Goal: Task Accomplishment & Management: Manage account settings

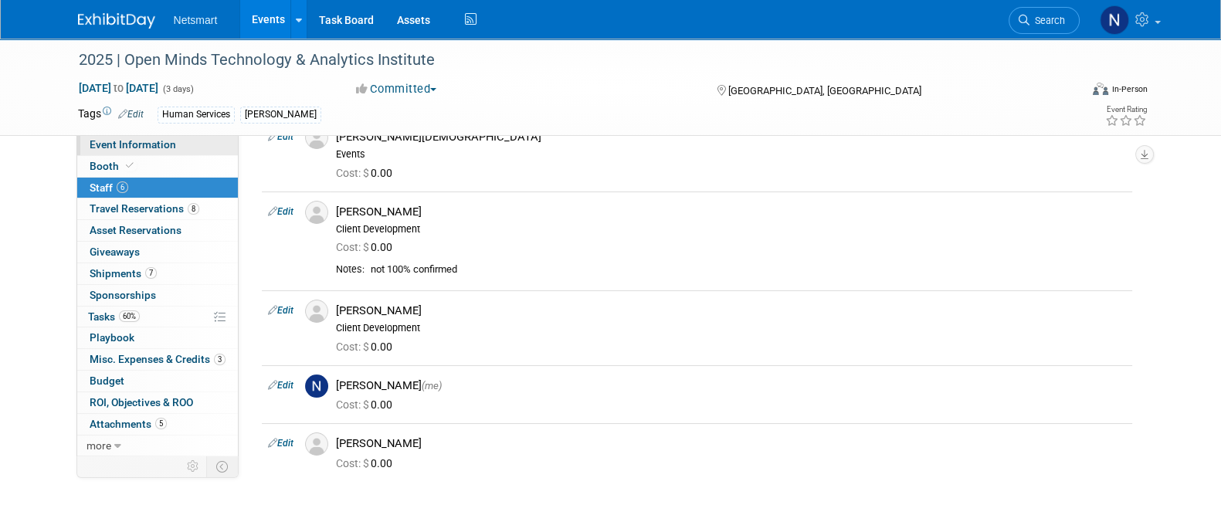
scroll to position [154, 0]
click at [146, 142] on span "Event Information" at bounding box center [133, 144] width 86 height 12
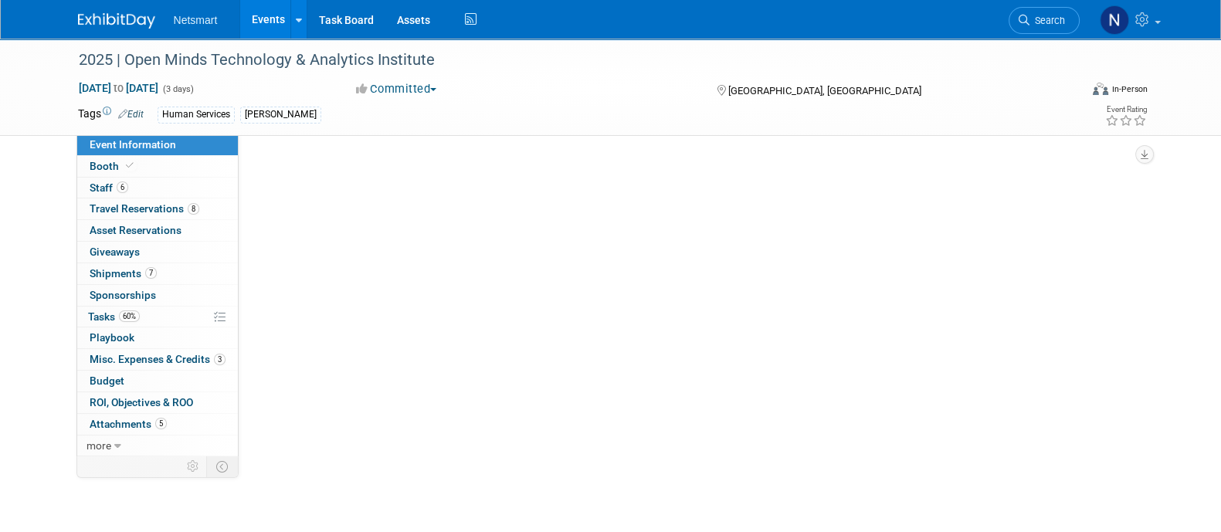
scroll to position [0, 0]
select select "Human Services"
select select "1"
select select "Yes"
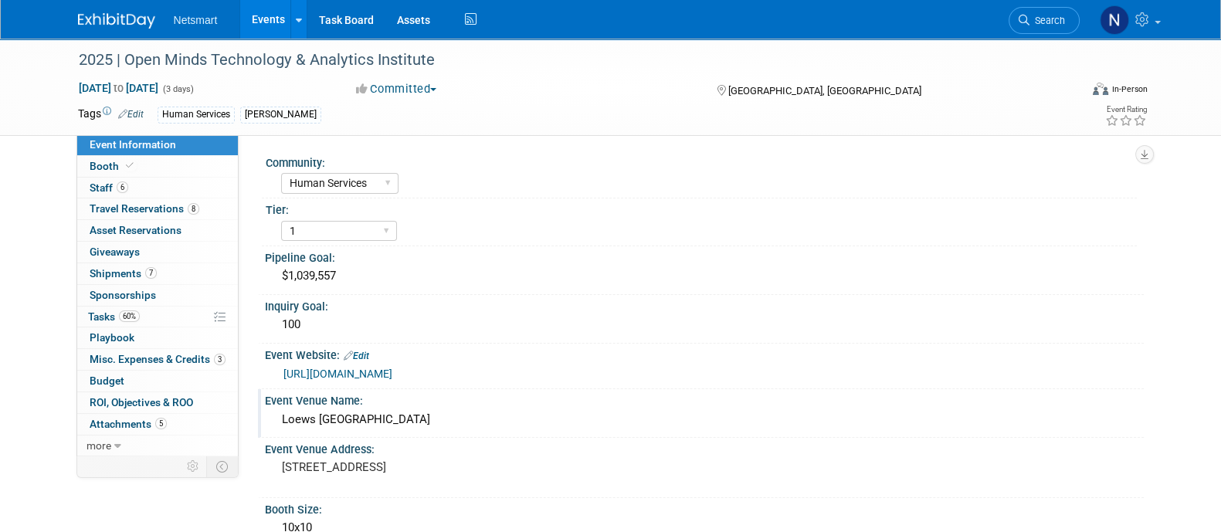
scroll to position [146, 0]
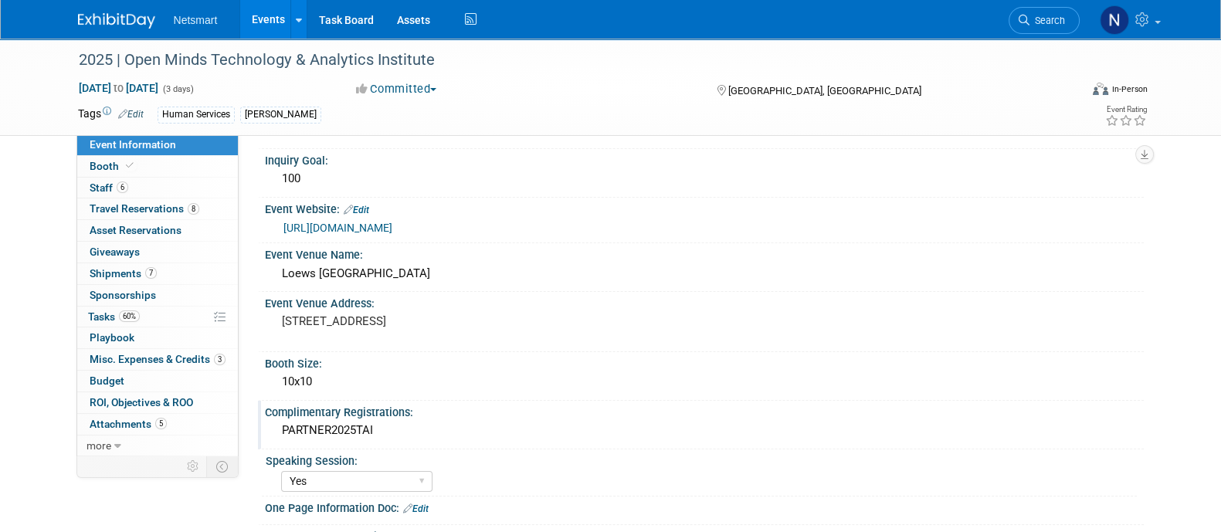
click at [334, 422] on div "PARTNER2025TAI" at bounding box center [703, 430] width 855 height 24
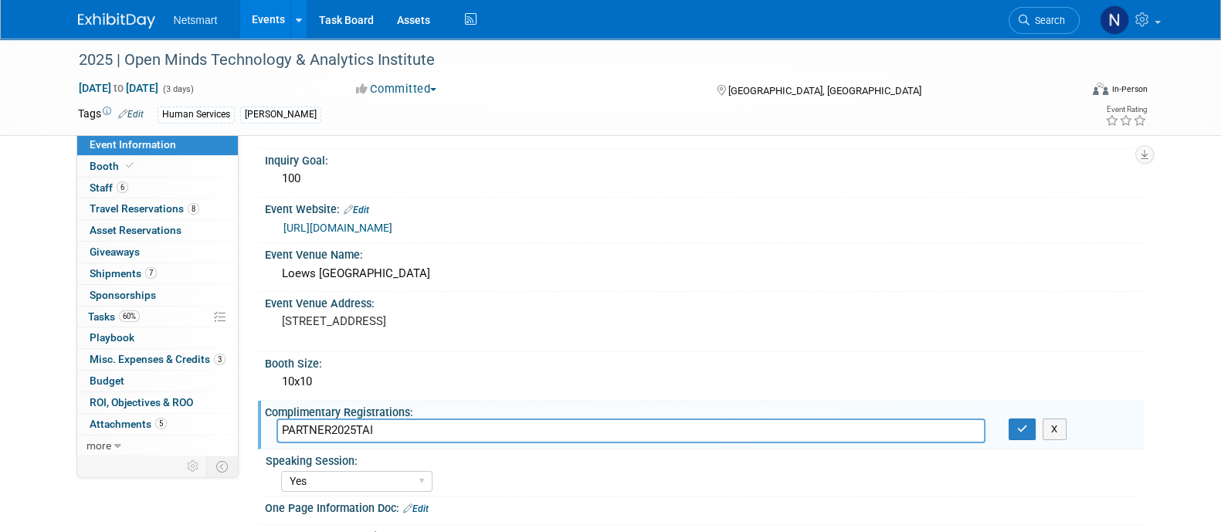
click at [334, 422] on input "PARTNER2025TAI" at bounding box center [630, 430] width 709 height 24
click at [144, 187] on link "6 Staff 6" at bounding box center [157, 188] width 161 height 21
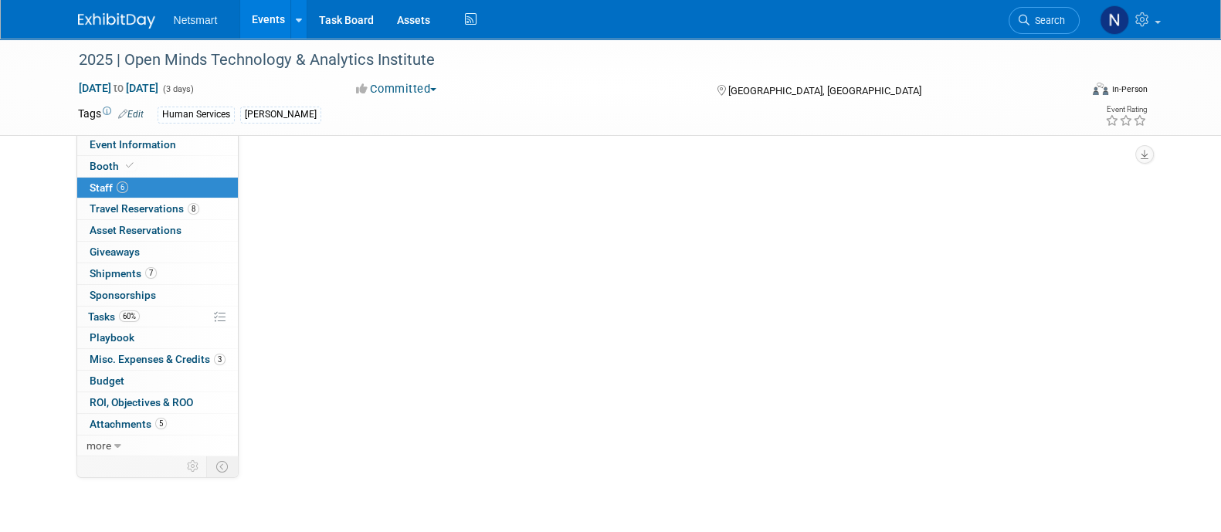
scroll to position [0, 0]
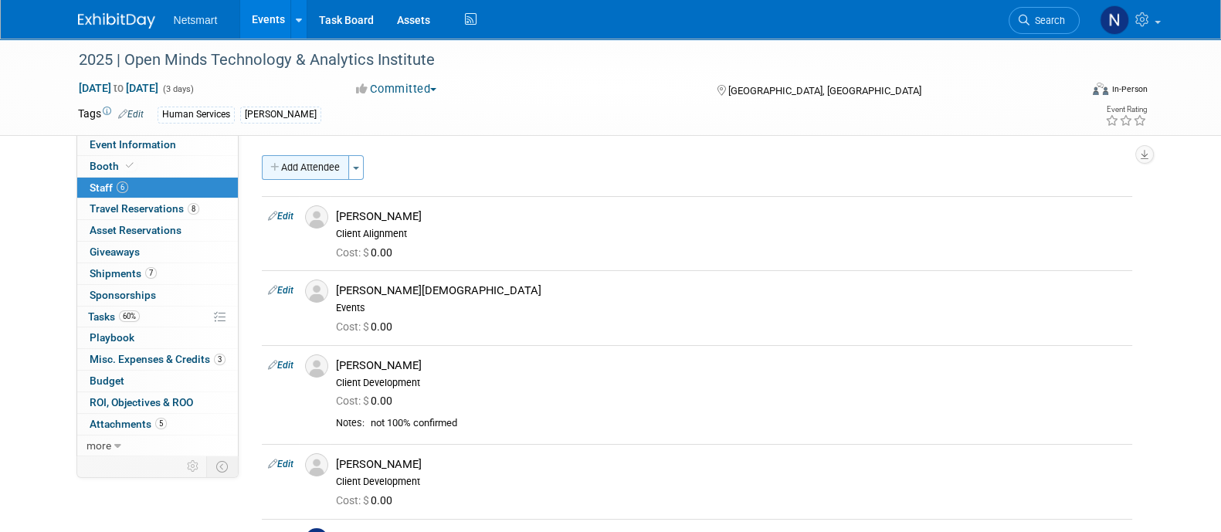
click at [308, 161] on button "Add Attendee" at bounding box center [305, 167] width 87 height 25
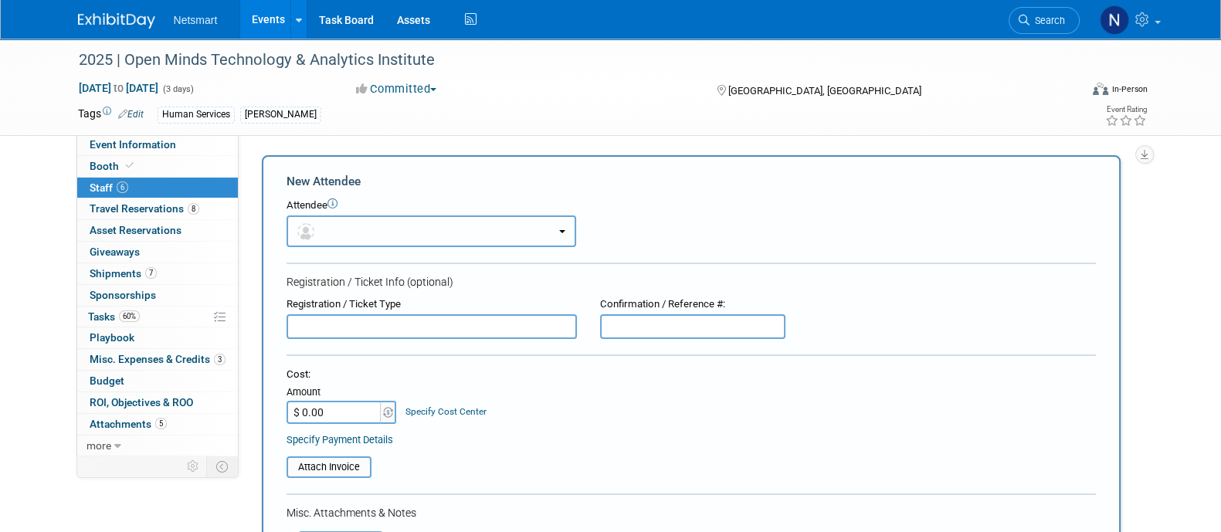
click at [414, 232] on button "button" at bounding box center [431, 231] width 290 height 32
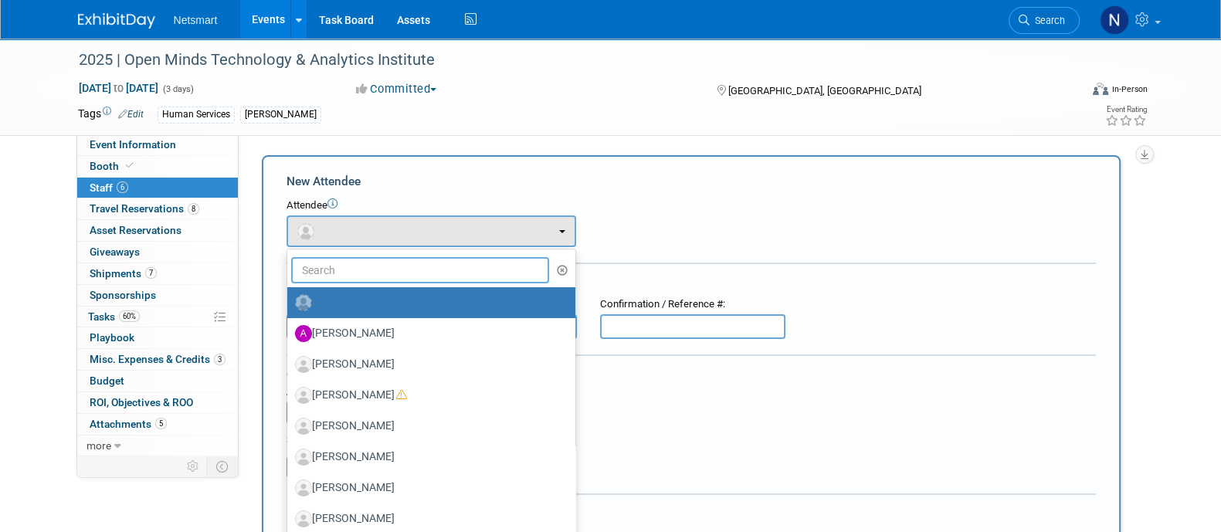
click at [373, 268] on input "text" at bounding box center [420, 270] width 259 height 26
type input "luke san"
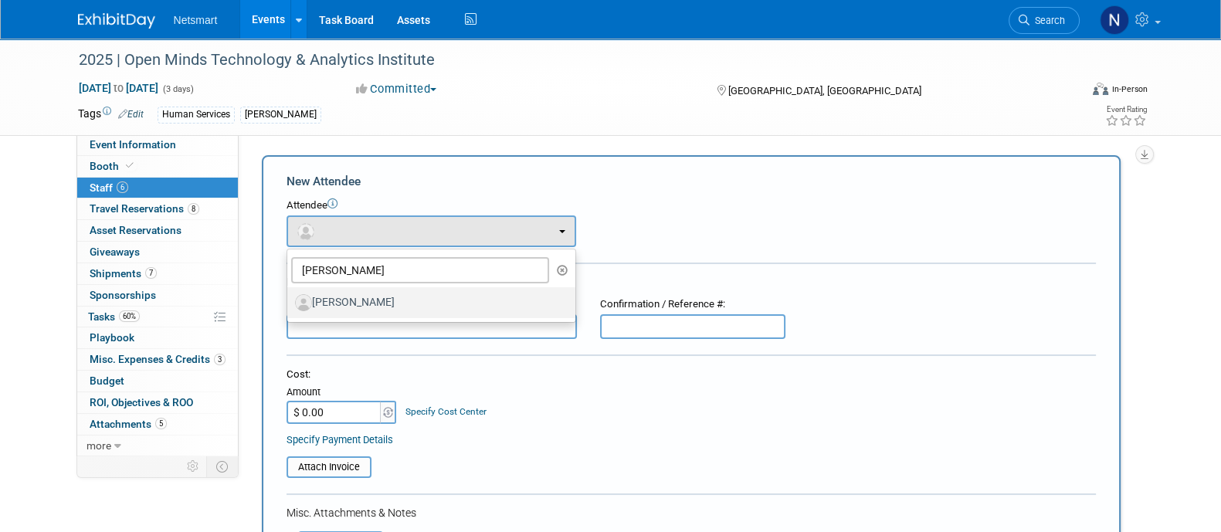
click at [374, 298] on label "[PERSON_NAME]" at bounding box center [427, 302] width 265 height 25
click at [290, 298] on input "[PERSON_NAME]" at bounding box center [285, 301] width 10 height 10
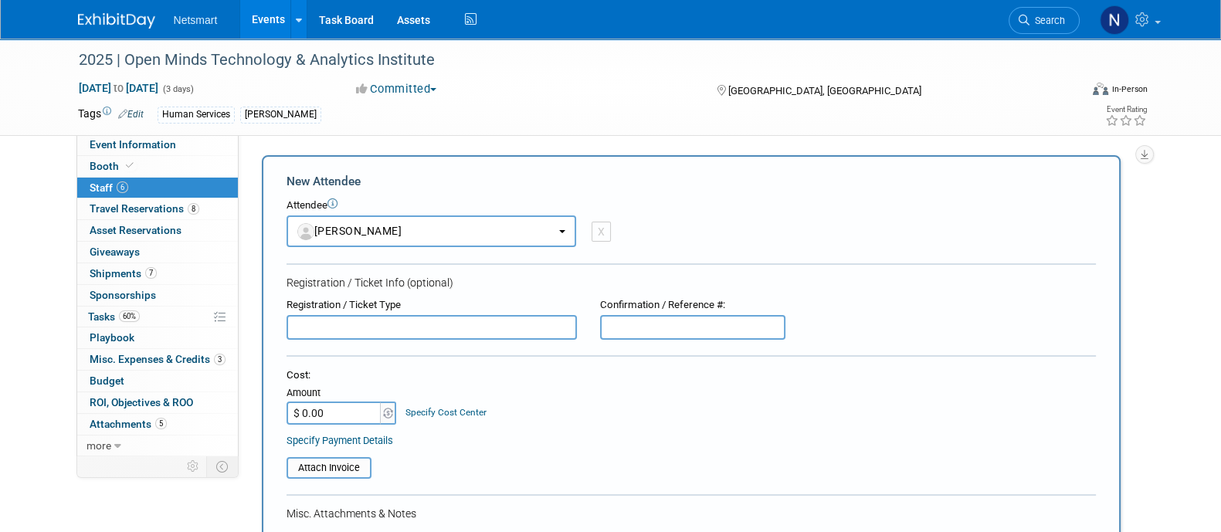
select select "1dde573d-731d-4e02-b4b5-ce942810a94b"
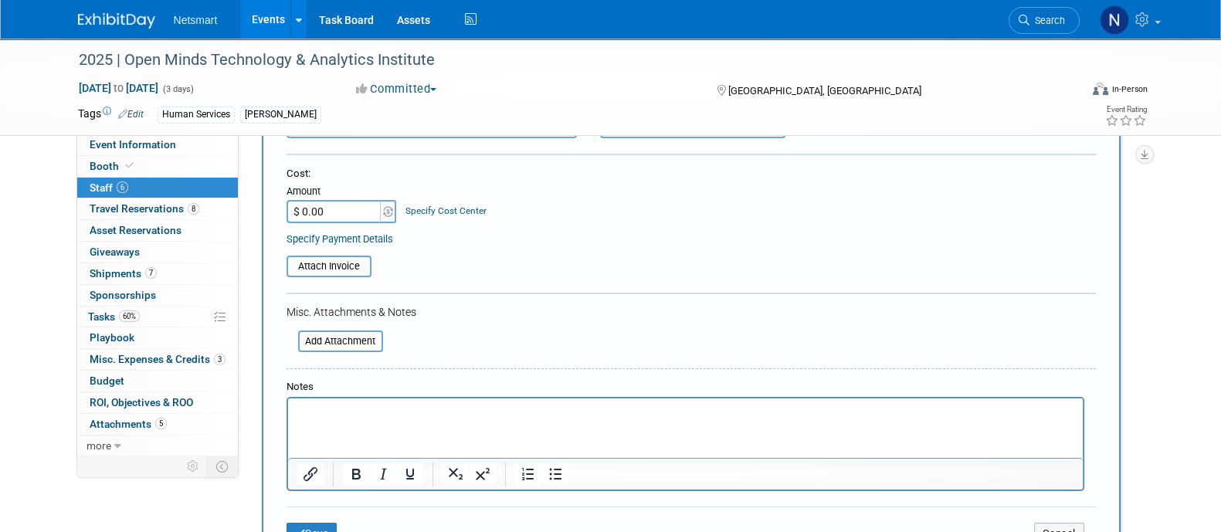
scroll to position [383, 0]
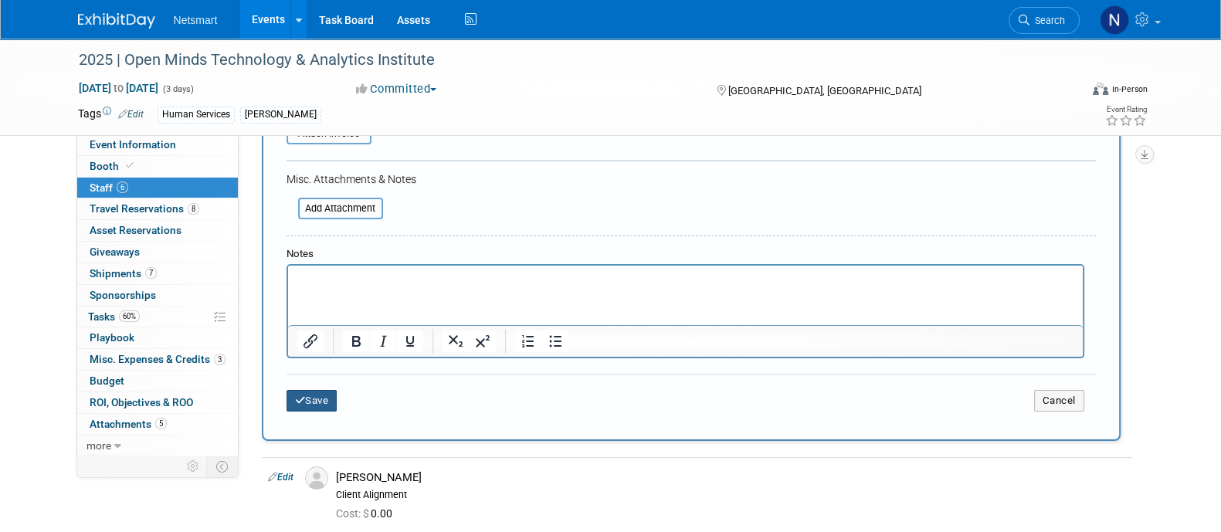
click at [307, 395] on button "Save" at bounding box center [311, 401] width 51 height 22
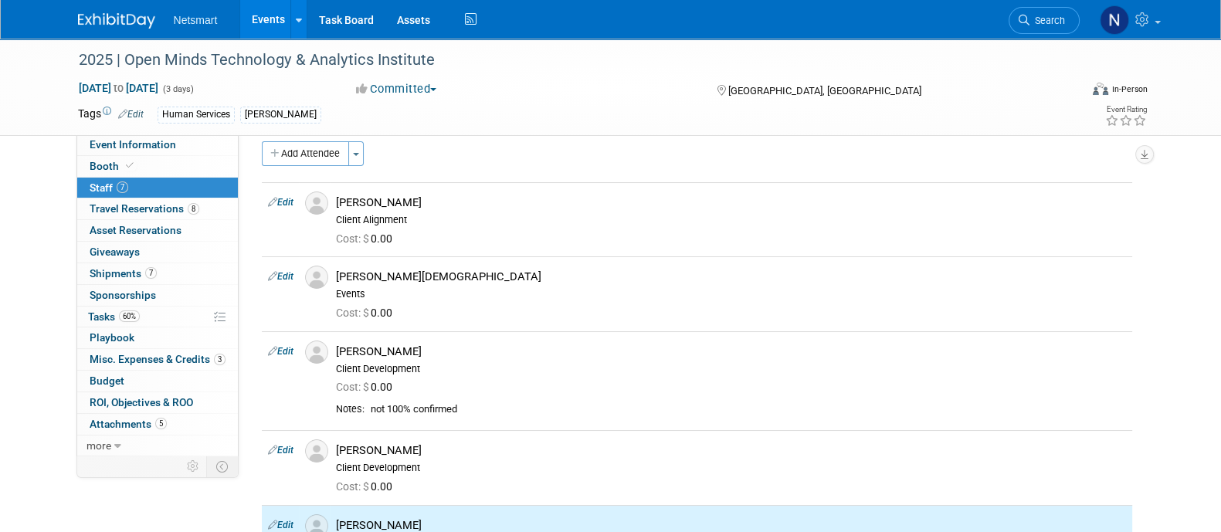
scroll to position [0, 0]
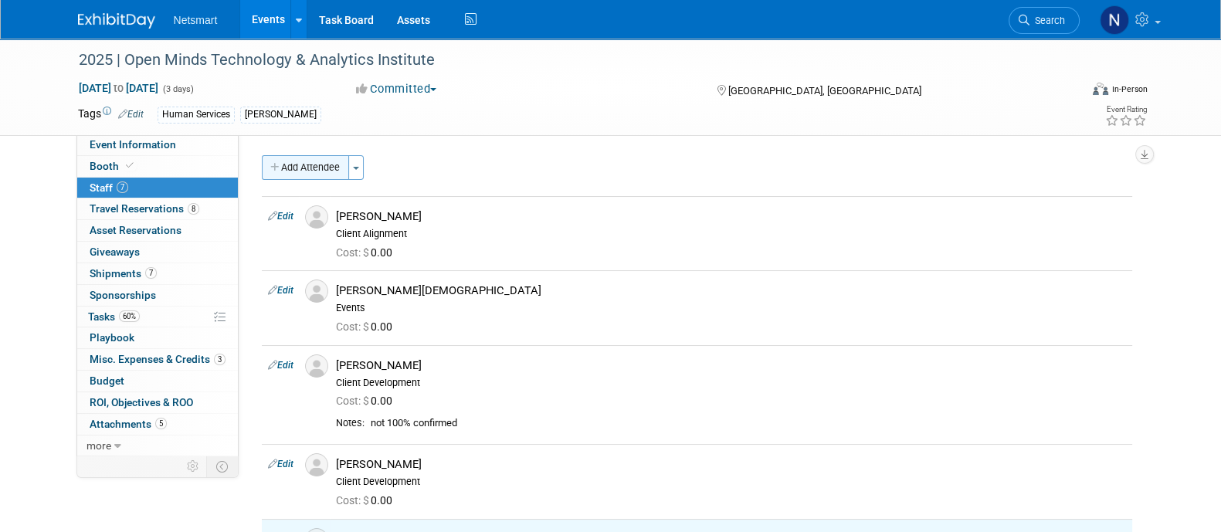
click at [303, 171] on button "Add Attendee" at bounding box center [305, 167] width 87 height 25
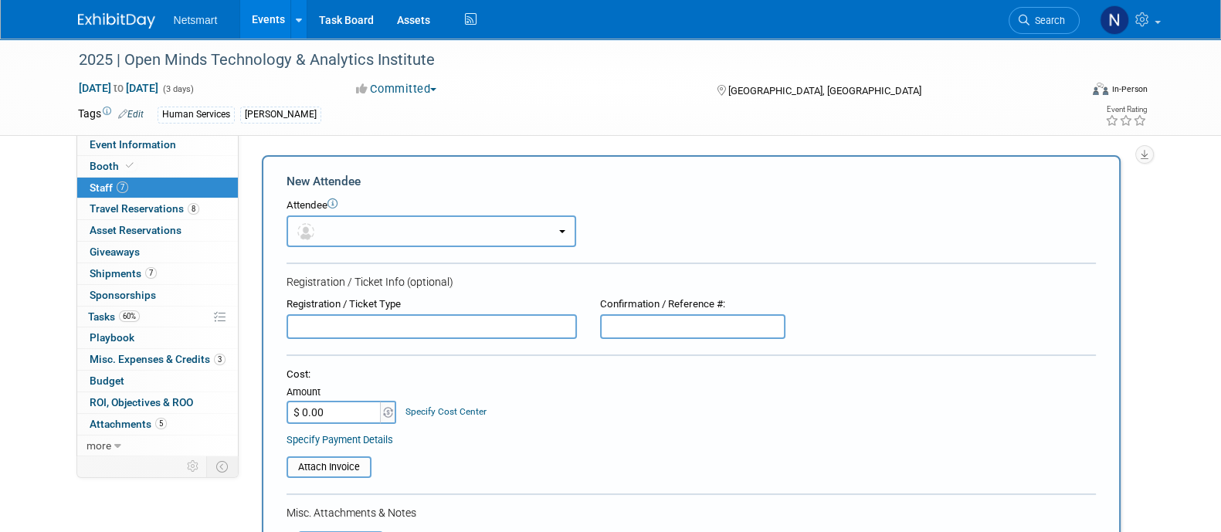
click at [351, 226] on button "button" at bounding box center [431, 231] width 290 height 32
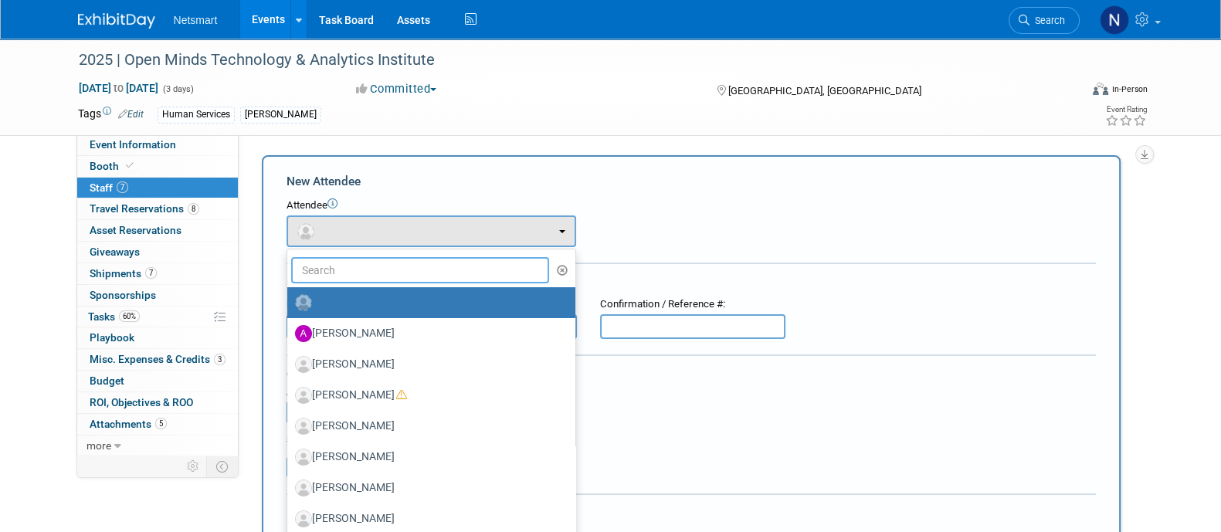
click at [355, 259] on input "text" at bounding box center [420, 270] width 259 height 26
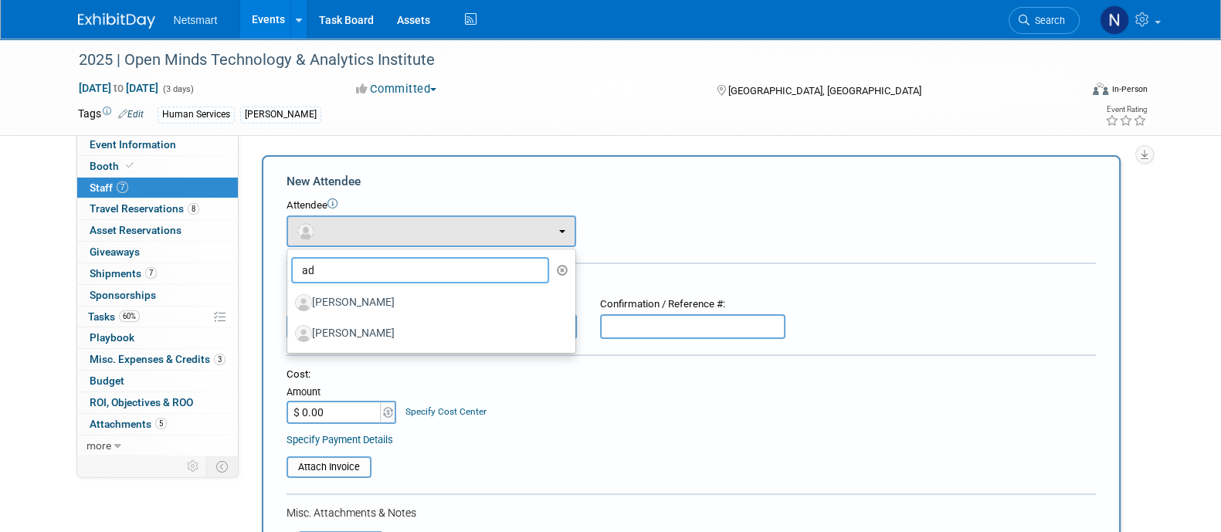
type input "a"
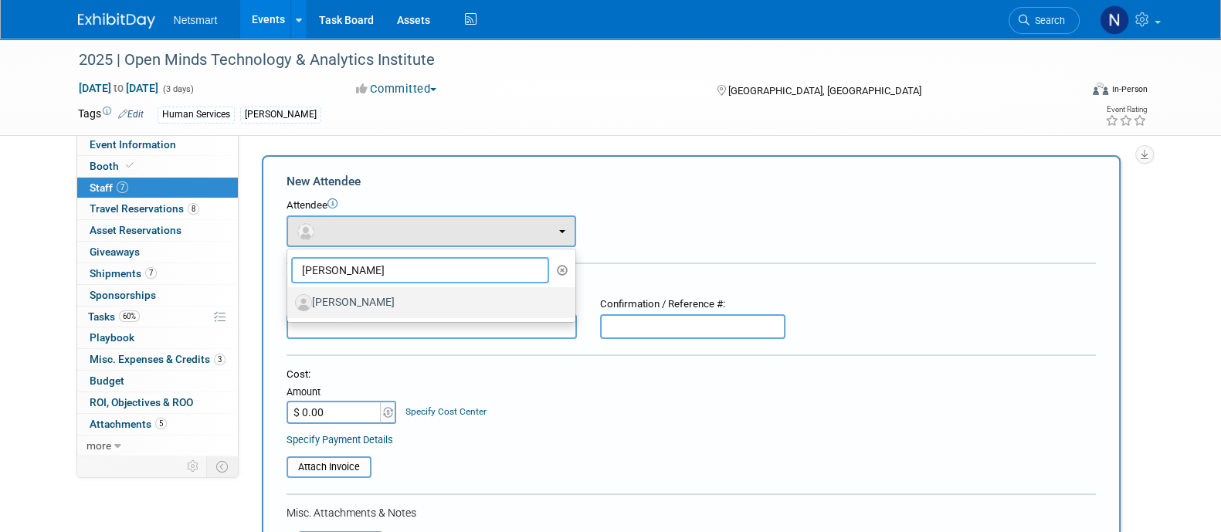
type input "alan y"
click at [358, 309] on label "[PERSON_NAME]" at bounding box center [427, 302] width 265 height 25
click at [290, 306] on input "[PERSON_NAME]" at bounding box center [285, 301] width 10 height 10
select select "0174609c-07c0-4e87-b9a7-ca167b438c52"
select select "8"
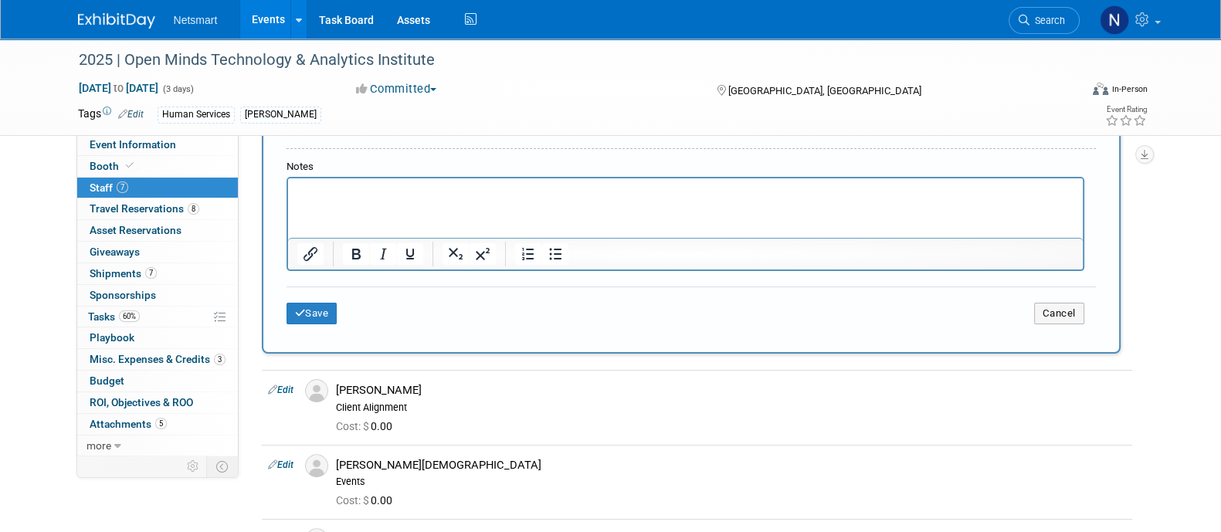
scroll to position [471, 0]
click at [371, 199] on html at bounding box center [684, 189] width 794 height 22
click at [311, 318] on button "Save" at bounding box center [311, 313] width 51 height 22
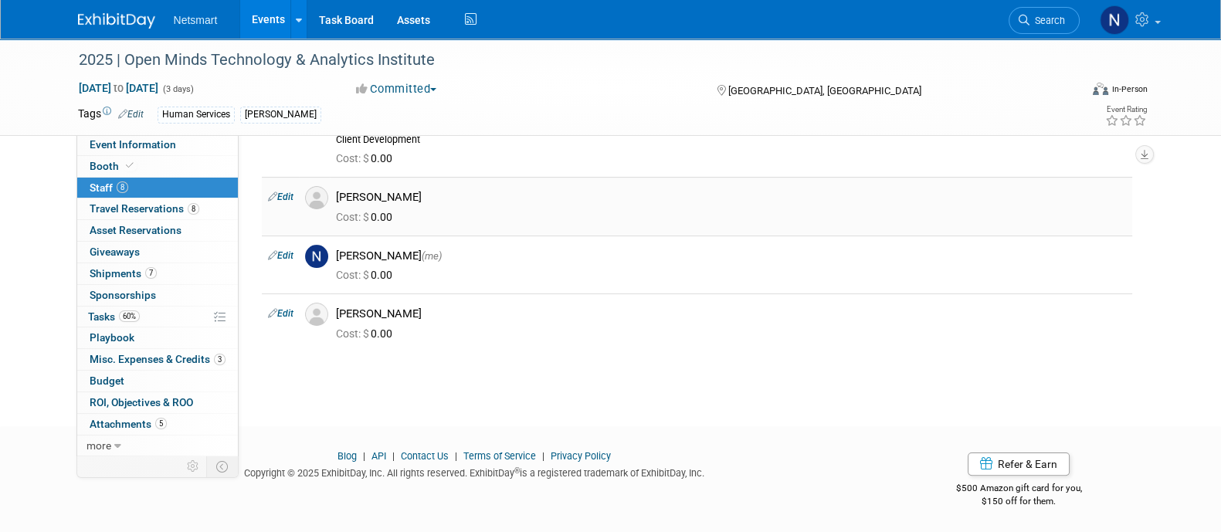
scroll to position [0, 0]
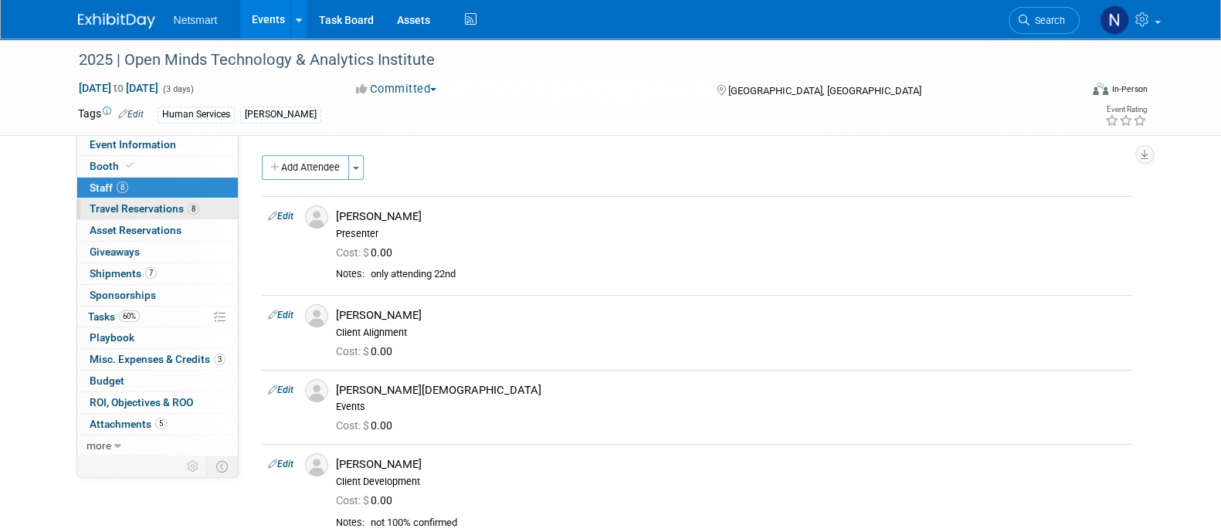
click at [185, 211] on span "Travel Reservations 8" at bounding box center [145, 208] width 110 height 12
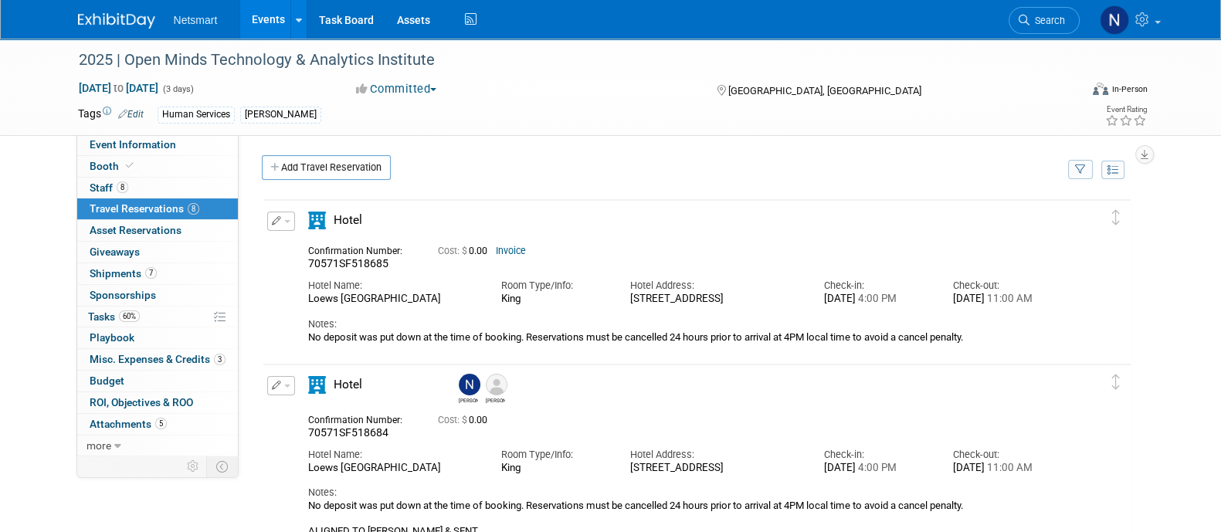
click at [272, 220] on icon "button" at bounding box center [277, 220] width 10 height 9
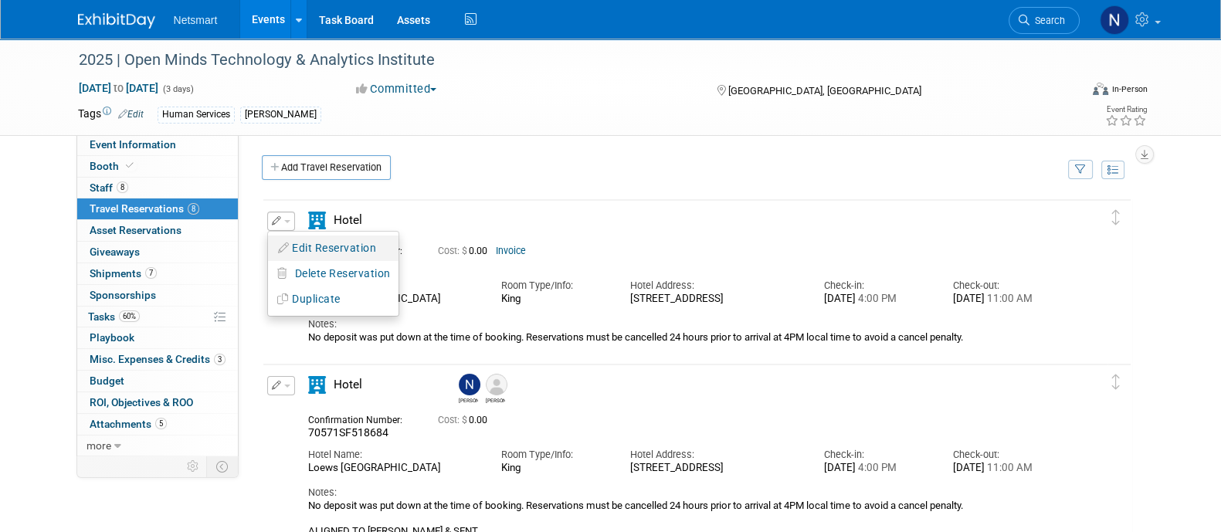
click at [316, 242] on button "Edit Reservation" at bounding box center [333, 248] width 130 height 22
select select "f3f301f0-2d1f-420f-a636-88ec4ba3367e"
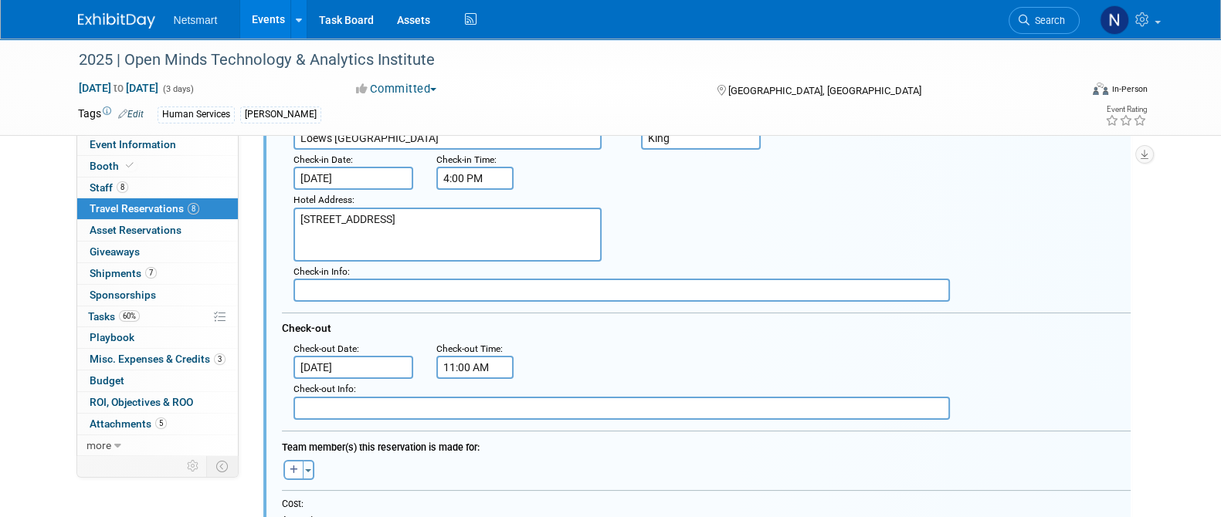
scroll to position [222, 0]
click at [296, 473] on button "button" at bounding box center [293, 469] width 20 height 20
select select
click at [334, 469] on span "-- Select --" at bounding box center [319, 472] width 69 height 12
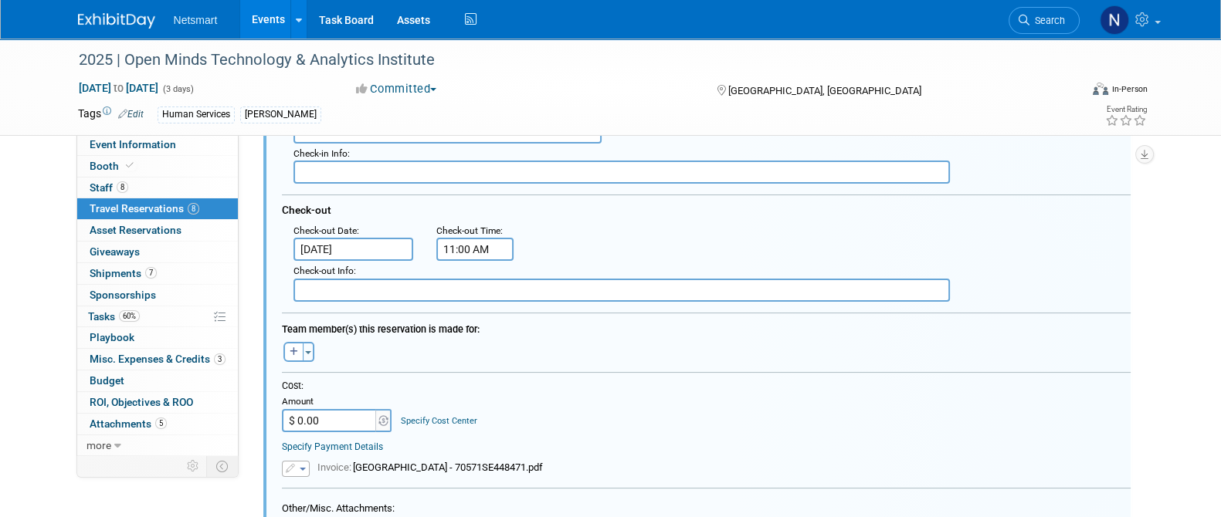
scroll to position [339, 0]
click at [291, 347] on icon "button" at bounding box center [294, 351] width 8 height 9
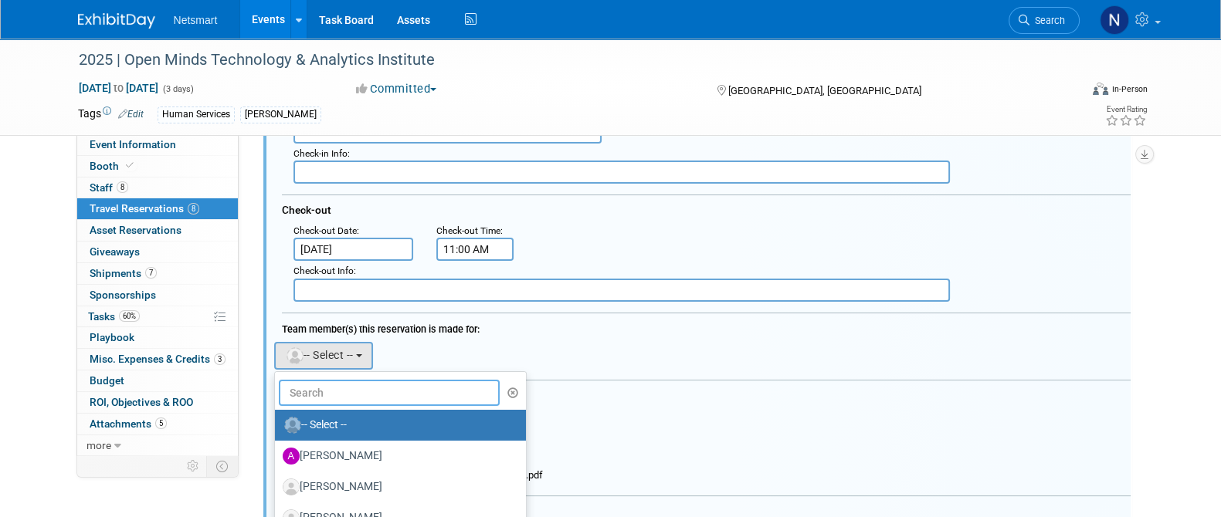
click at [334, 395] on input "text" at bounding box center [390, 393] width 222 height 26
type input "luke s"
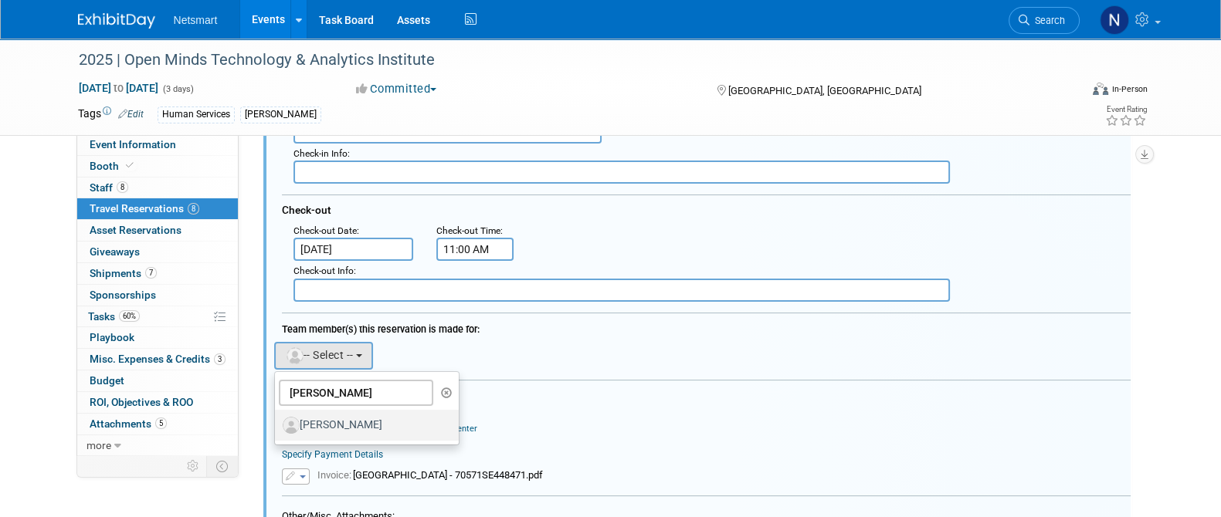
click at [342, 422] on label "[PERSON_NAME]" at bounding box center [363, 425] width 161 height 25
click at [277, 422] on input "[PERSON_NAME]" at bounding box center [272, 423] width 10 height 10
select select "1dde573d-731d-4e02-b4b5-ce942810a94b"
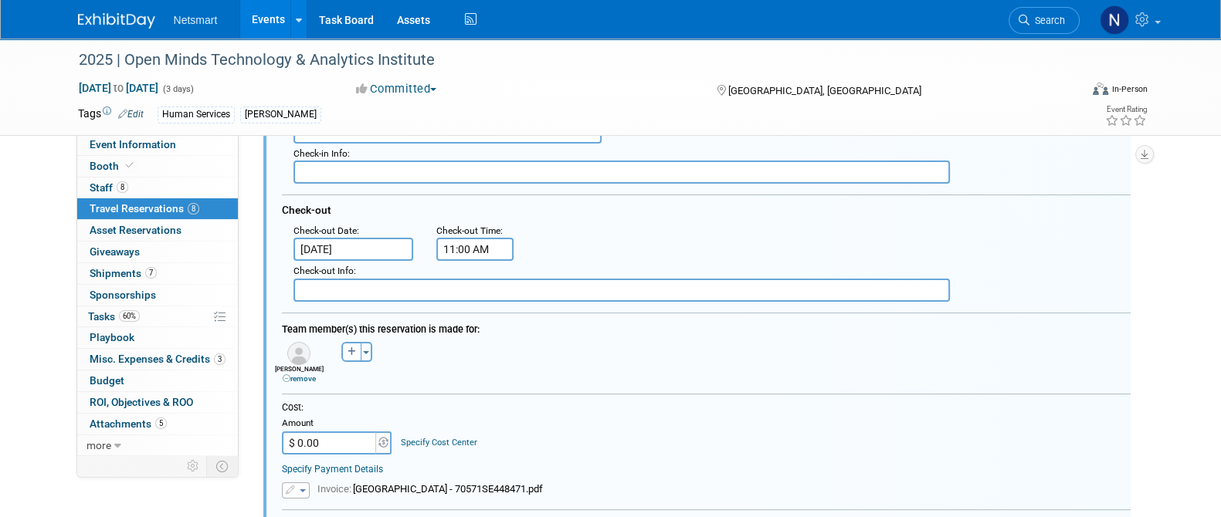
scroll to position [401, 0]
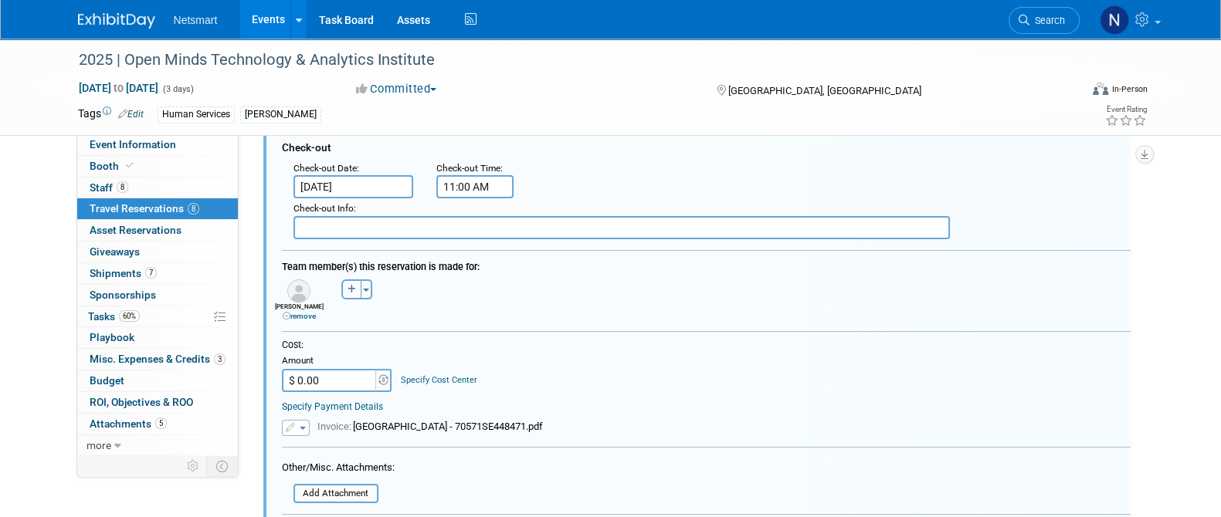
click at [347, 287] on icon "button" at bounding box center [351, 289] width 8 height 9
select select
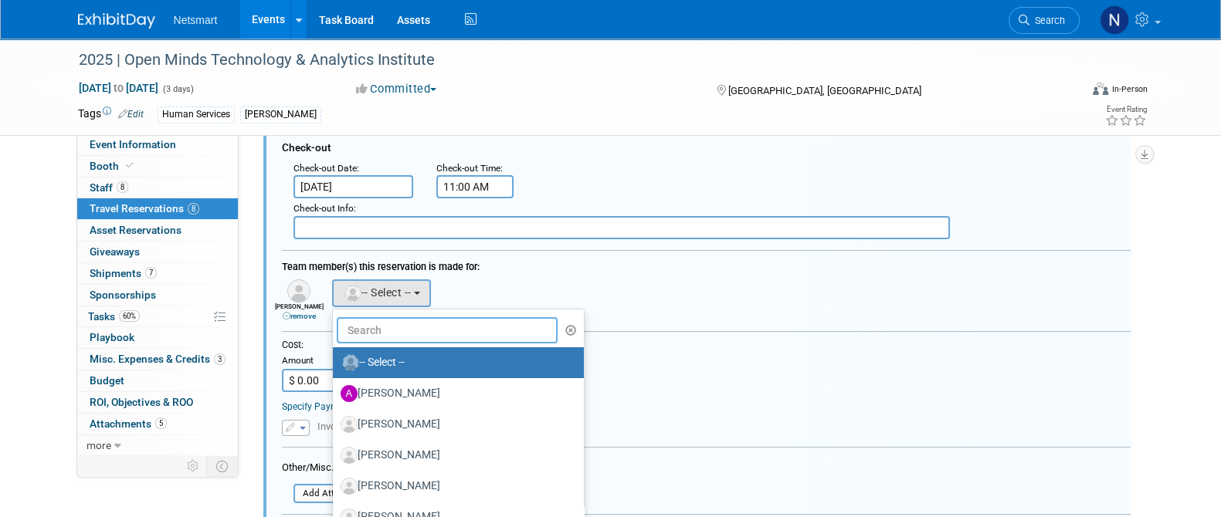
click at [375, 320] on input "text" at bounding box center [448, 330] width 222 height 26
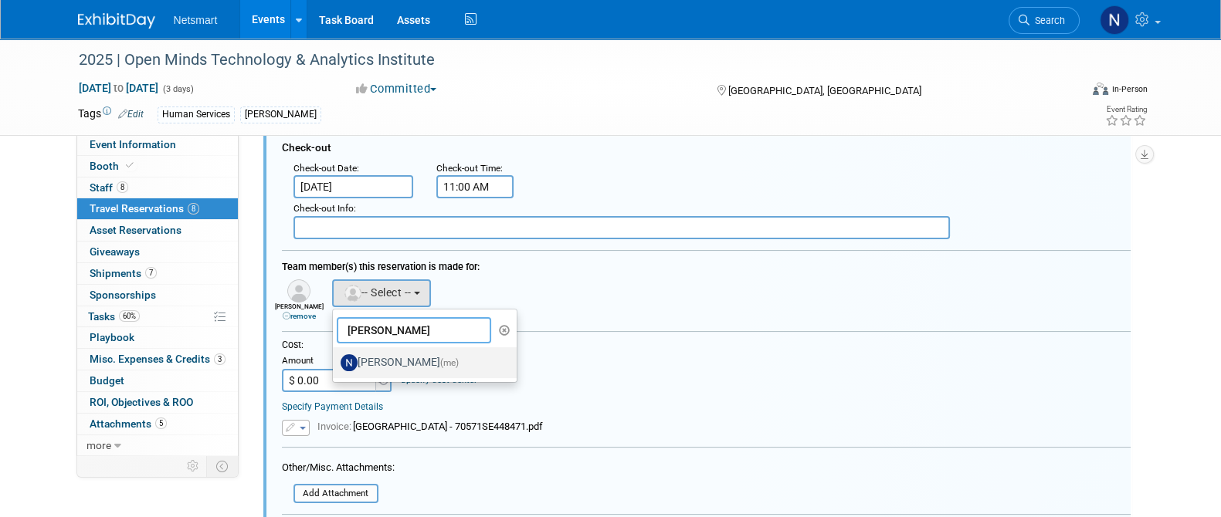
type input "nina"
click at [390, 356] on label "Nina Finn (me)" at bounding box center [420, 363] width 161 height 25
click at [335, 356] on input "Nina Finn (me)" at bounding box center [330, 361] width 10 height 10
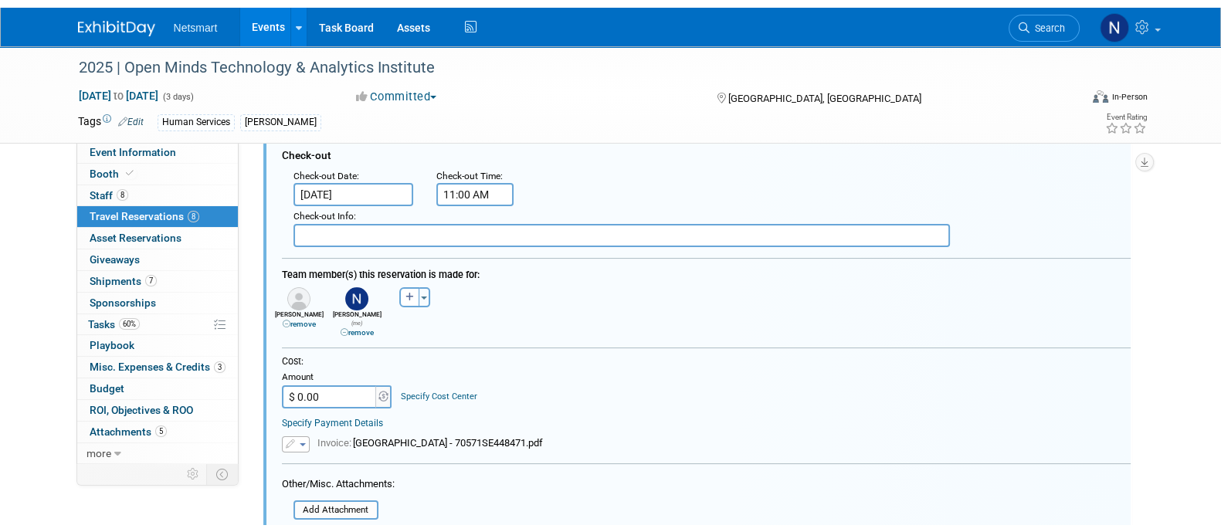
scroll to position [626, 0]
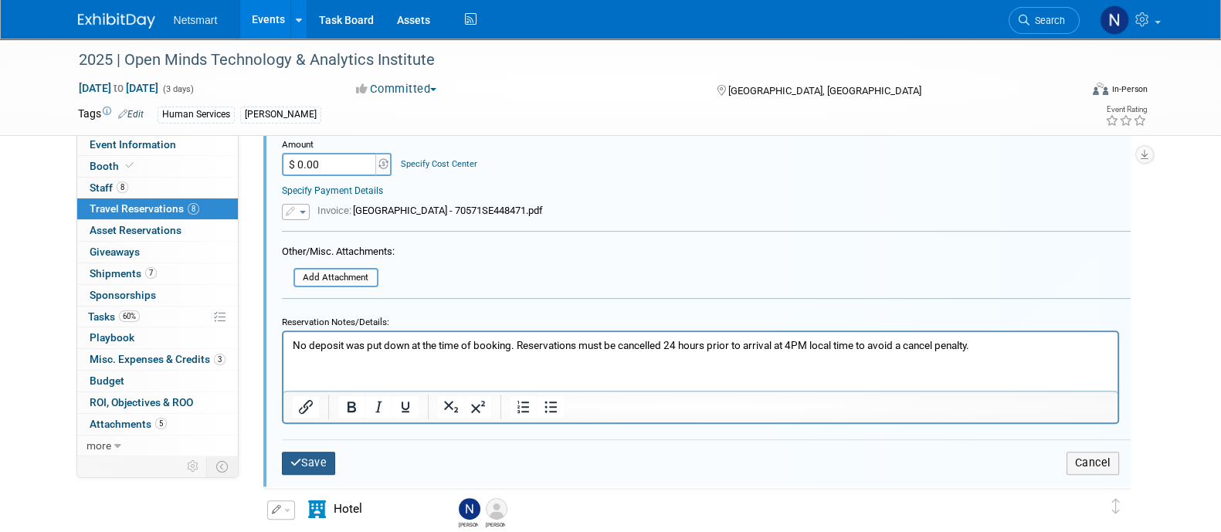
click at [313, 453] on button "Save" at bounding box center [309, 463] width 54 height 22
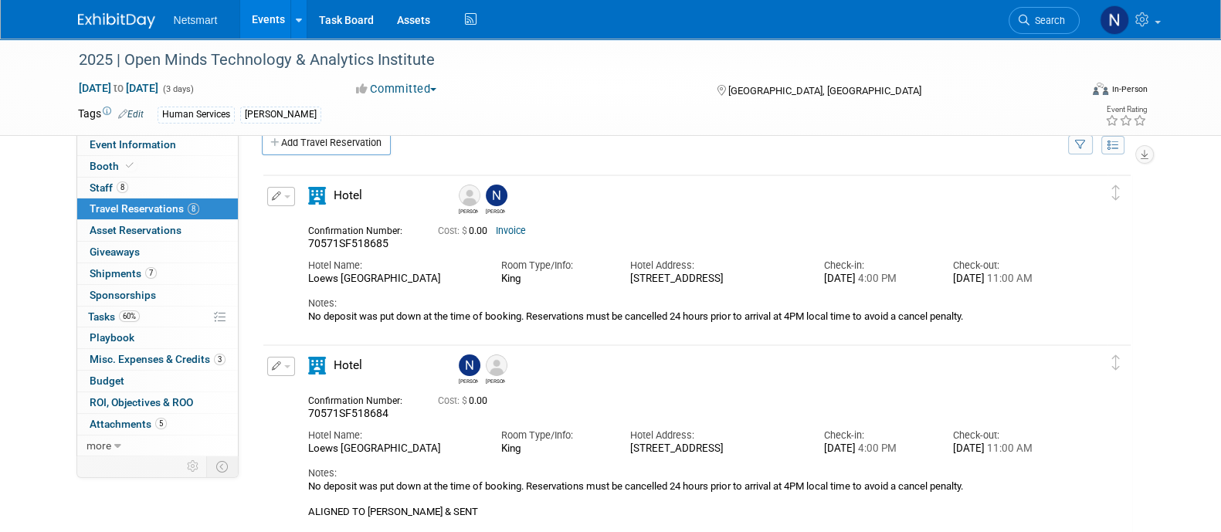
scroll to position [0, 0]
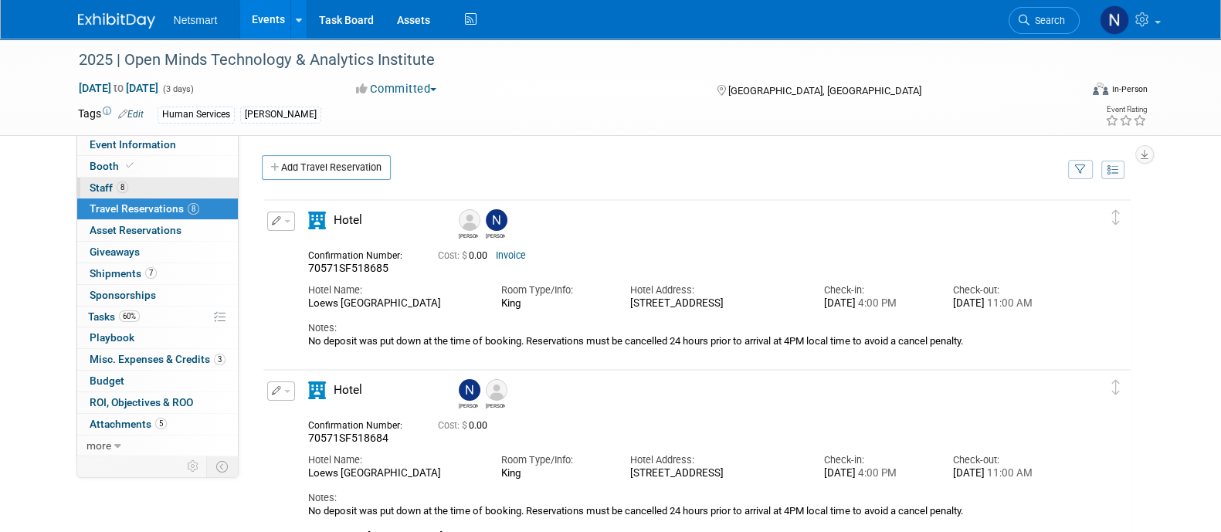
click at [166, 185] on link "8 Staff 8" at bounding box center [157, 188] width 161 height 21
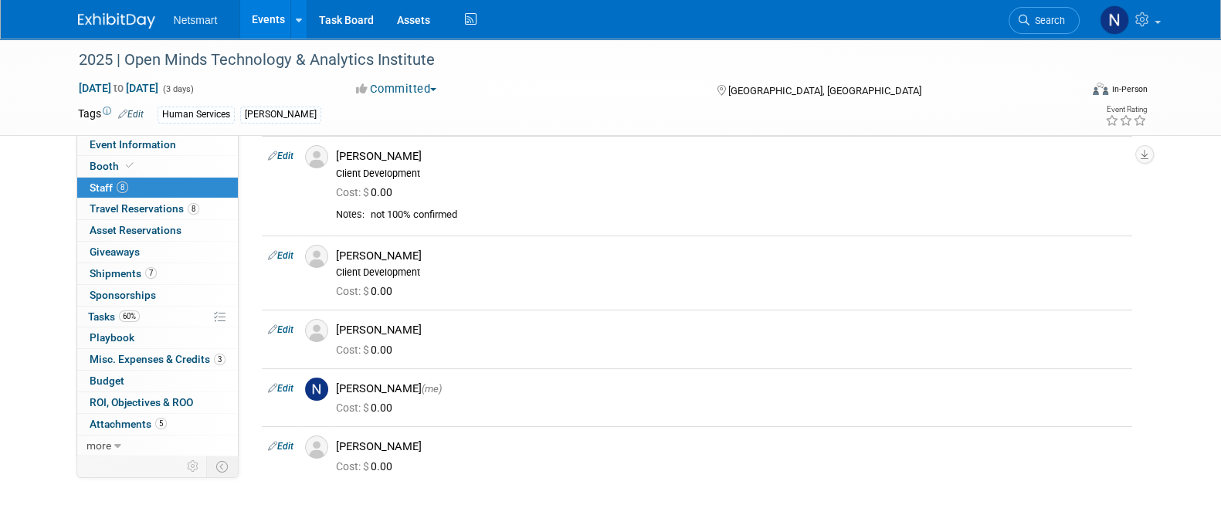
scroll to position [324, 0]
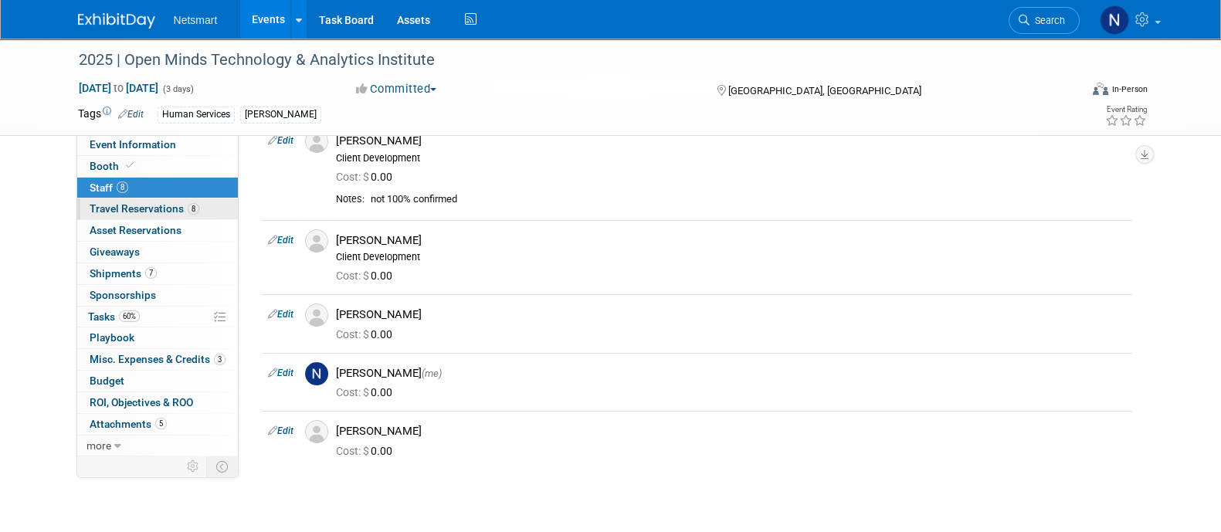
click at [147, 206] on span "Travel Reservations 8" at bounding box center [145, 208] width 110 height 12
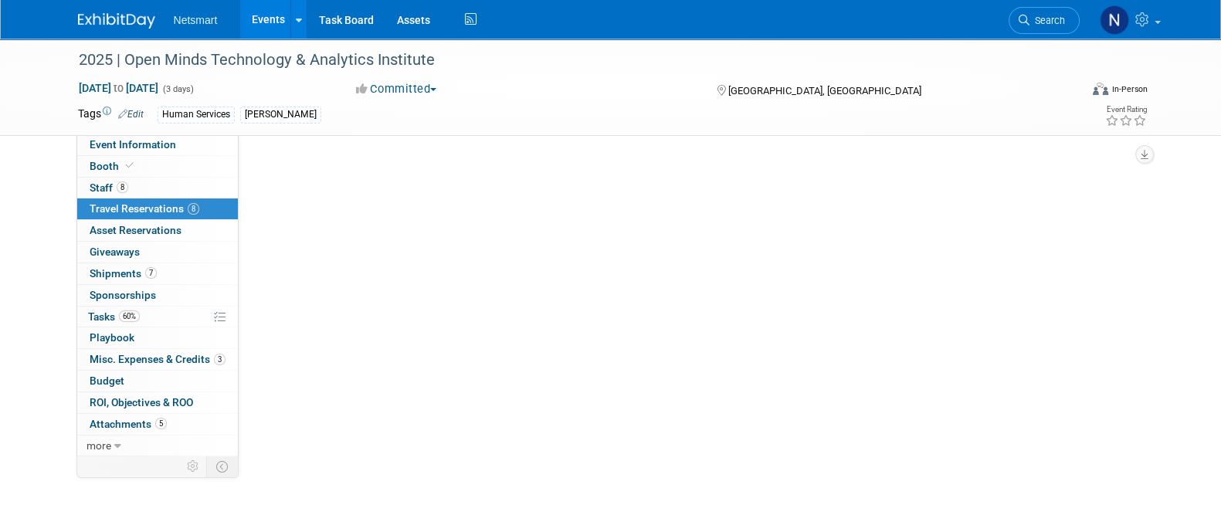
scroll to position [0, 0]
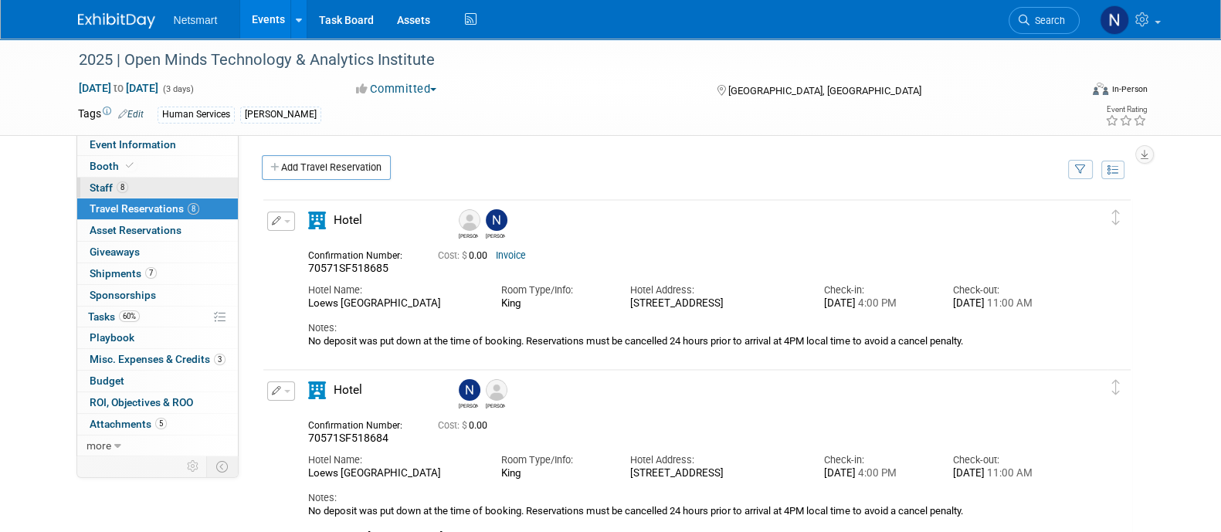
click at [100, 187] on span "Staff 8" at bounding box center [109, 187] width 39 height 12
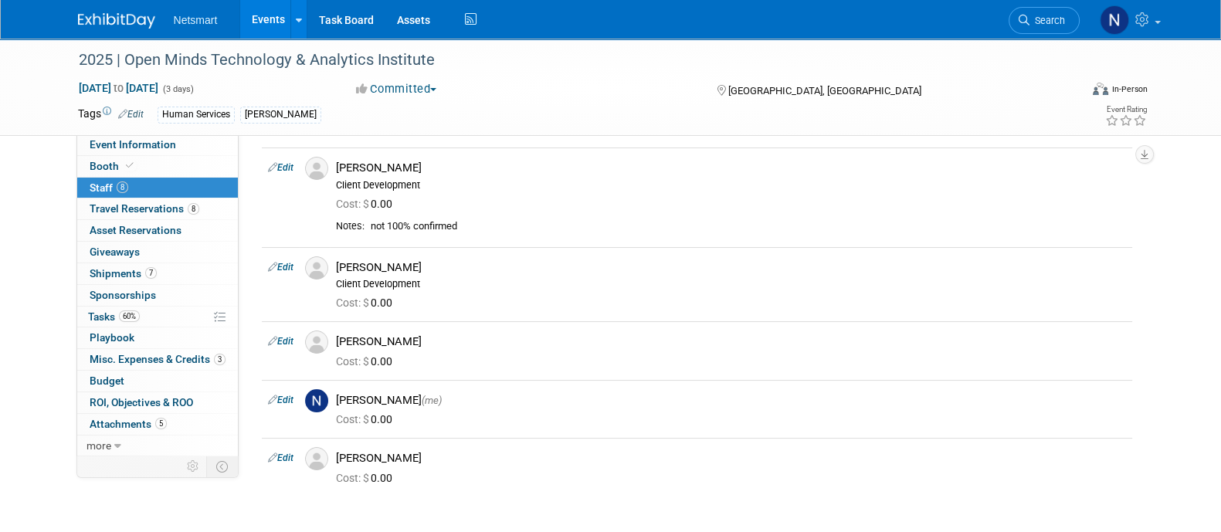
scroll to position [303, 0]
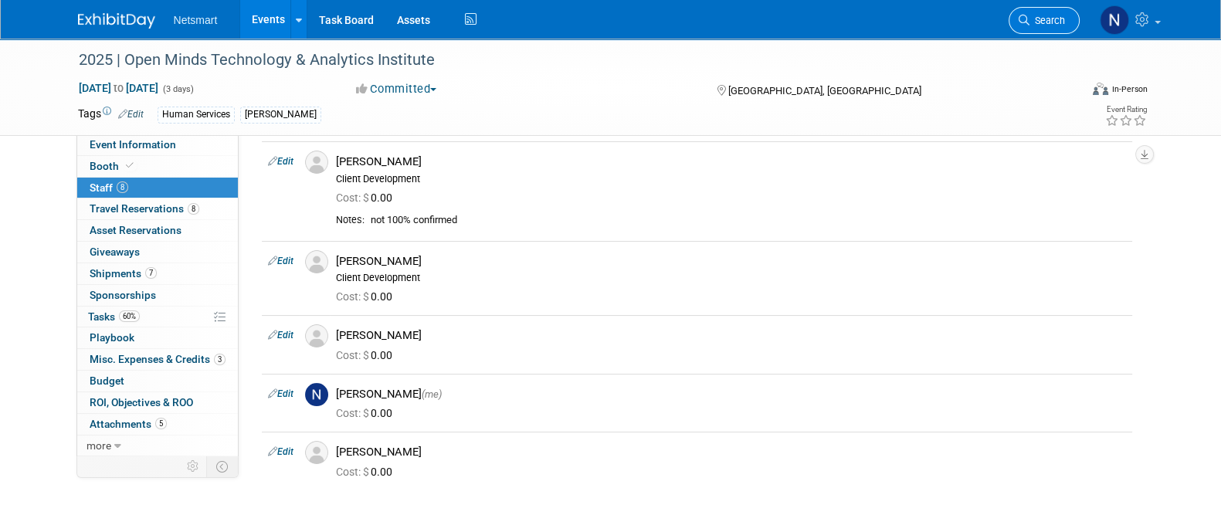
click at [1032, 22] on span "Search" at bounding box center [1047, 21] width 36 height 12
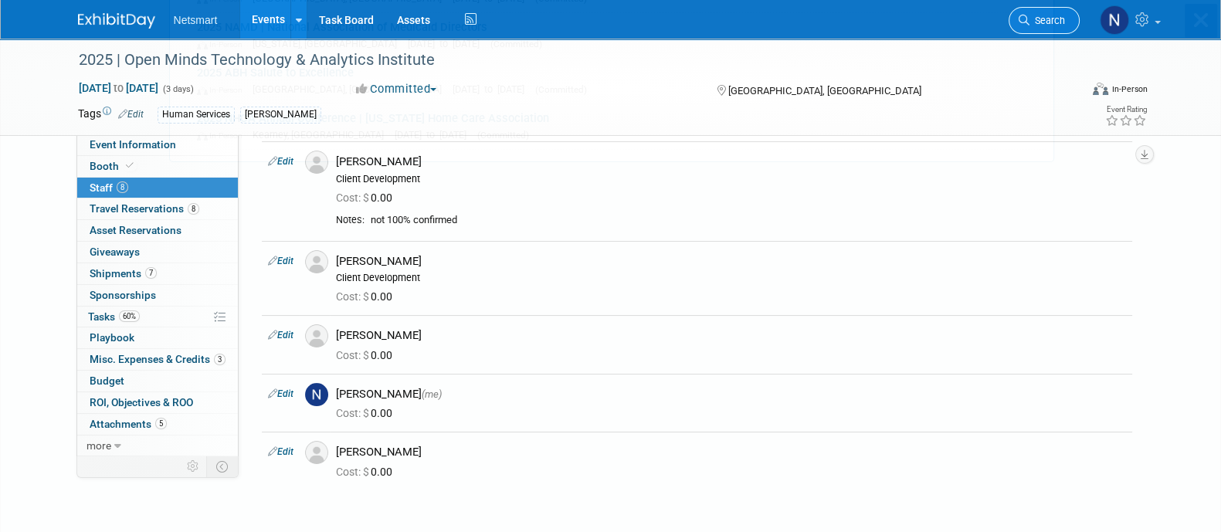
scroll to position [0, 0]
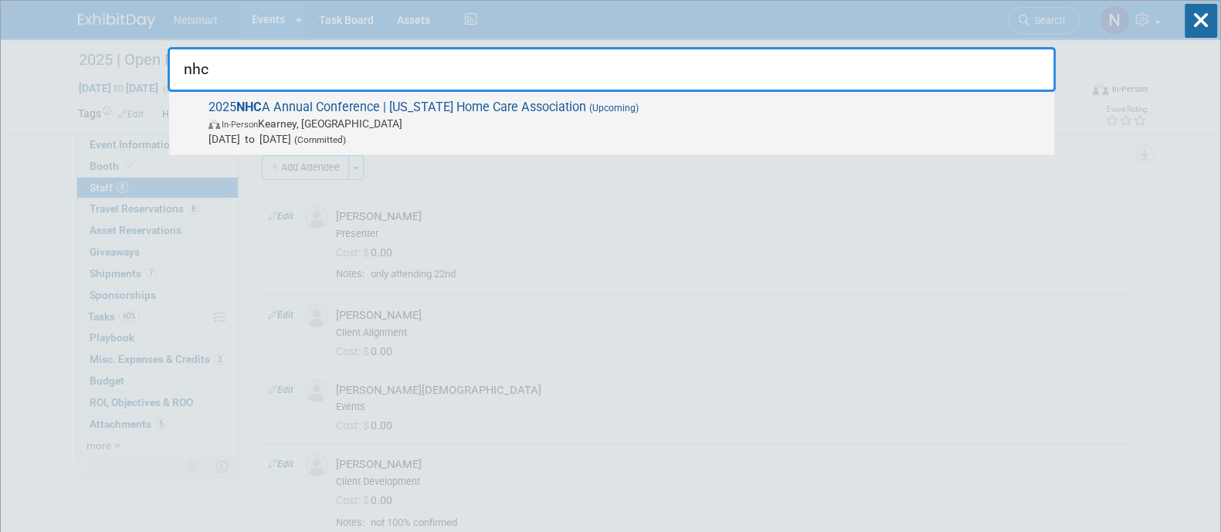
type input "nhc"
click at [753, 135] on span "Oct 14, 2025 to Oct 15, 2025 (Committed)" at bounding box center [627, 138] width 838 height 15
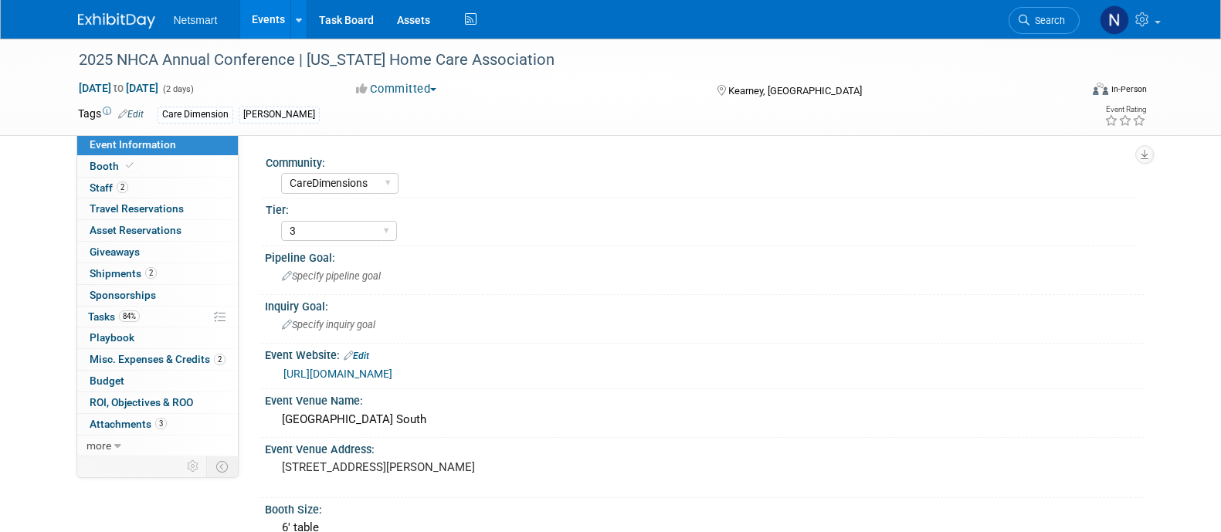
select select "CareDimensions"
select select "3"
select select "No"
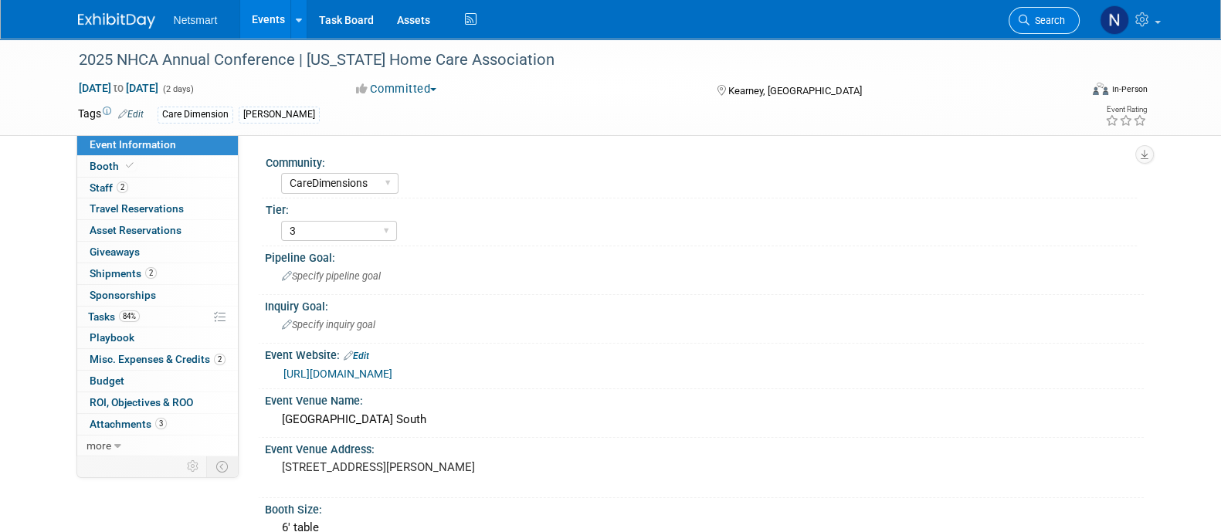
click at [1038, 15] on span "Search" at bounding box center [1047, 21] width 36 height 12
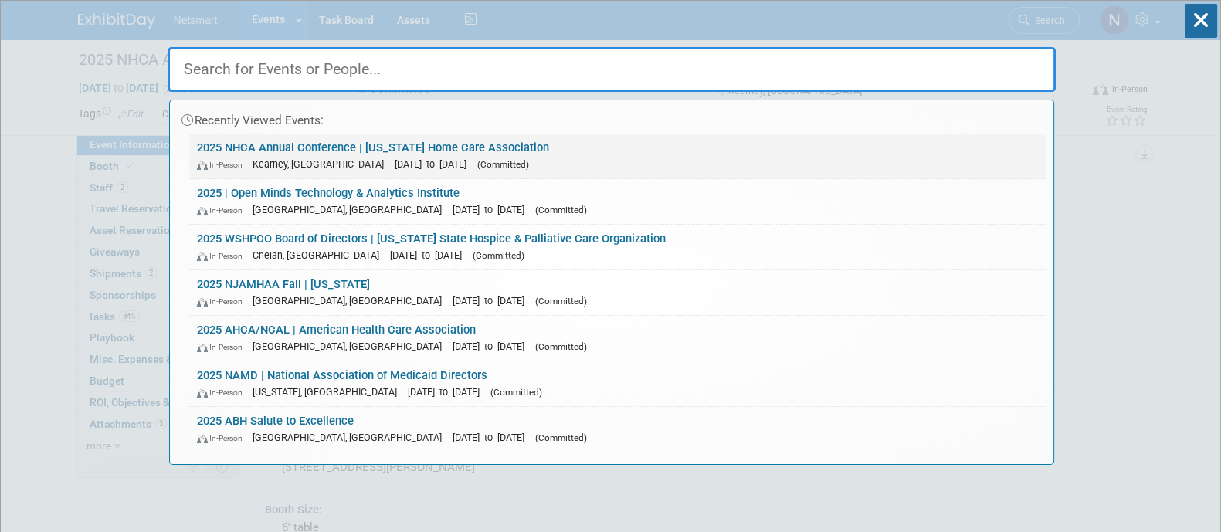
click at [306, 147] on link "2025 NHCA Annual Conference | Nebraska Home Care Association In-Person Kearney,…" at bounding box center [617, 156] width 856 height 45
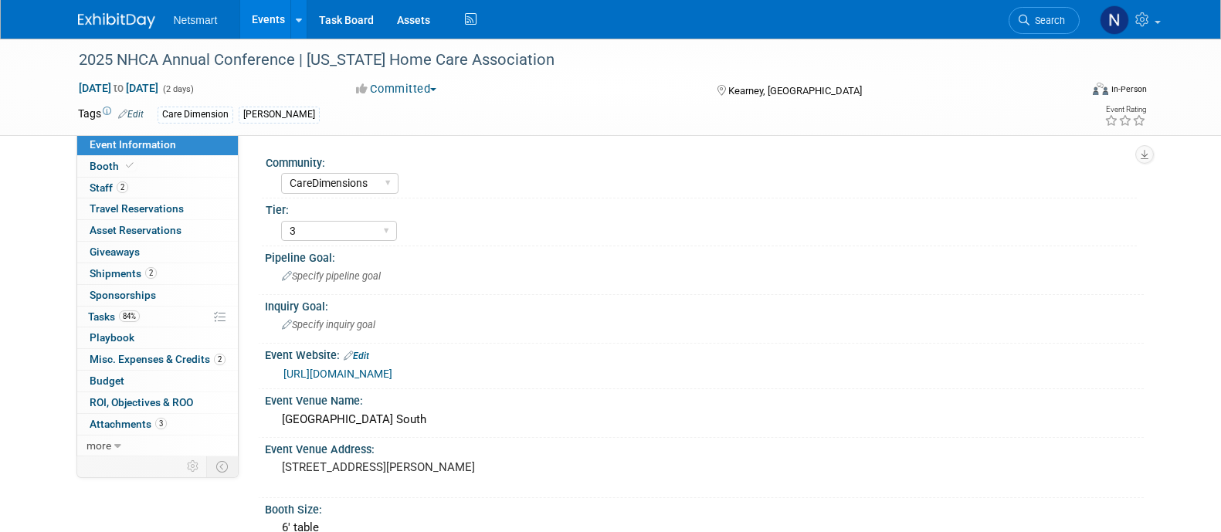
select select "CareDimensions"
select select "3"
select select "No"
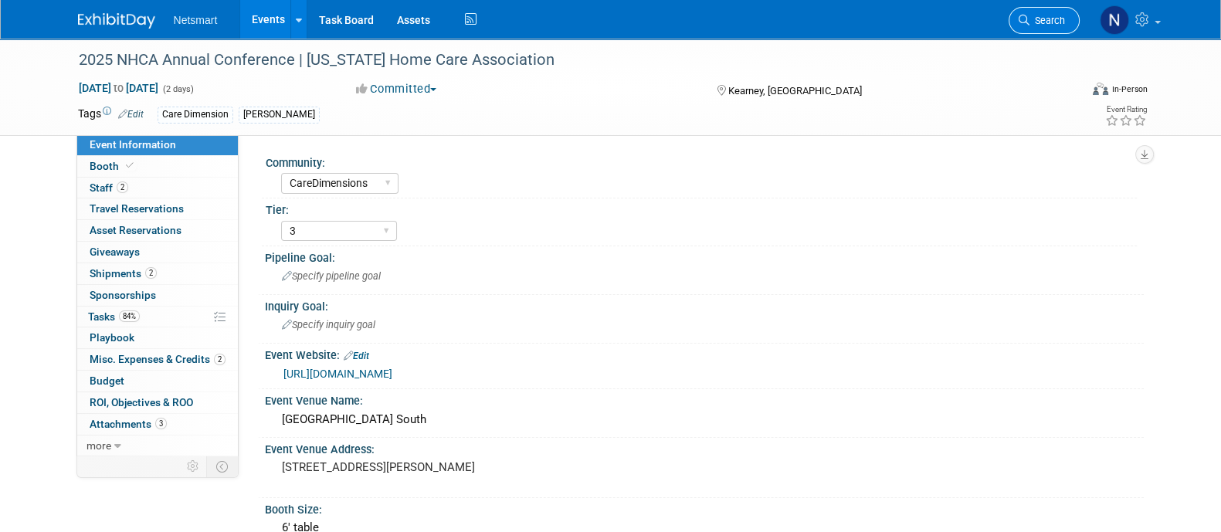
click at [1035, 24] on span "Search" at bounding box center [1047, 21] width 36 height 12
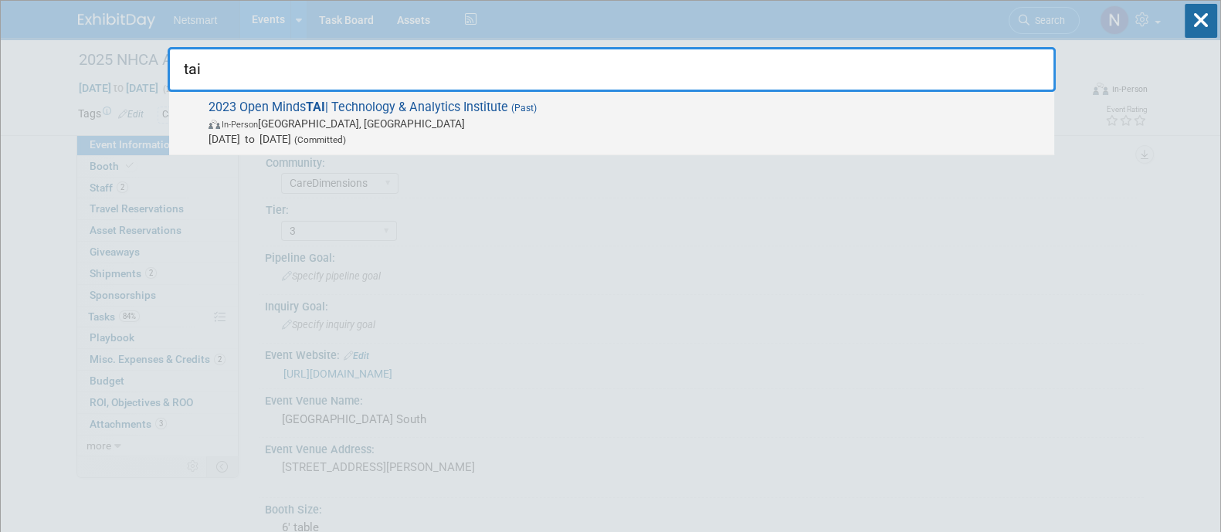
type input "tai"
click at [542, 135] on span "Oct 25, 2023 to Oct 27, 2023 (Committed)" at bounding box center [627, 138] width 838 height 15
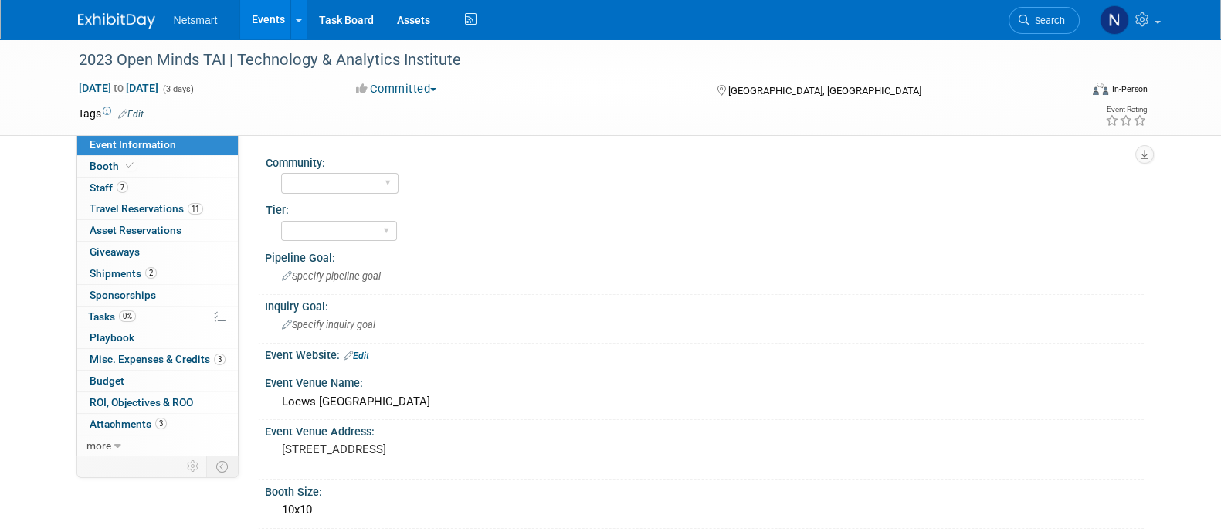
click at [1042, 25] on span "Search" at bounding box center [1047, 21] width 36 height 12
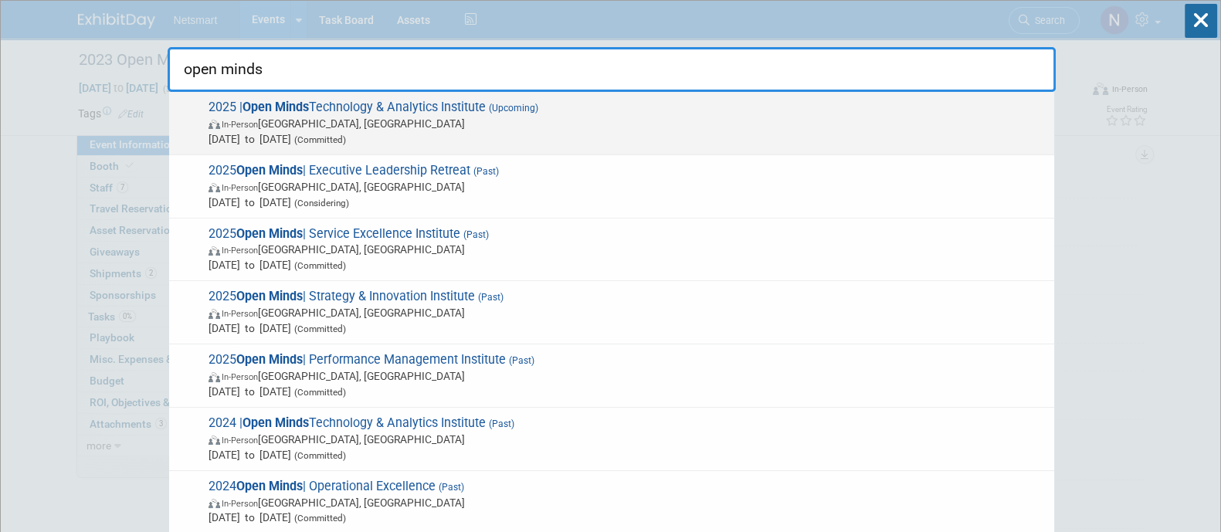
type input "open minds"
click at [559, 131] on span "Oct 21, 2025 to Oct 23, 2025 (Committed)" at bounding box center [627, 138] width 838 height 15
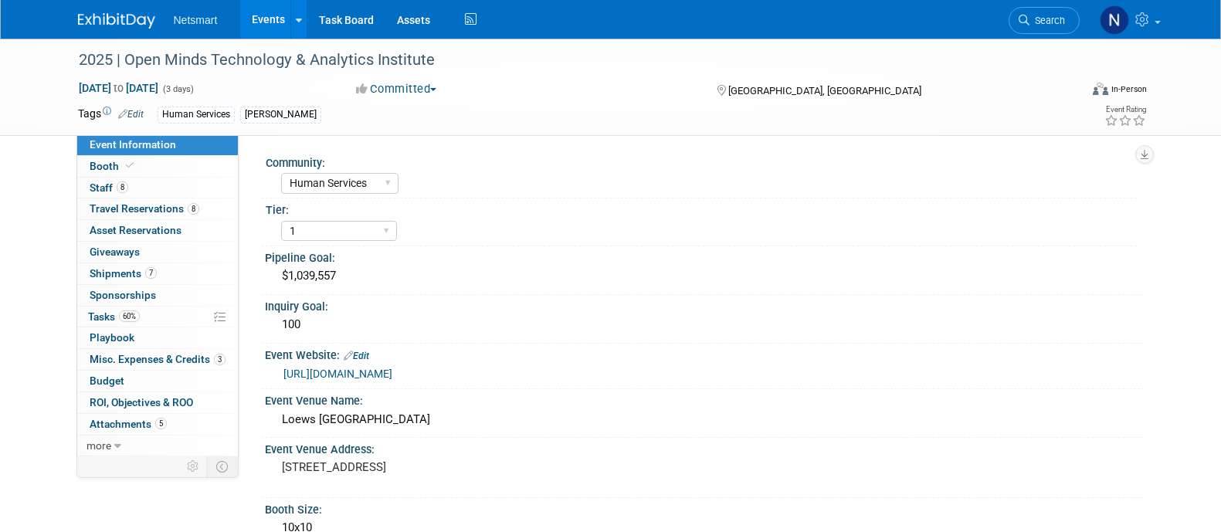
select select "Human Services"
select select "1"
select select "Yes"
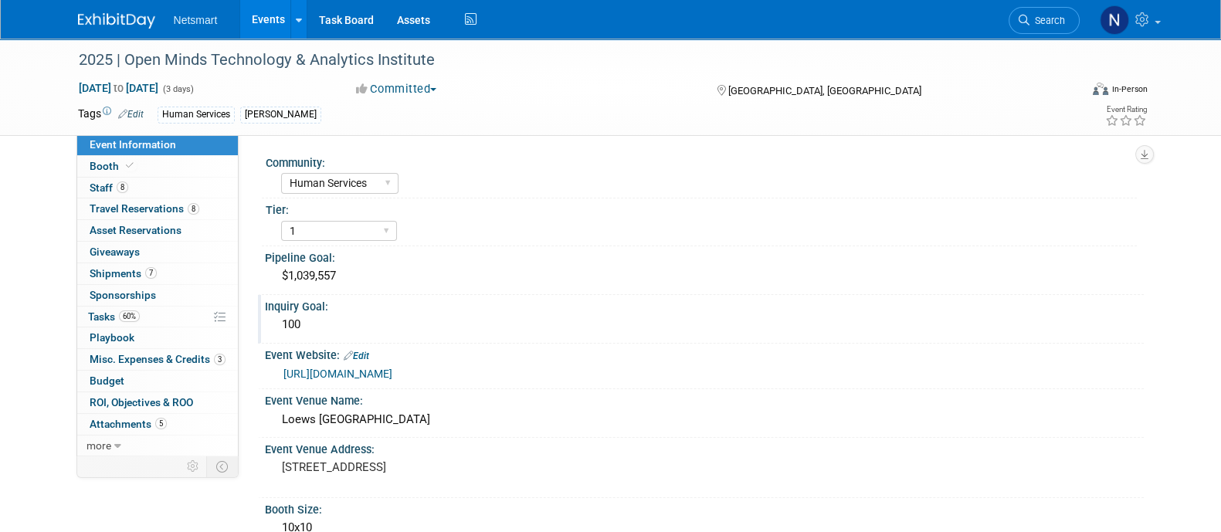
scroll to position [186, 0]
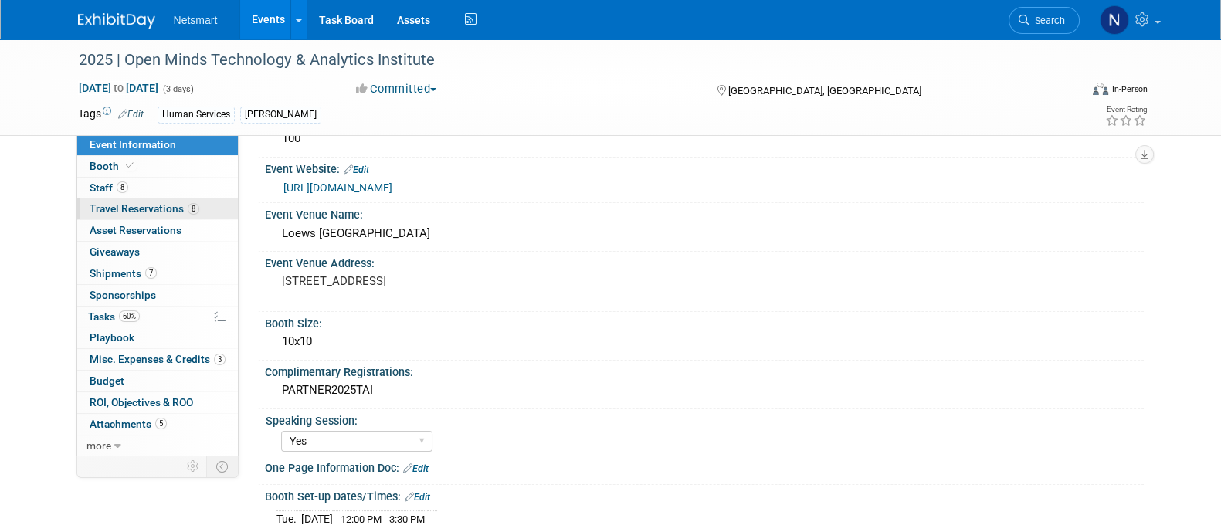
click at [139, 209] on span "Travel Reservations 8" at bounding box center [145, 208] width 110 height 12
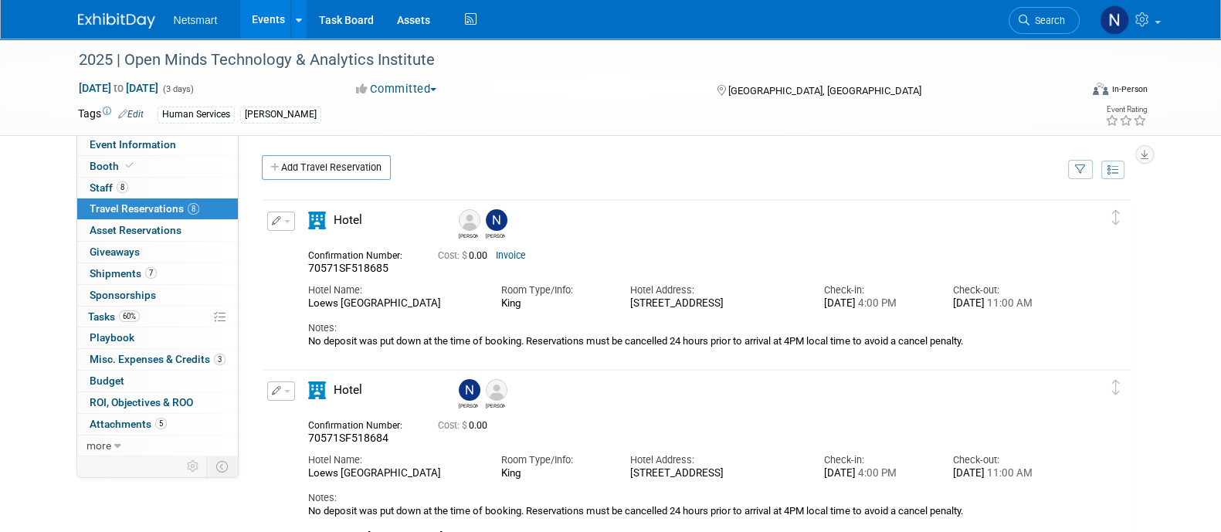
click at [339, 273] on span "70571SF518685" at bounding box center [348, 268] width 80 height 12
copy span "70571SF518685"
click at [151, 312] on link "60% Tasks 60%" at bounding box center [157, 317] width 161 height 21
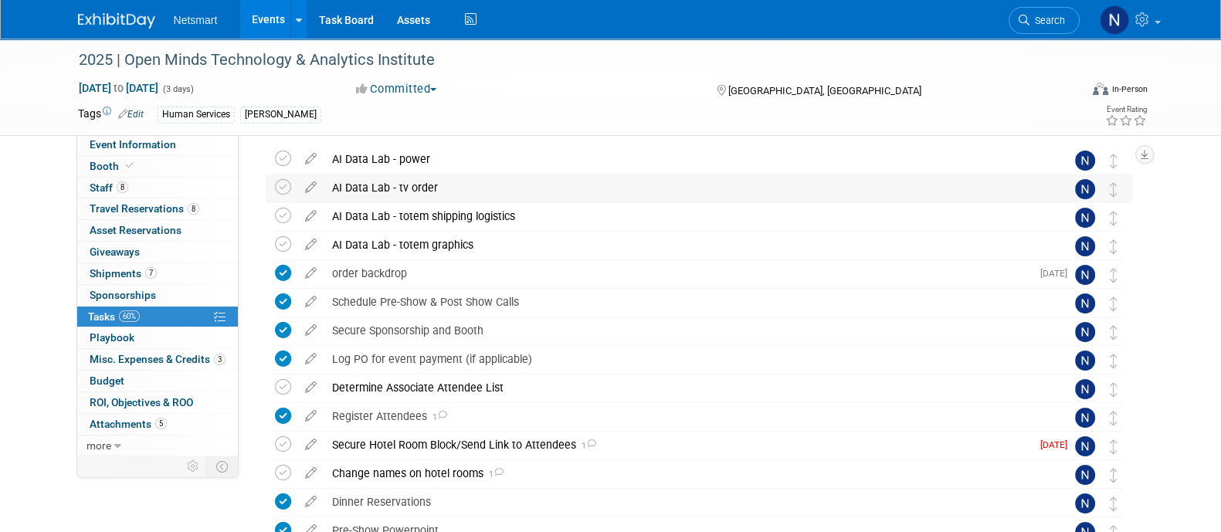
scroll to position [15, 0]
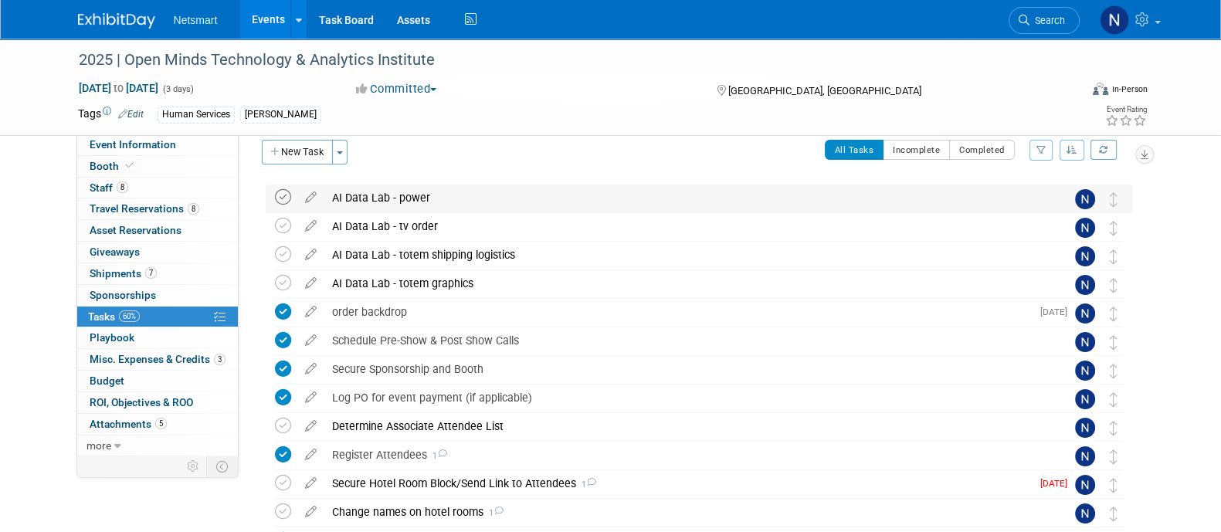
click at [280, 196] on icon at bounding box center [283, 197] width 16 height 16
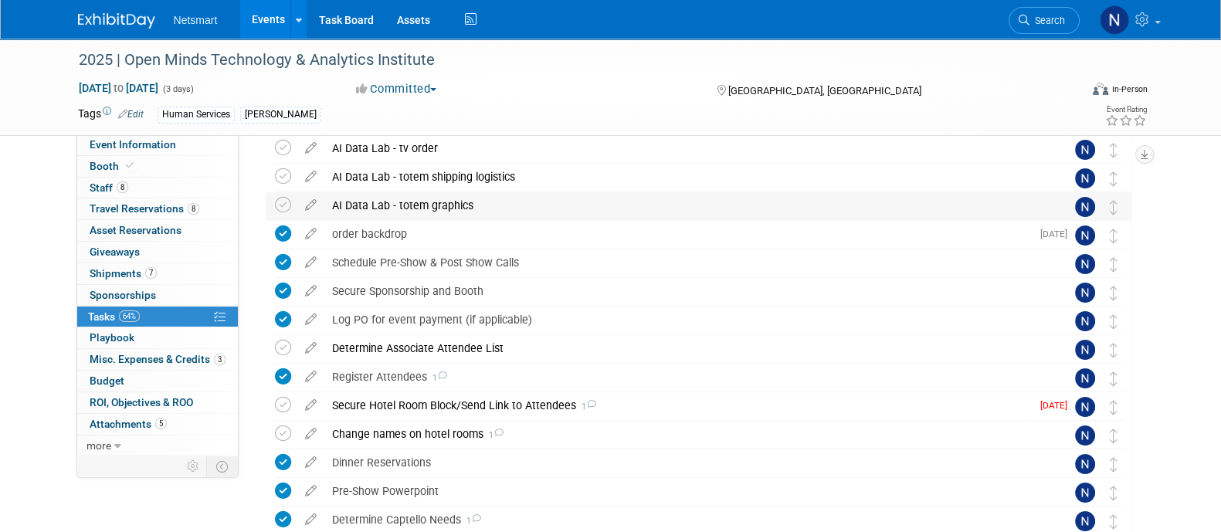
scroll to position [94, 0]
click at [282, 204] on icon at bounding box center [283, 204] width 16 height 16
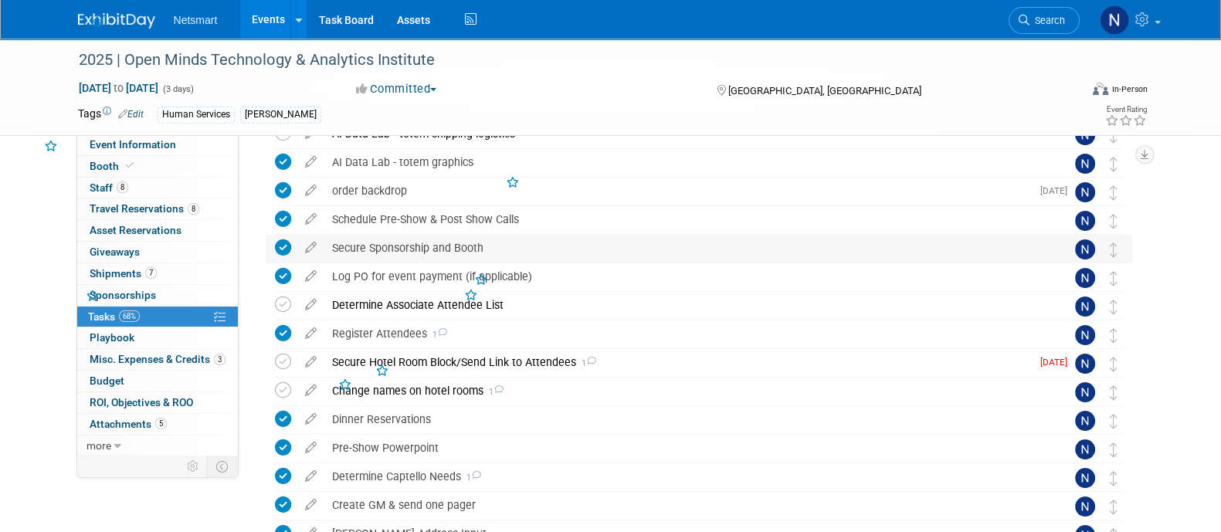
scroll to position [139, 0]
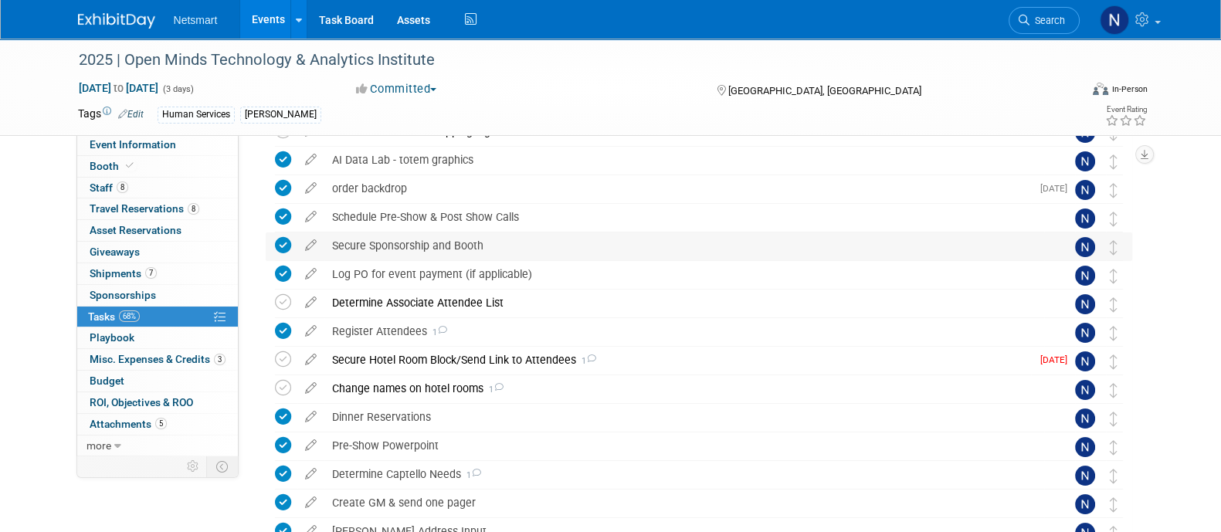
click at [432, 303] on div "Determine Associate Attendee List" at bounding box center [684, 303] width 720 height 26
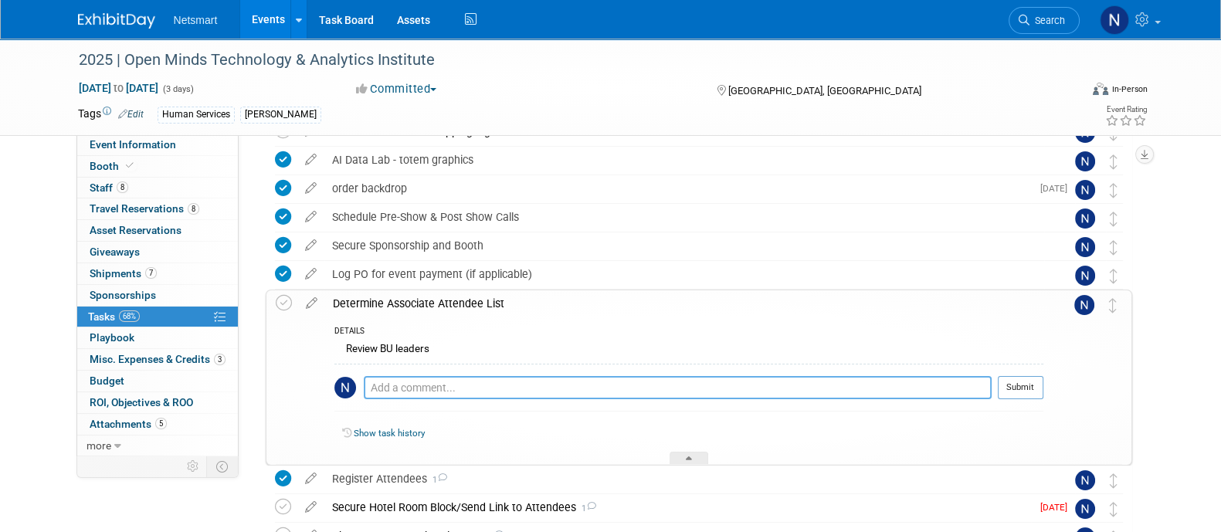
click at [432, 388] on textarea at bounding box center [678, 387] width 628 height 23
type textarea "added luke sanchez"
click at [1022, 389] on button "Submit" at bounding box center [1021, 387] width 46 height 23
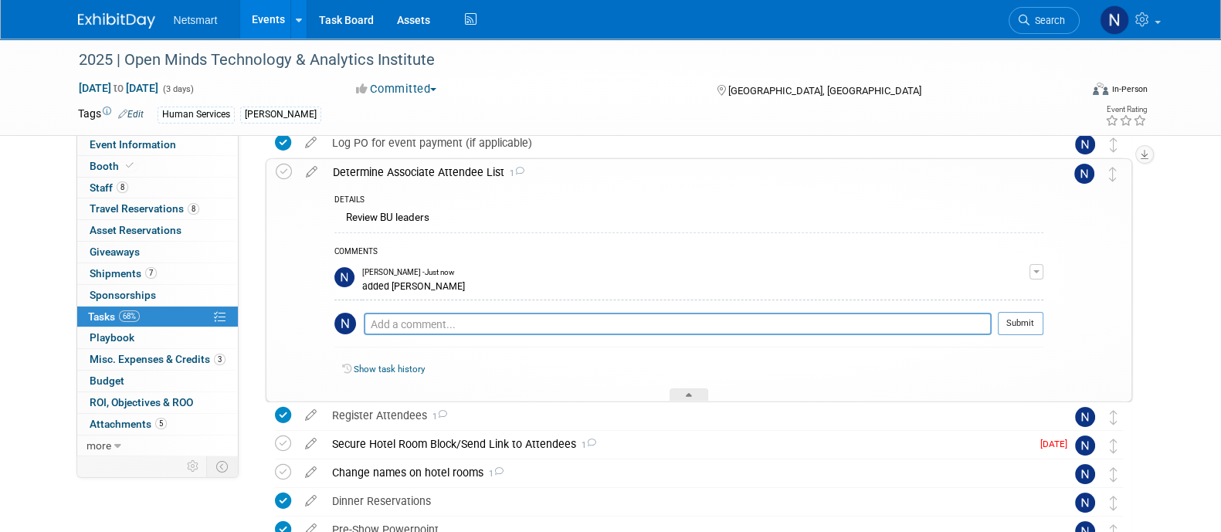
scroll to position [273, 0]
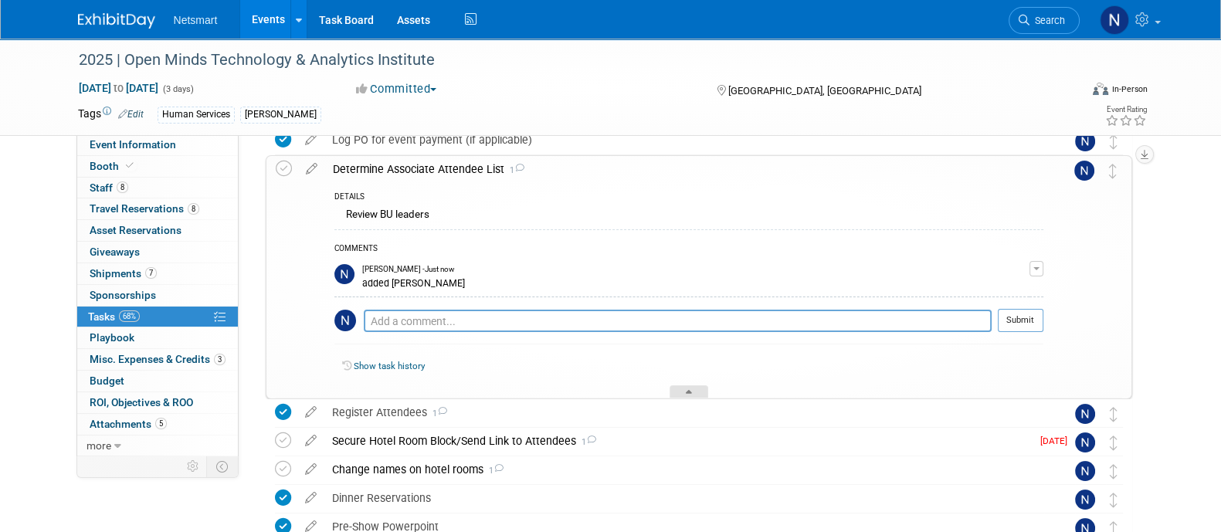
click at [695, 395] on div at bounding box center [688, 391] width 39 height 13
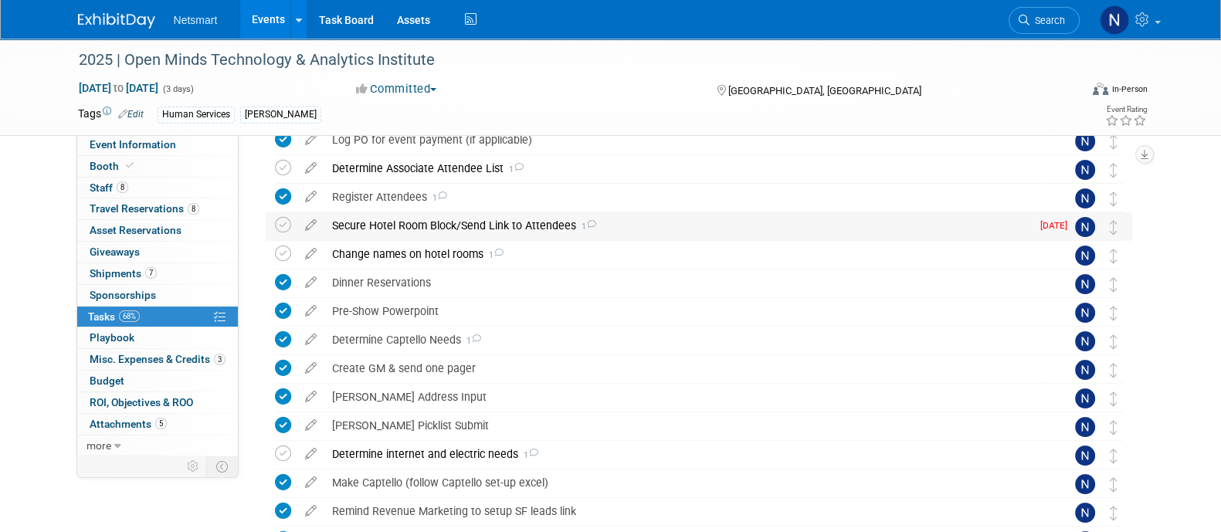
click at [483, 217] on div "Secure Hotel Room Block/Send Link to Attendees 1" at bounding box center [677, 225] width 706 height 26
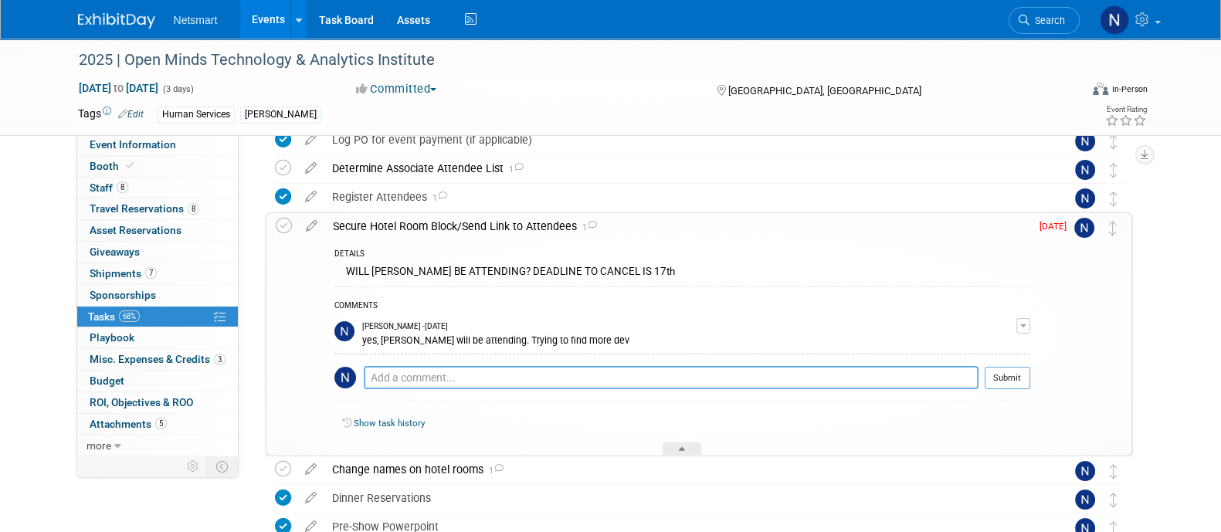
click at [463, 368] on textarea at bounding box center [671, 377] width 615 height 23
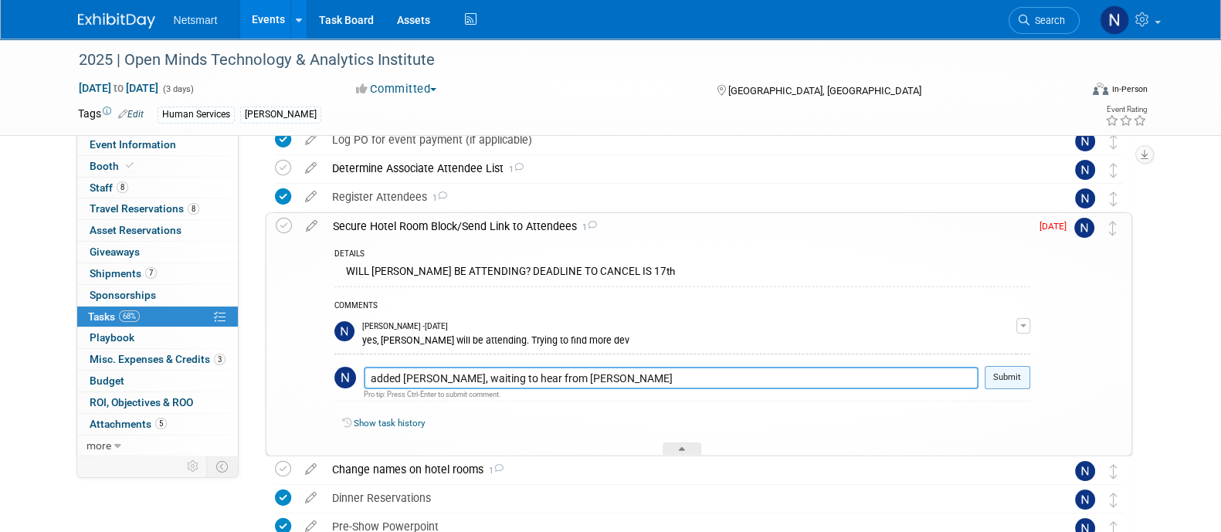
type textarea "added luke Sanchez, waiting to hear from Alan"
click at [1014, 371] on button "Submit" at bounding box center [1007, 377] width 46 height 23
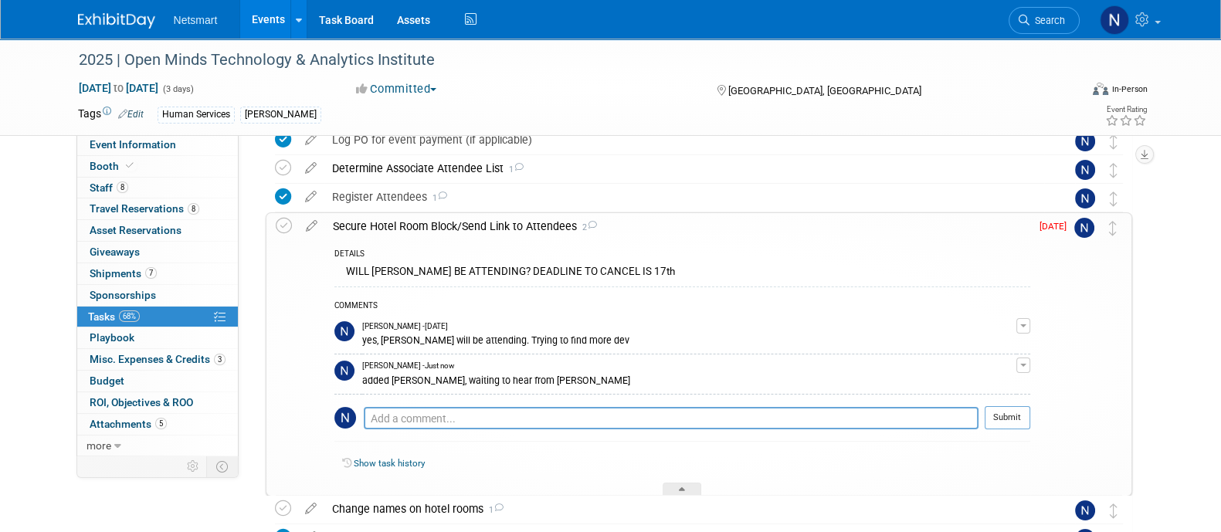
scroll to position [300, 0]
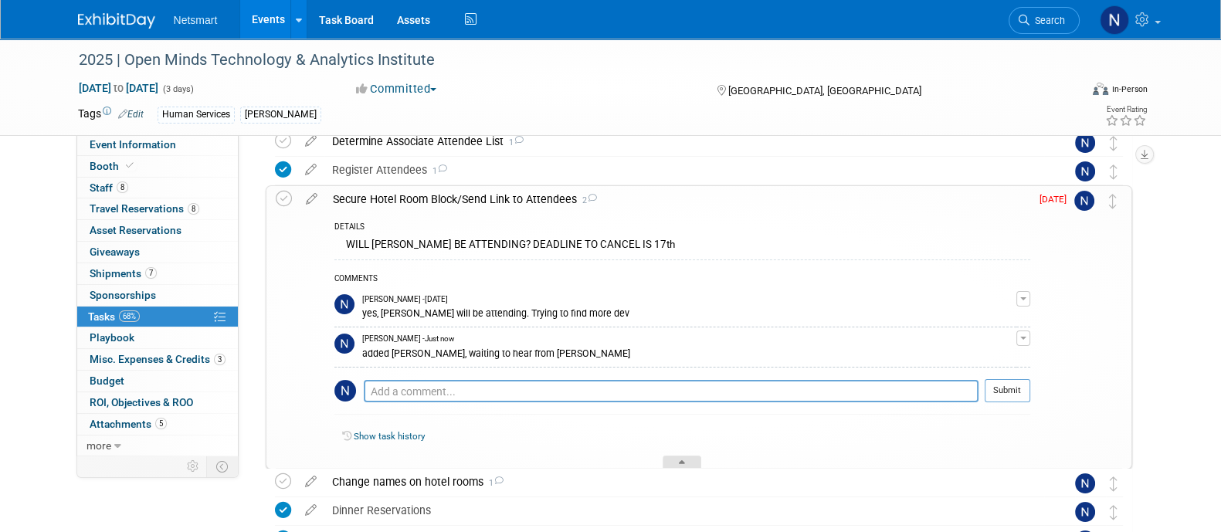
click at [677, 462] on div at bounding box center [681, 462] width 39 height 13
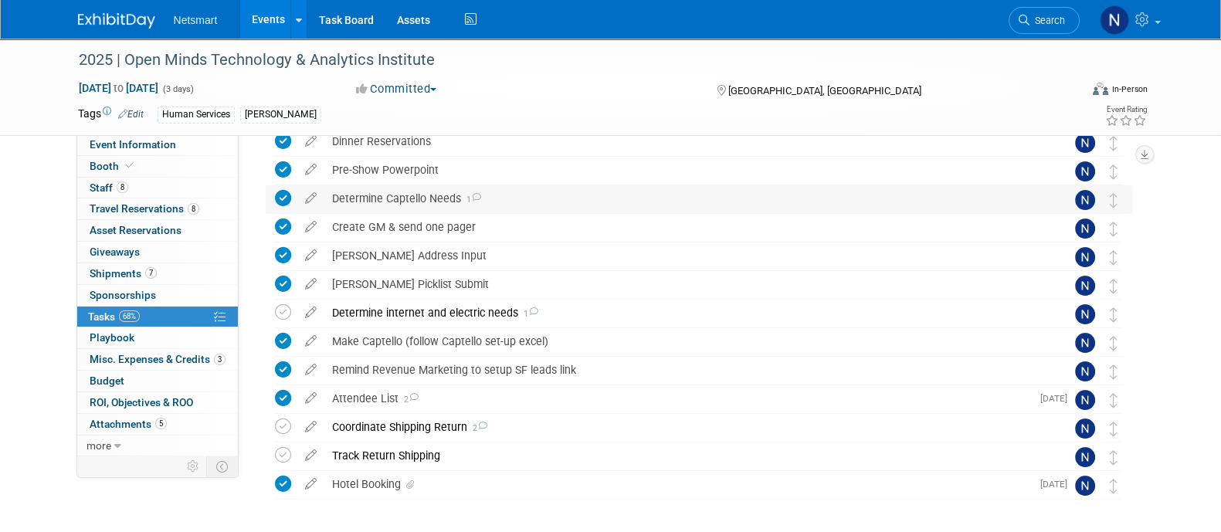
scroll to position [429, 0]
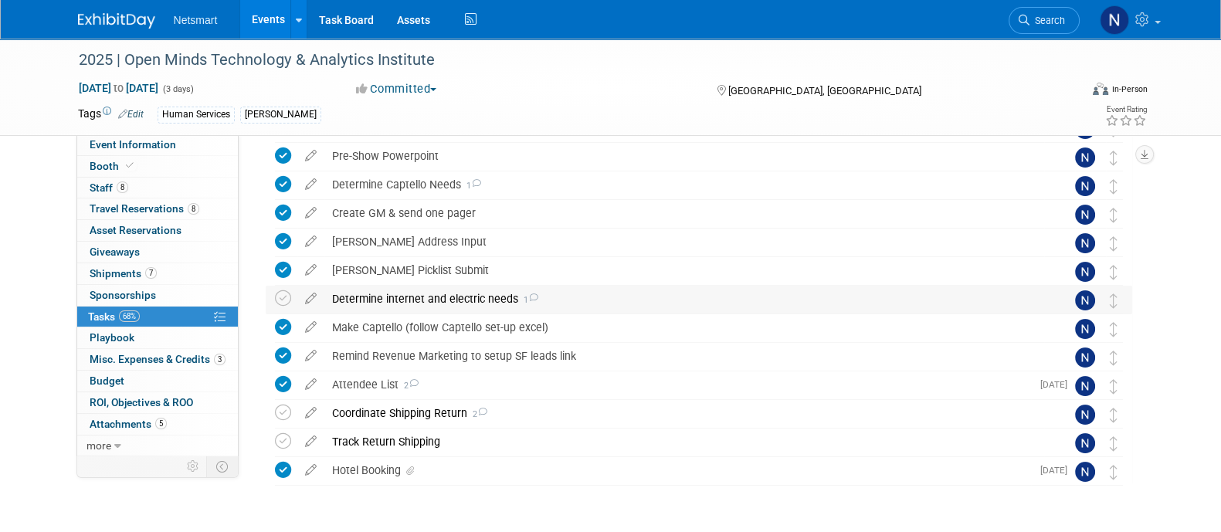
click at [456, 304] on div "Determine internet and electric needs 1" at bounding box center [684, 299] width 720 height 26
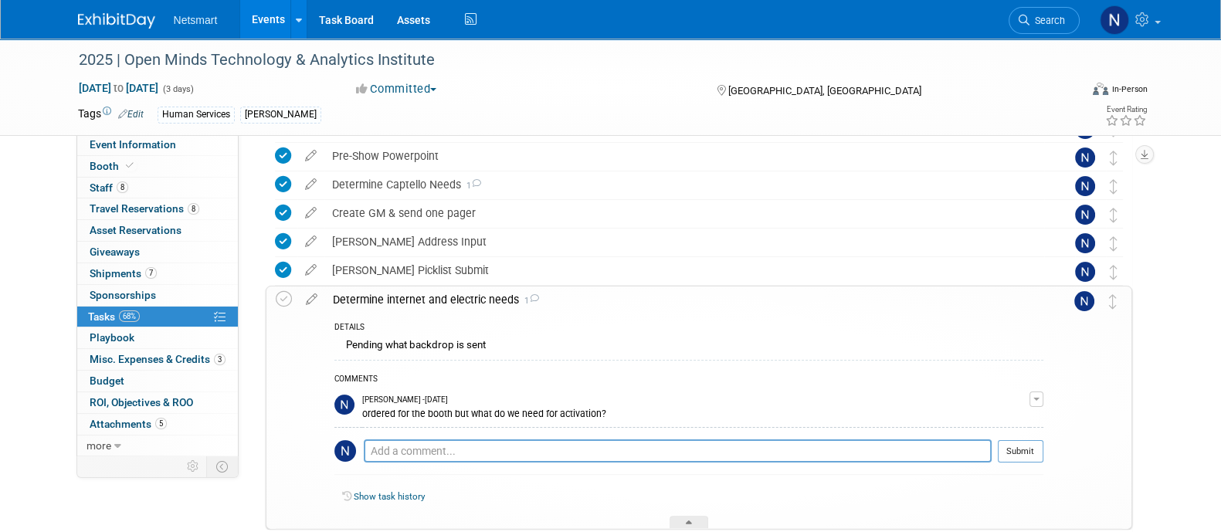
click at [456, 304] on div "Determine internet and electric needs 1" at bounding box center [684, 299] width 718 height 26
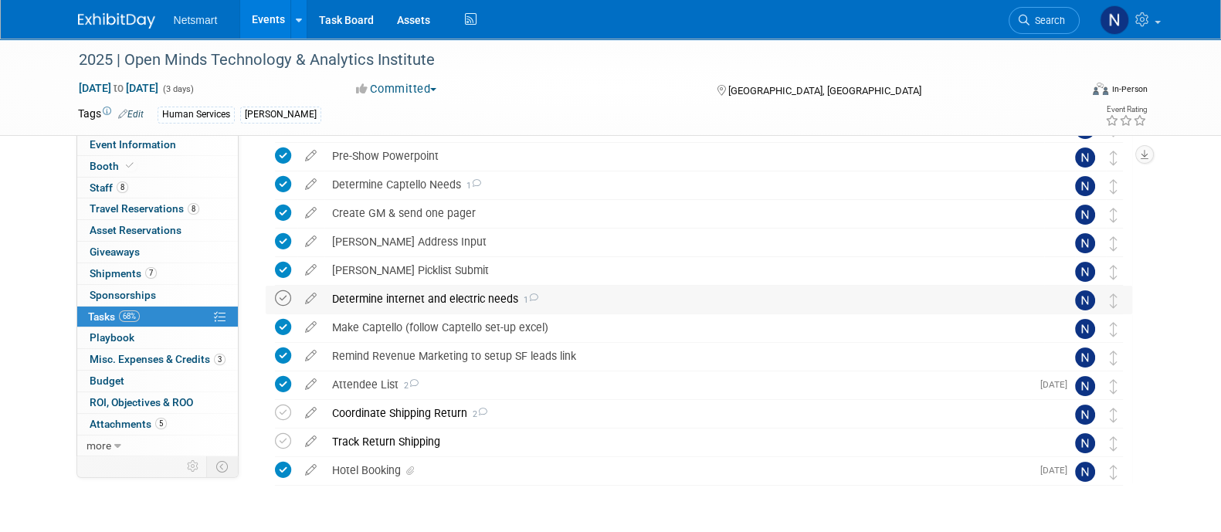
click at [288, 293] on icon at bounding box center [283, 298] width 16 height 16
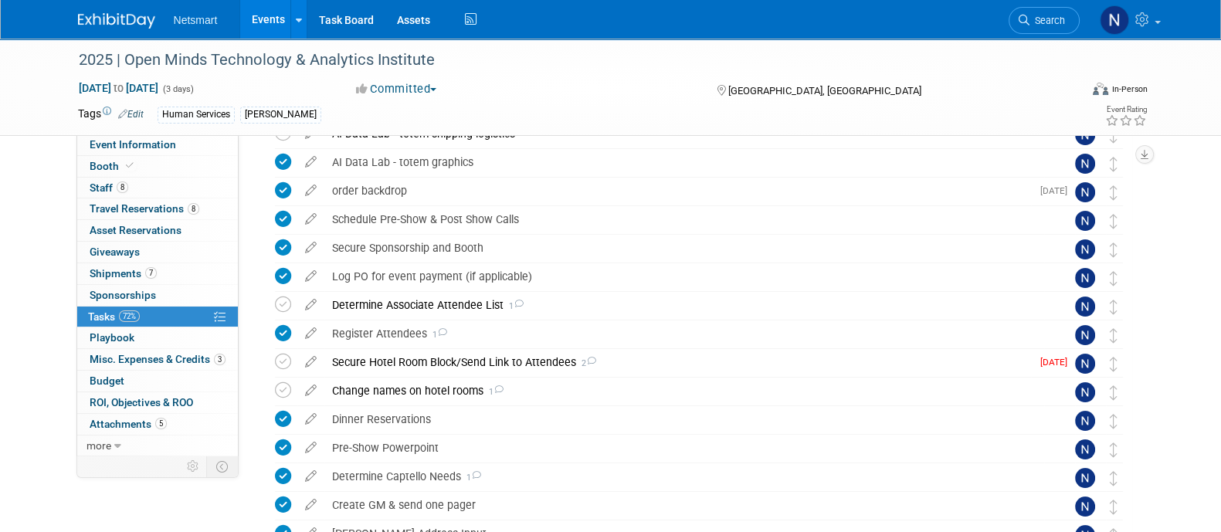
scroll to position [32, 0]
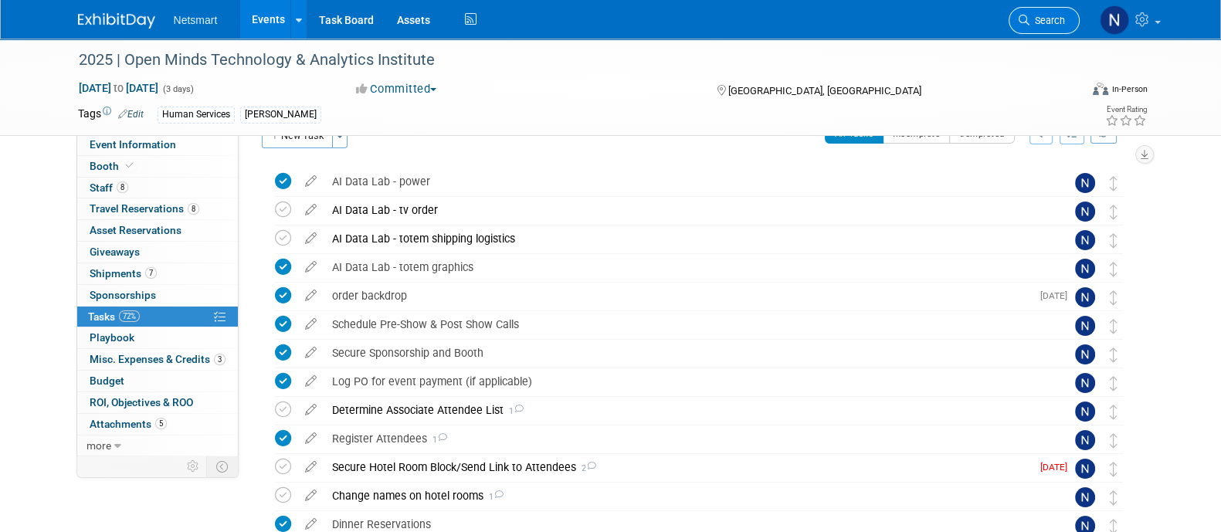
click at [1042, 16] on span "Search" at bounding box center [1047, 21] width 36 height 12
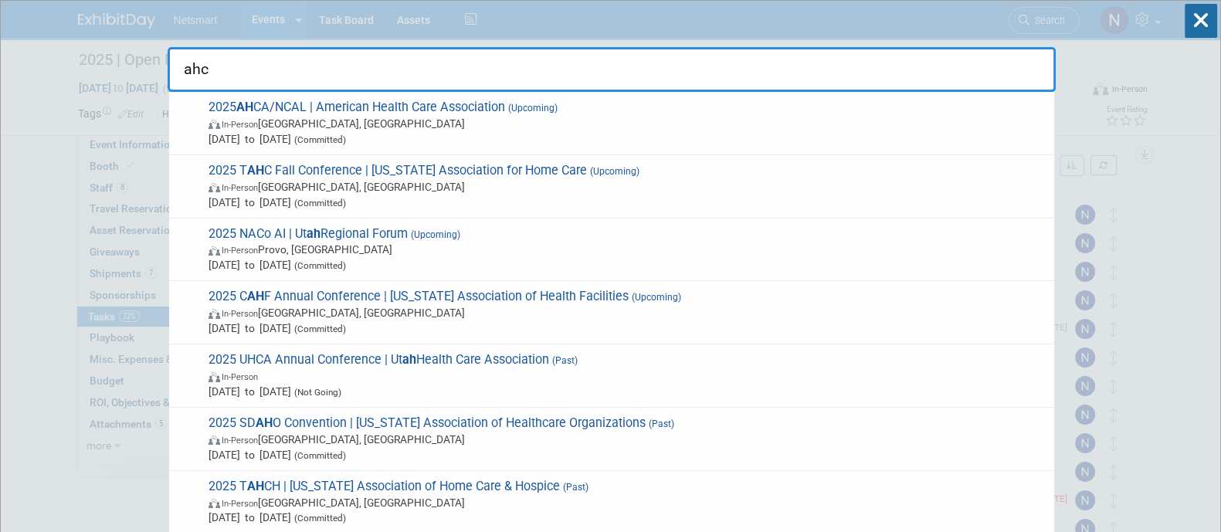
type input "ahca"
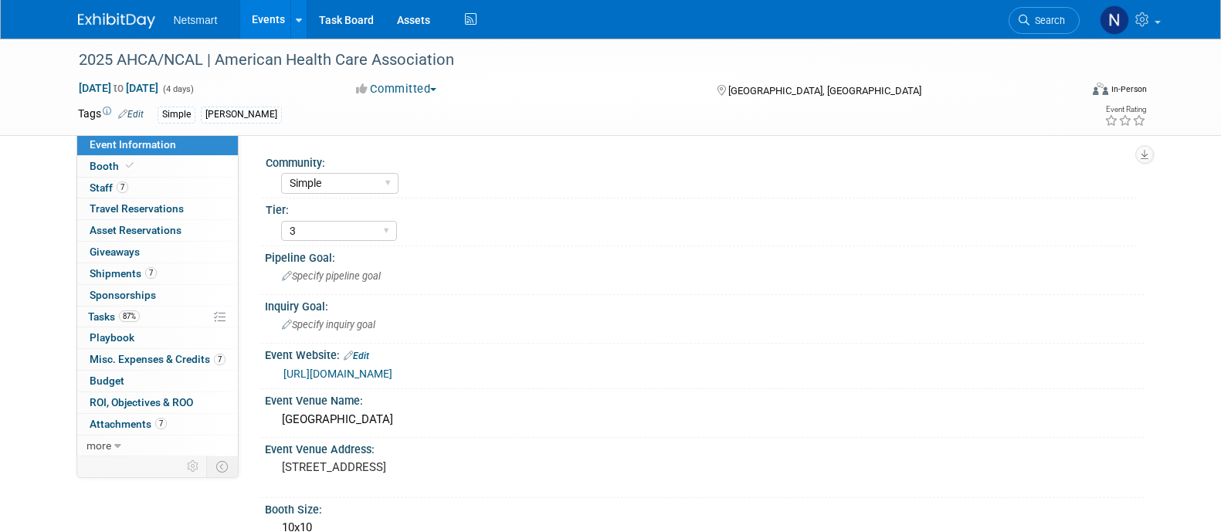
select select "Simple"
select select "3"
select select "No"
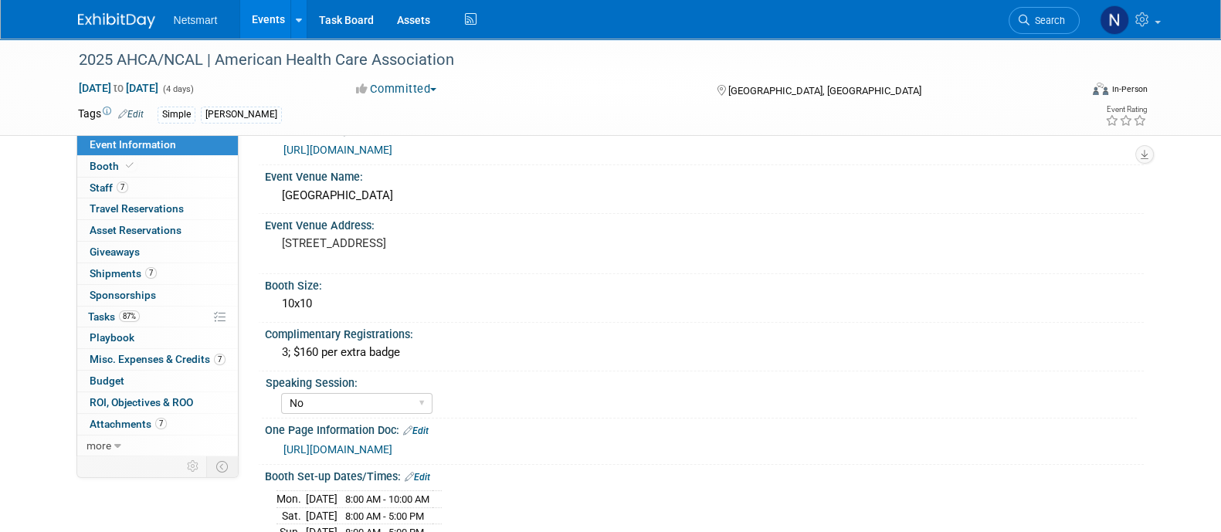
scroll to position [465, 0]
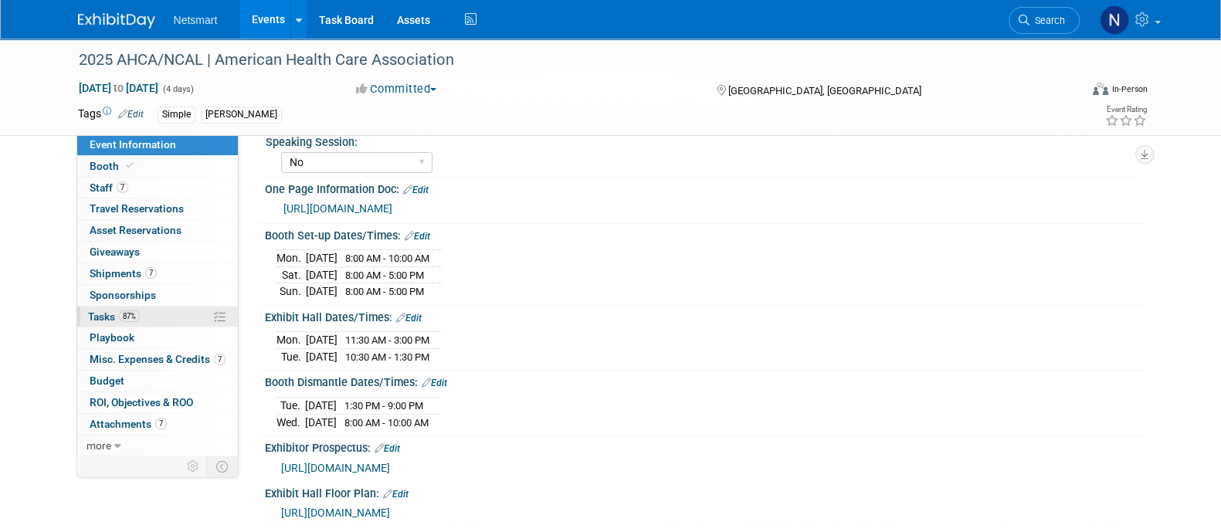
click at [135, 316] on span "87%" at bounding box center [129, 316] width 21 height 12
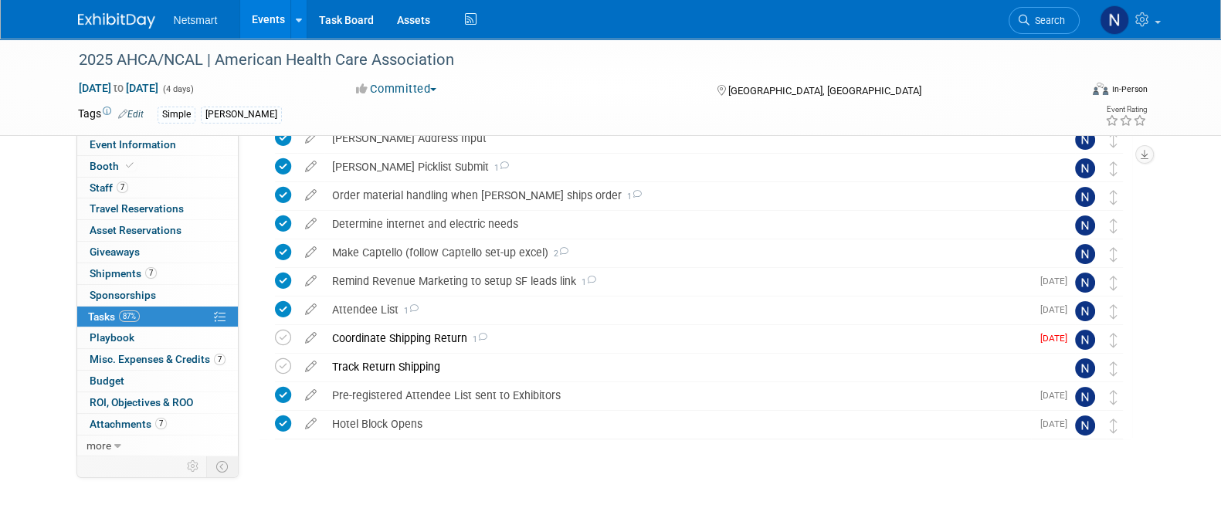
scroll to position [500, 0]
click at [388, 330] on div "Coordinate Shipping Return 1" at bounding box center [677, 337] width 706 height 26
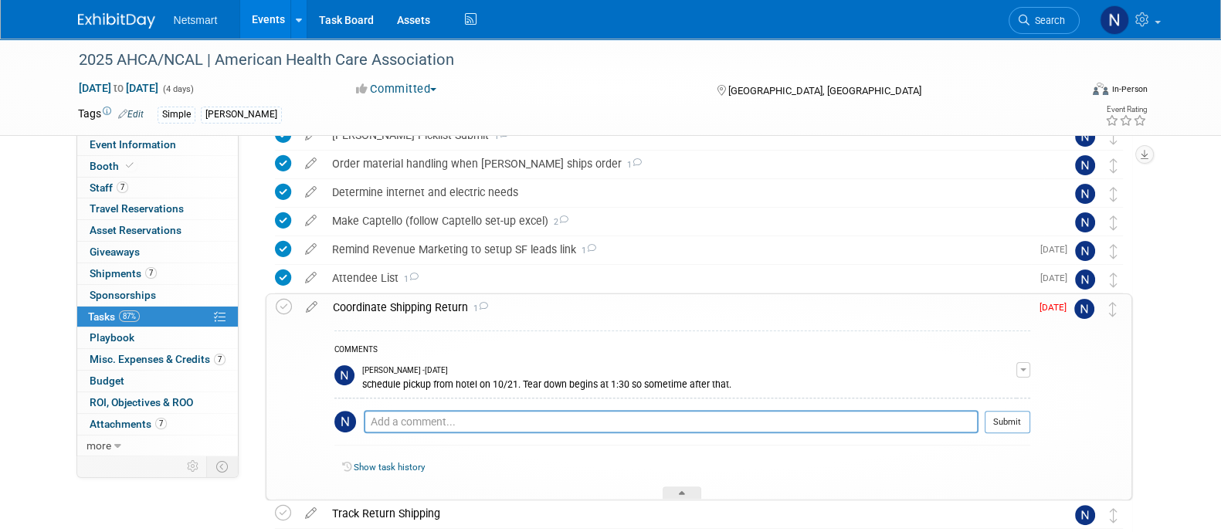
scroll to position [532, 0]
click at [171, 134] on div "2025 AHCA/NCAL | American Health Care Association Oct 19, 2025 to Oct 22, 2025 …" at bounding box center [610, 87] width 1221 height 97
click at [169, 145] on span "Event Information" at bounding box center [133, 144] width 86 height 12
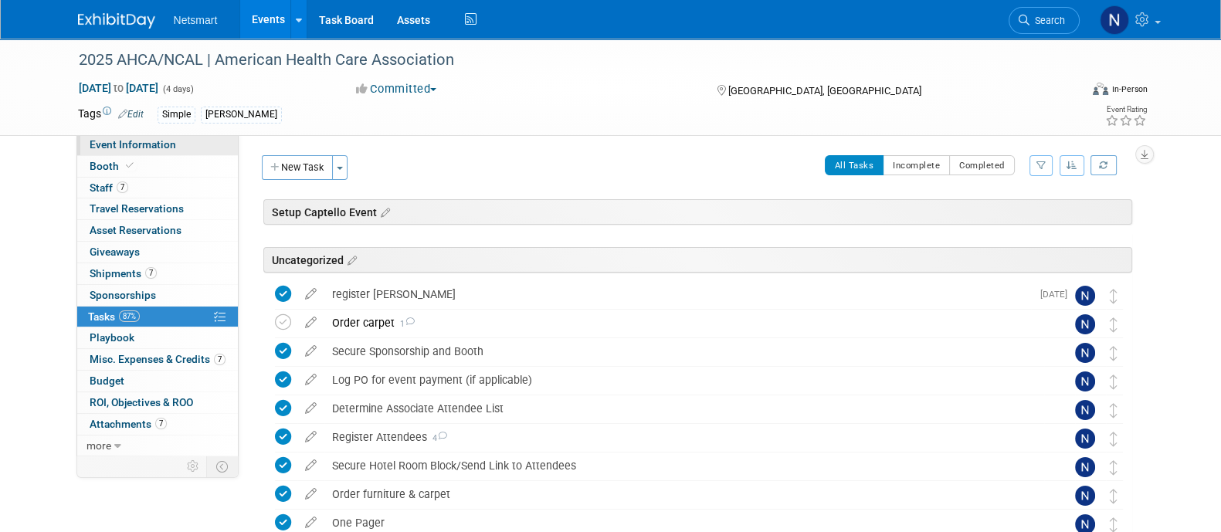
select select "Simple"
select select "3"
select select "No"
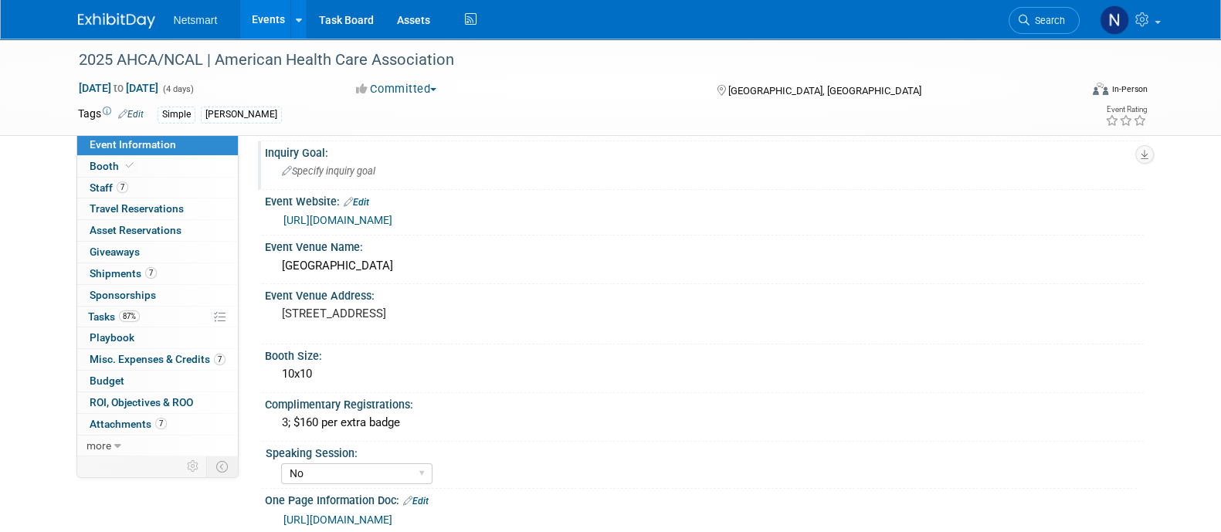
scroll to position [154, 0]
click at [346, 264] on div "Mandalay Bay Resort" at bounding box center [703, 266] width 855 height 24
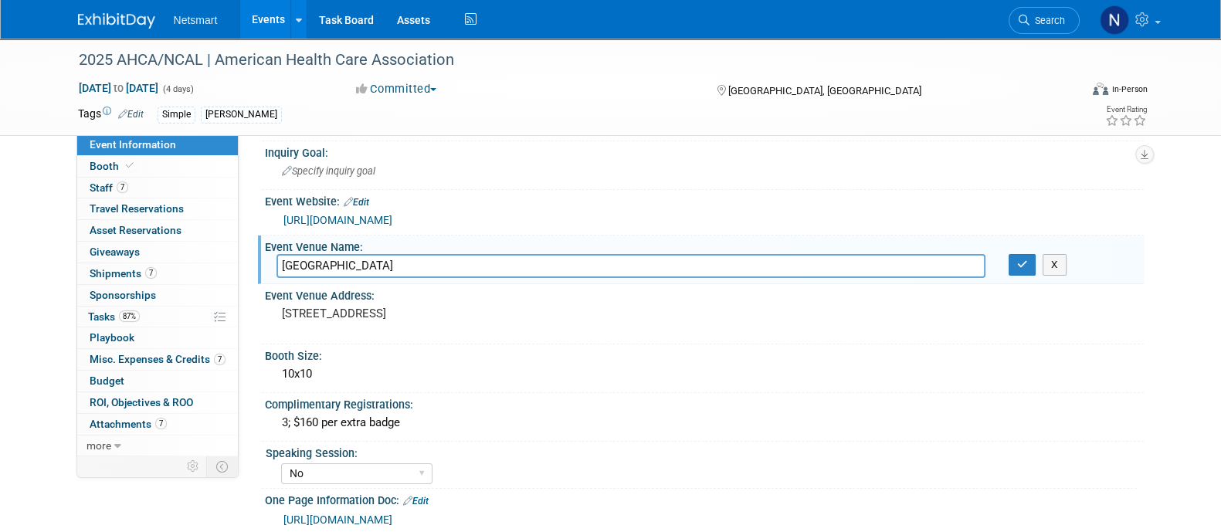
click at [346, 264] on input "Mandalay Bay Resort" at bounding box center [630, 266] width 709 height 24
click at [364, 321] on div "3950 S Las Vegas Blvd, Las Vegas, NV 89119" at bounding box center [447, 321] width 343 height 36
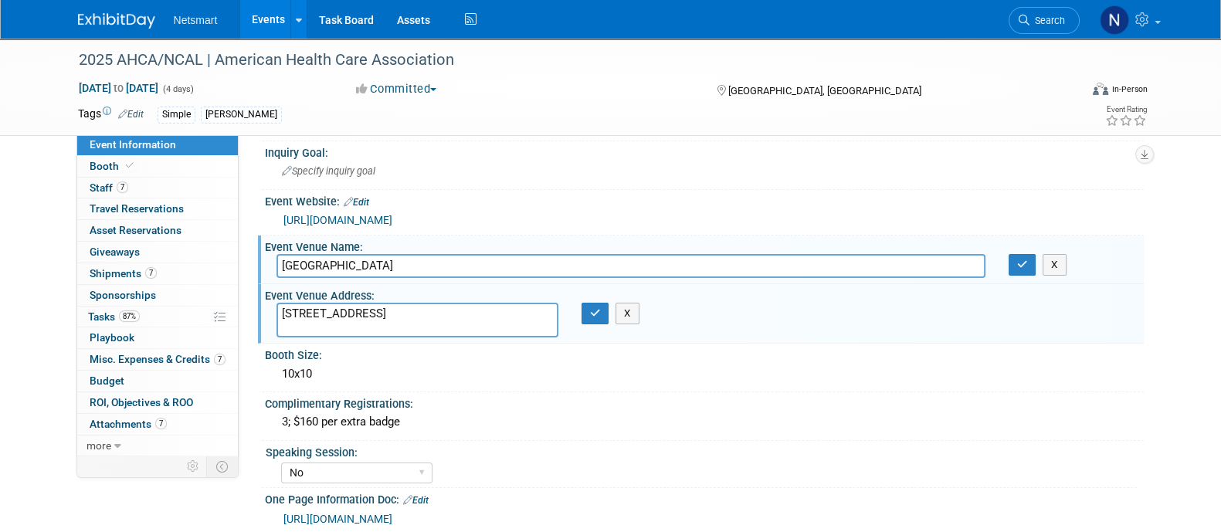
drag, startPoint x: 401, startPoint y: 307, endPoint x: 254, endPoint y: 310, distance: 146.7
click at [254, 310] on div "Event Information Event Info Booth Booth 7 Staff 7 Staff 0 Travel Reservations …" at bounding box center [610, 490] width 1089 height 1211
drag, startPoint x: 458, startPoint y: 310, endPoint x: 400, endPoint y: 307, distance: 58.0
click at [400, 307] on textarea "3950 S Las Vegas Blvd, Las Vegas, NV 89119" at bounding box center [417, 320] width 282 height 35
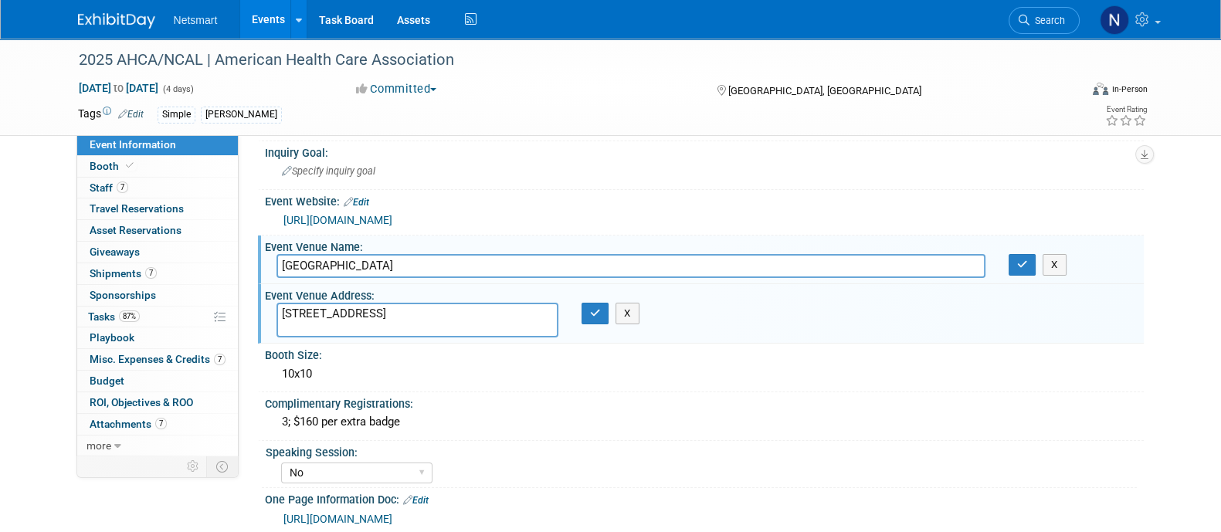
drag, startPoint x: 401, startPoint y: 306, endPoint x: 456, endPoint y: 306, distance: 54.0
click at [456, 306] on textarea "3950 S Las Vegas Blvd, Las Vegas, NV 89119" at bounding box center [417, 320] width 282 height 35
click at [499, 305] on textarea "3950 S Las Vegas Blvd, Las Vegas, NV 89119" at bounding box center [417, 320] width 282 height 35
click at [145, 268] on span "7" at bounding box center [151, 273] width 12 height 12
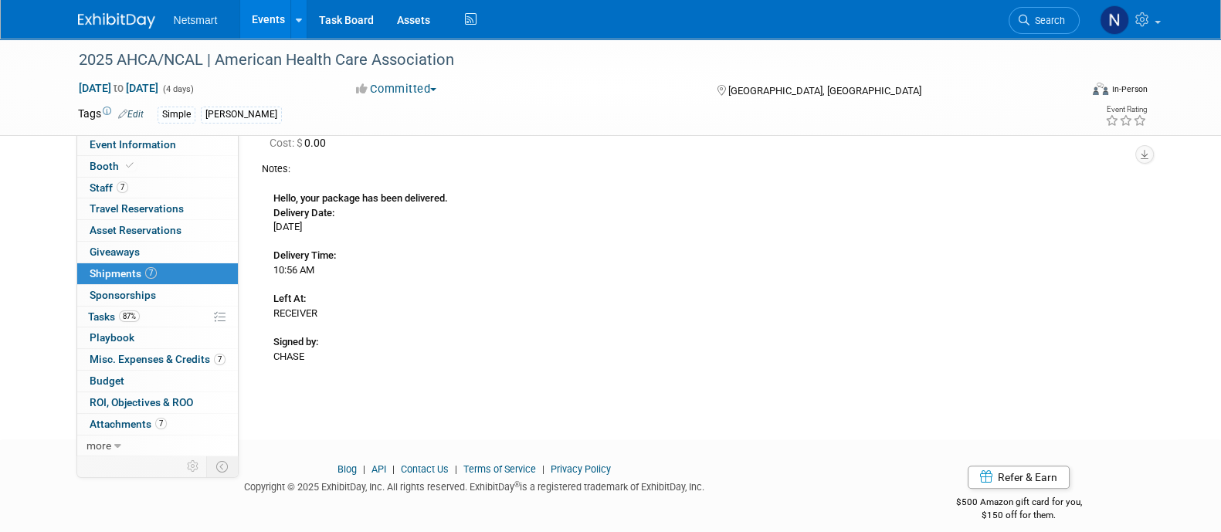
scroll to position [1309, 0]
click at [168, 321] on link "87% Tasks 87%" at bounding box center [157, 317] width 161 height 21
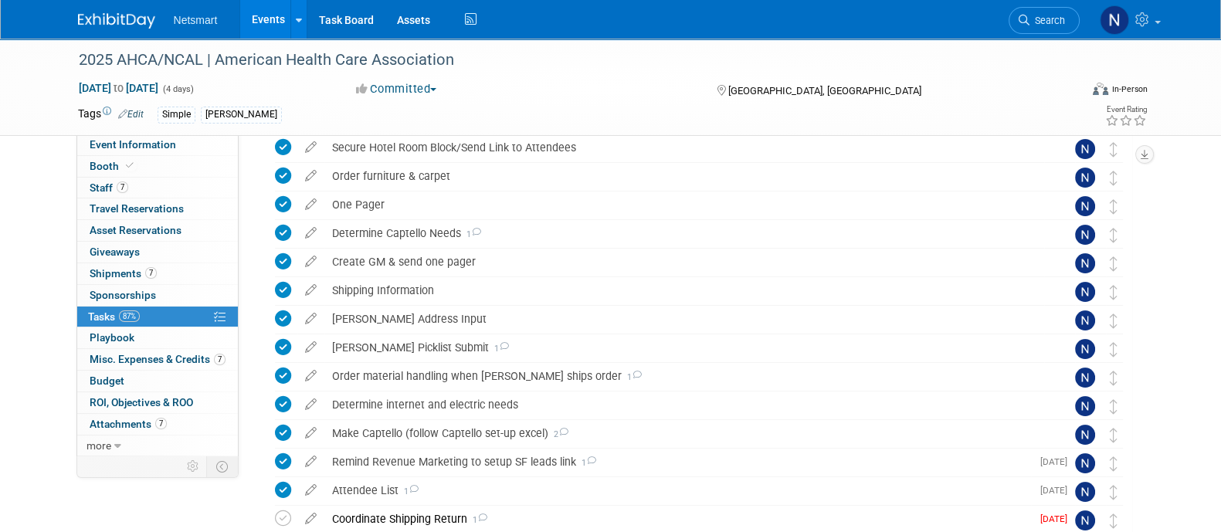
scroll to position [500, 0]
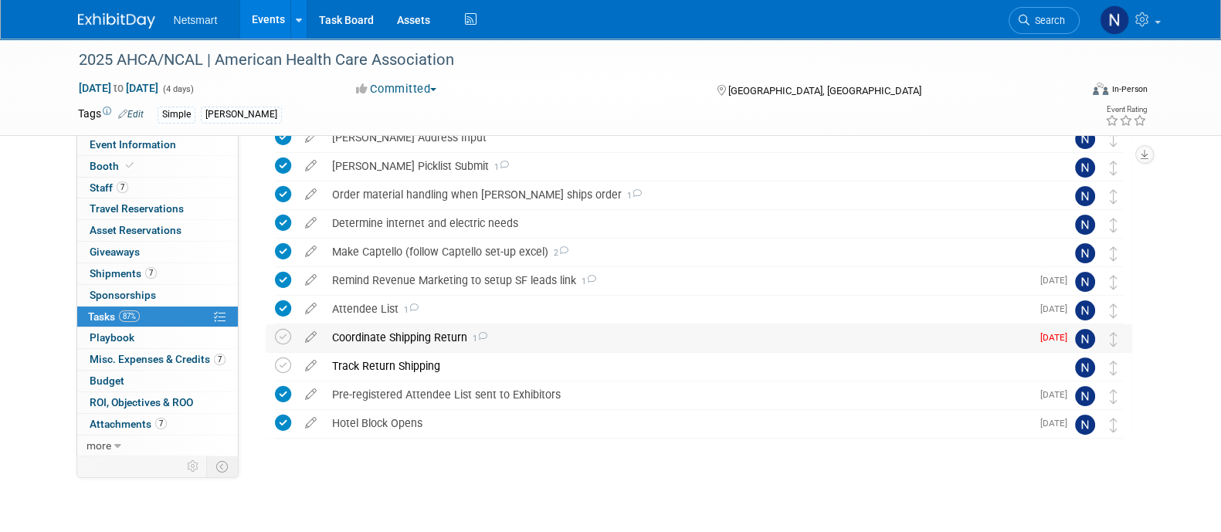
click at [375, 327] on div "Coordinate Shipping Return 1" at bounding box center [677, 337] width 706 height 26
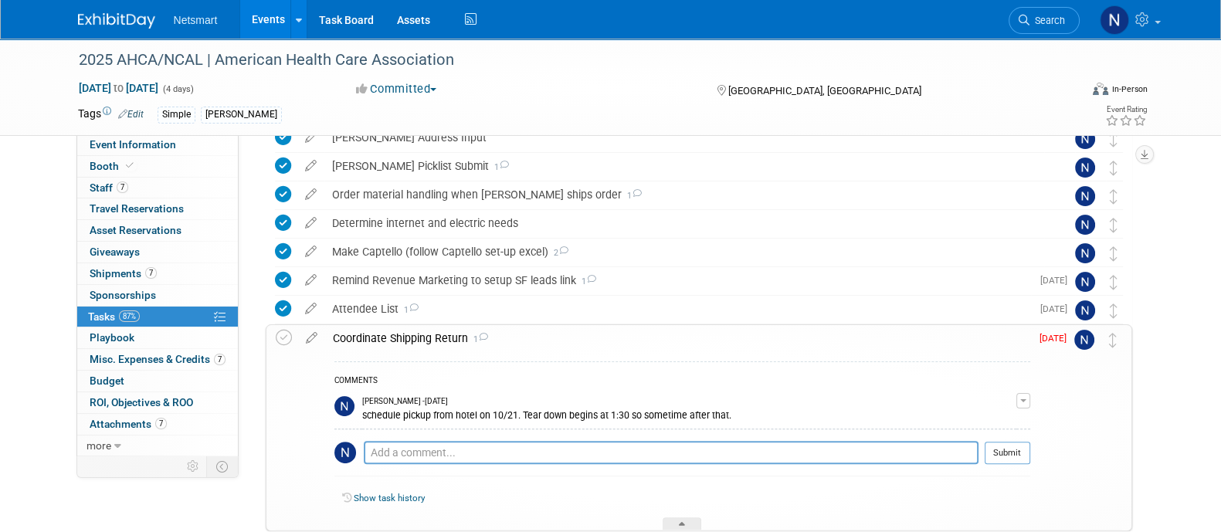
scroll to position [567, 0]
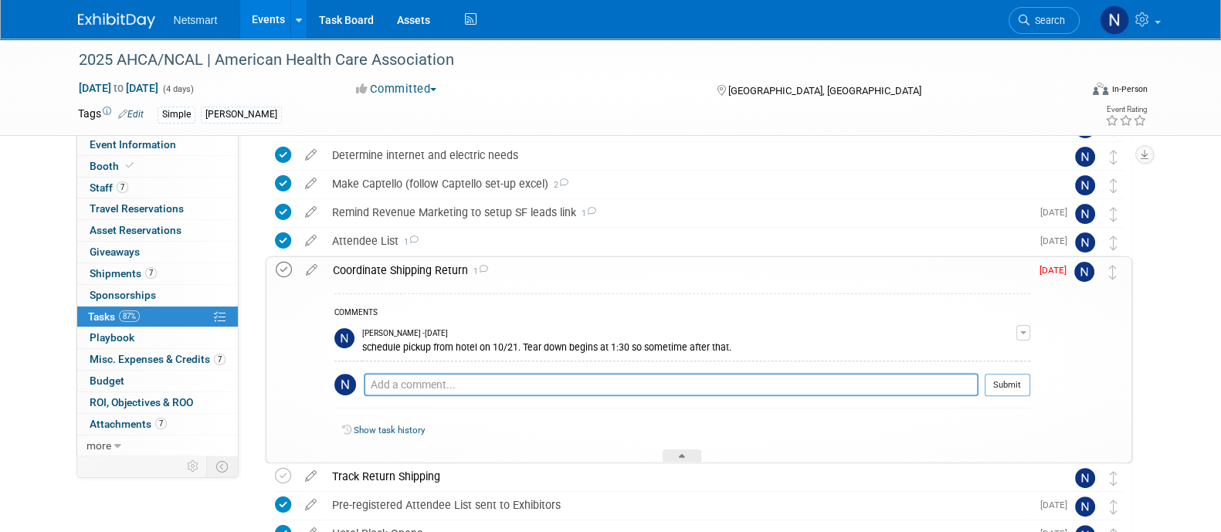
click at [282, 264] on icon at bounding box center [284, 270] width 16 height 16
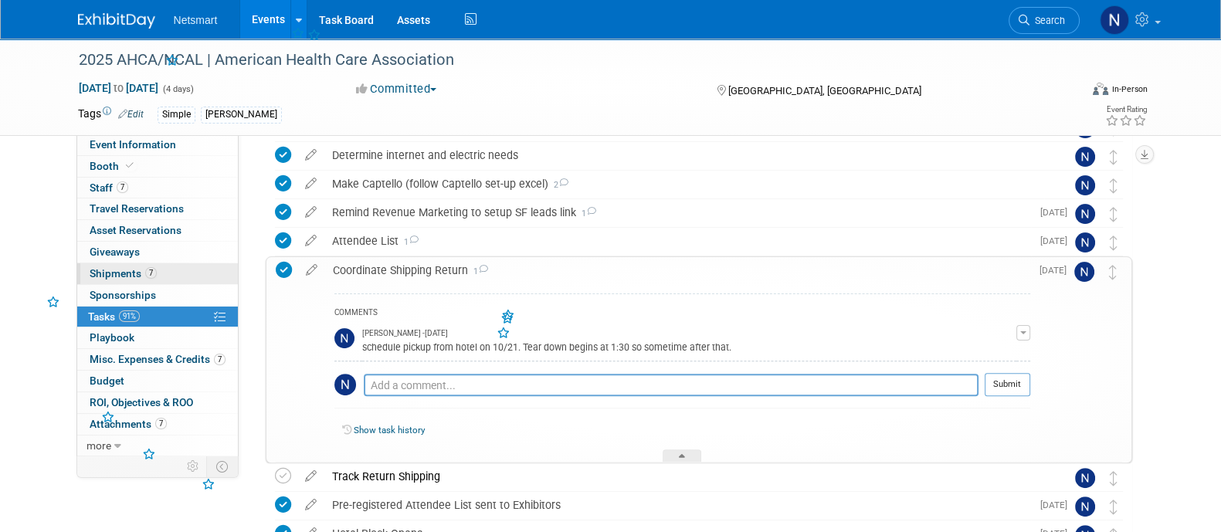
click at [162, 273] on link "7 Shipments 7" at bounding box center [157, 273] width 161 height 21
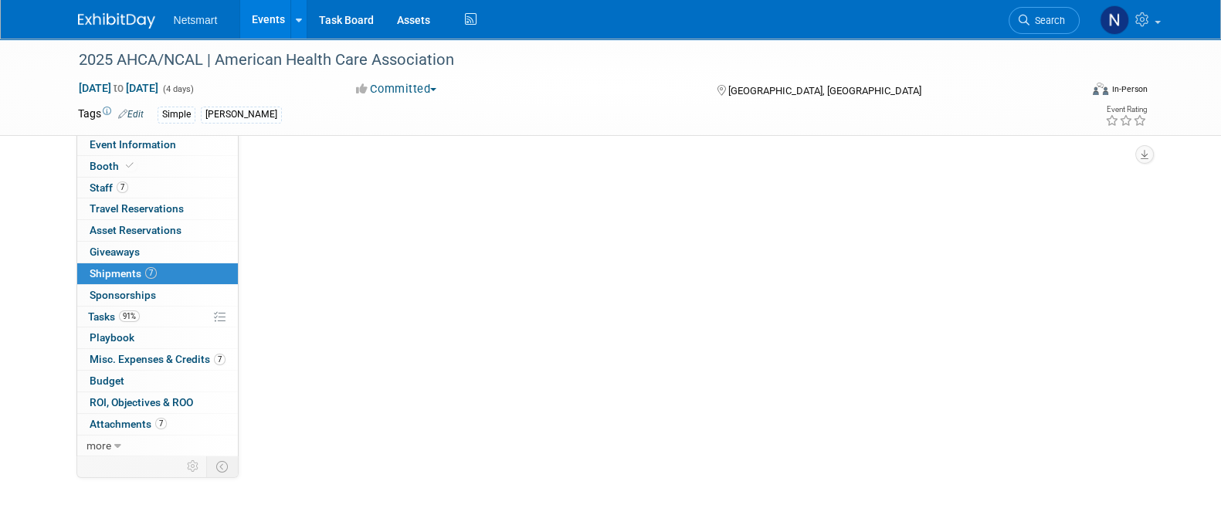
scroll to position [0, 0]
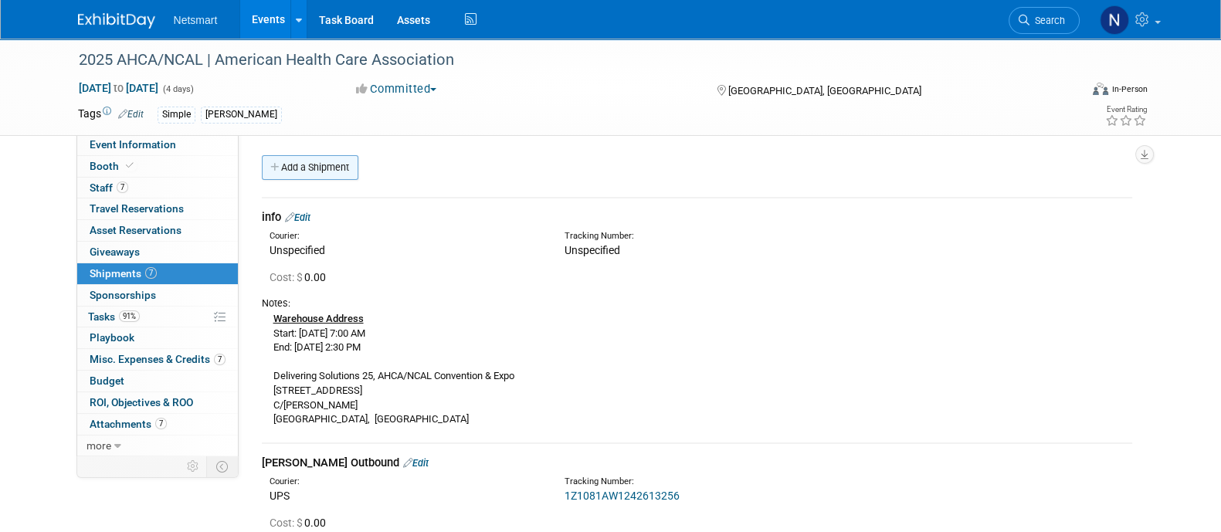
click at [278, 164] on icon at bounding box center [275, 168] width 11 height 10
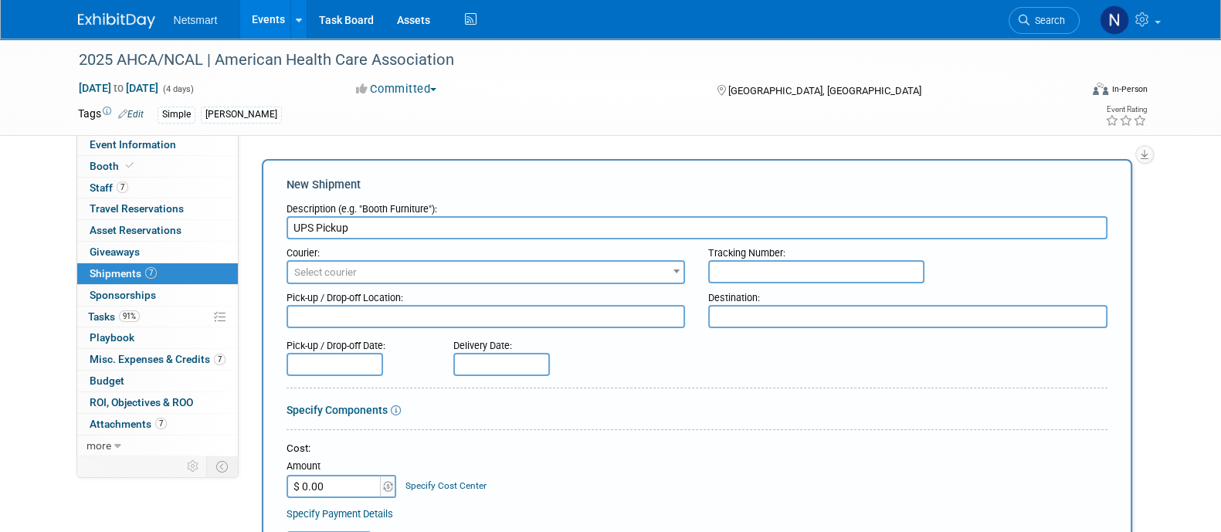
type input "UPS Pickup"
click at [367, 269] on span "Select courier" at bounding box center [486, 273] width 396 height 22
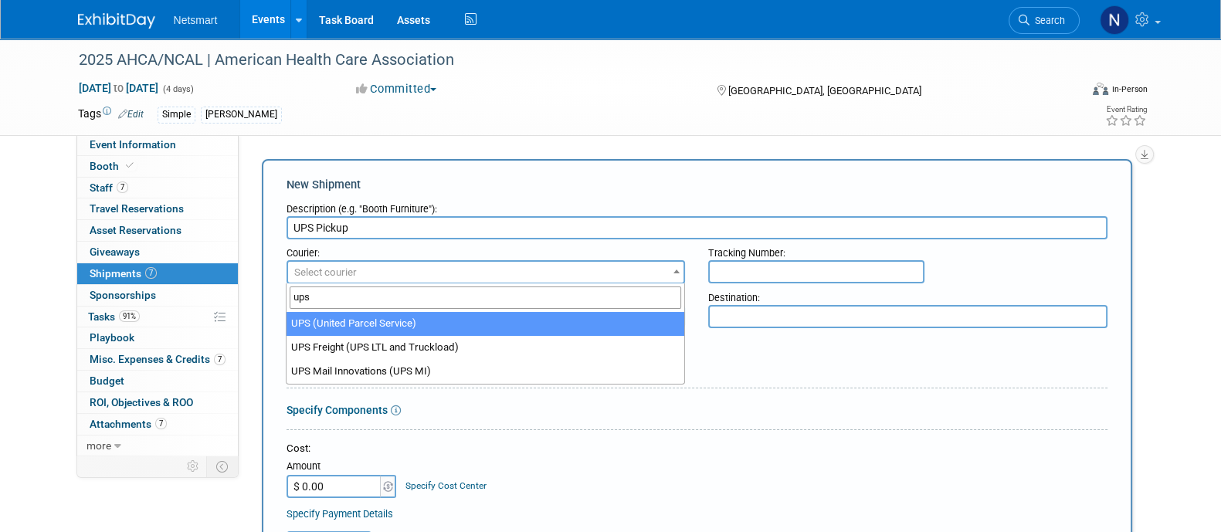
type input "ups"
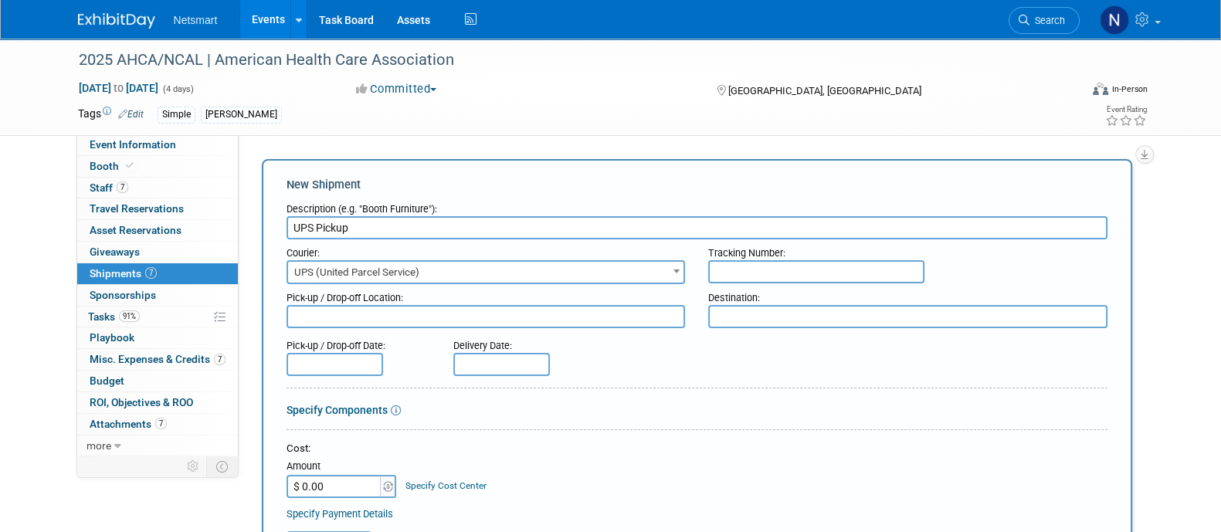
select select "508"
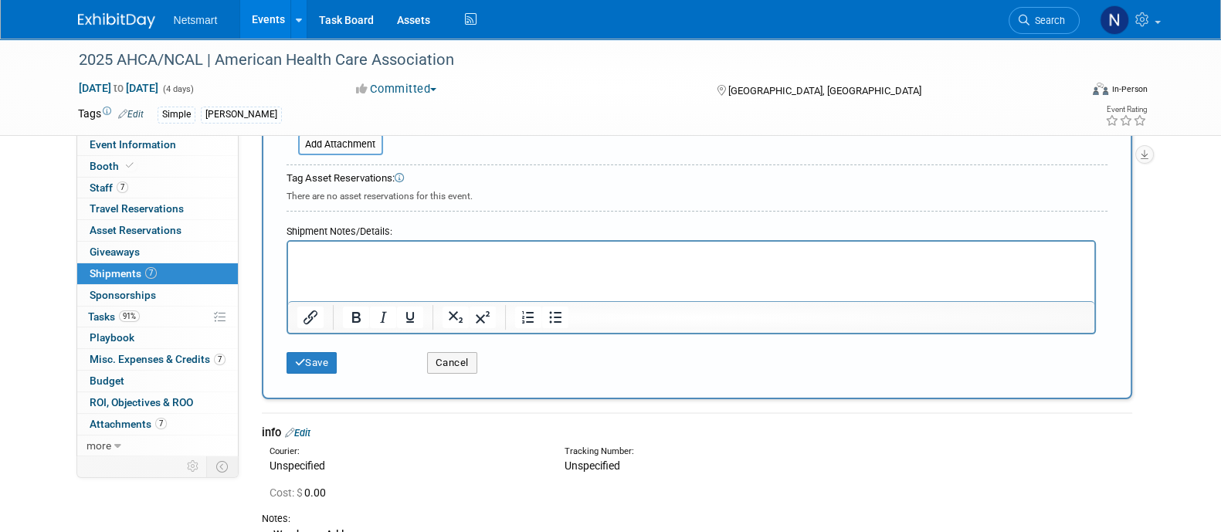
scroll to position [465, 0]
click at [352, 249] on p "Rich Text Area. Press ALT-0 for help." at bounding box center [690, 253] width 788 height 15
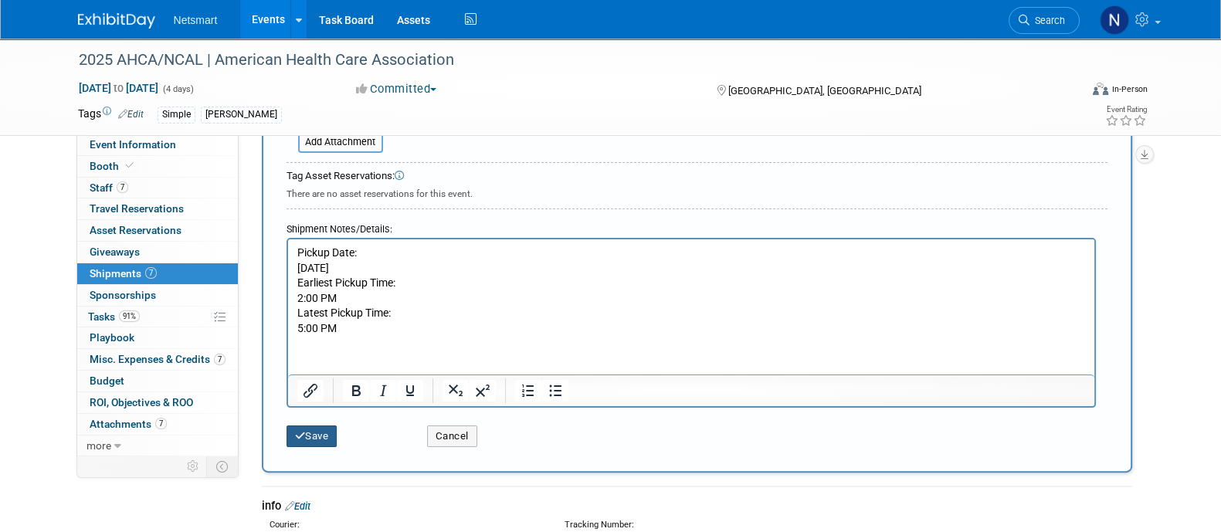
click at [308, 425] on button "Save" at bounding box center [311, 436] width 51 height 22
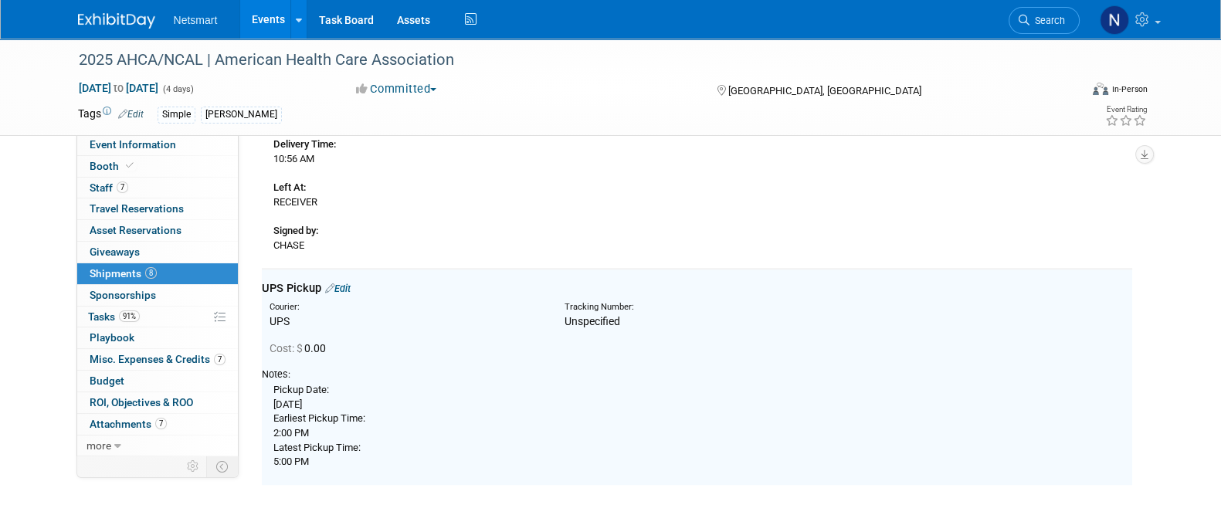
scroll to position [1416, 0]
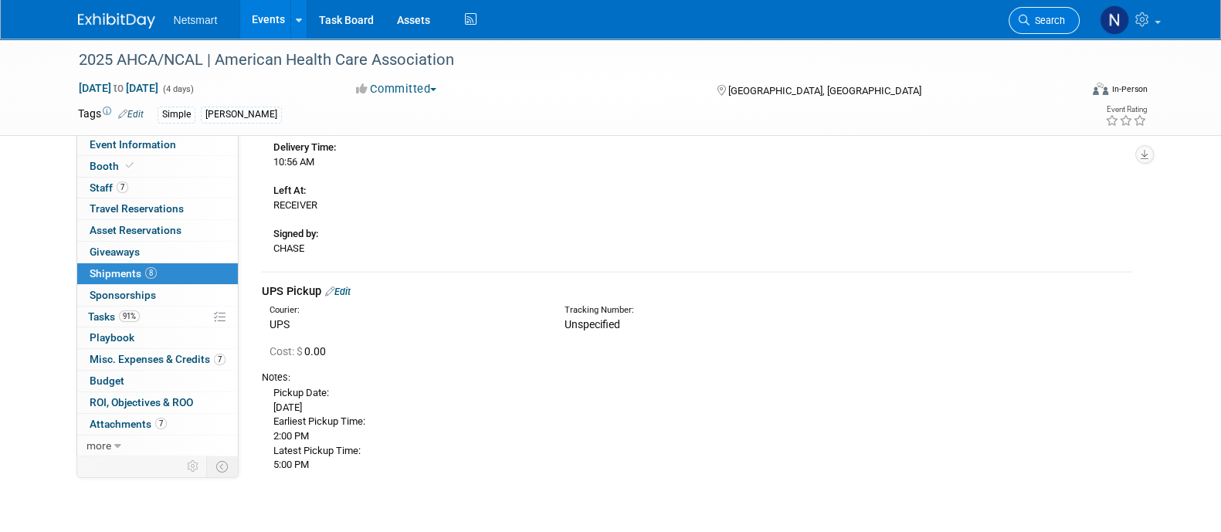
click at [1048, 16] on span "Search" at bounding box center [1047, 21] width 36 height 12
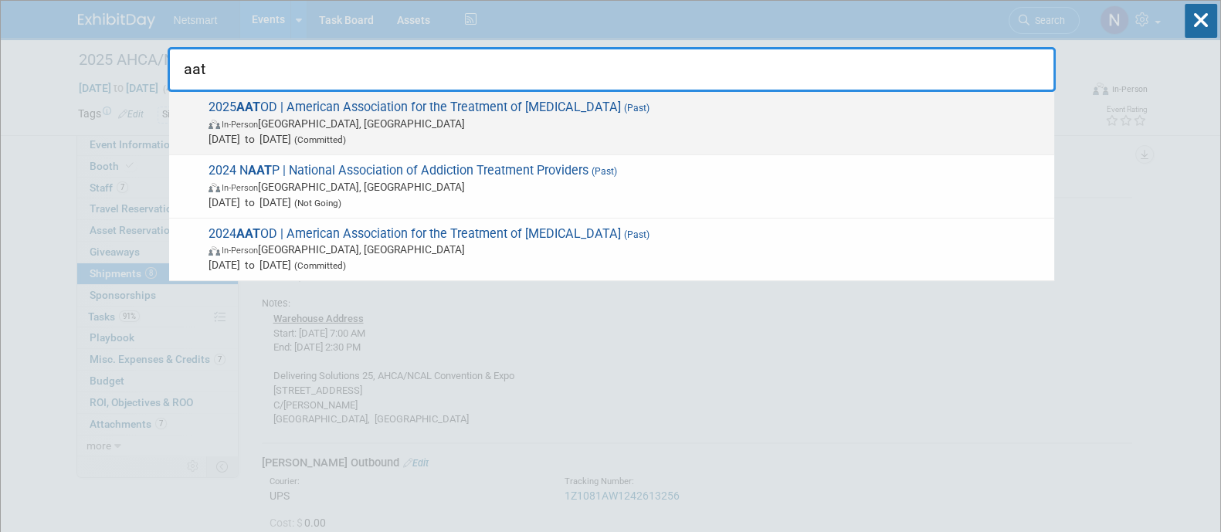
type input "aat"
click at [620, 112] on span "2025 AAT OD | American Association for the Treatment of Opioid Dependence (Past…" at bounding box center [625, 123] width 842 height 47
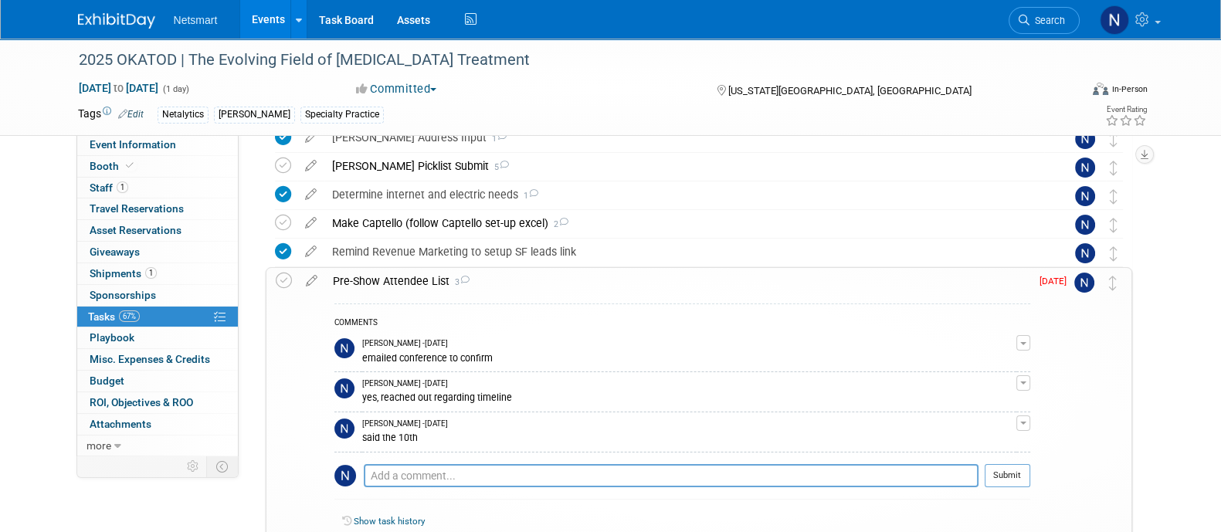
scroll to position [334, 0]
click at [472, 473] on textarea at bounding box center [671, 474] width 615 height 23
type textarea "followed up"
click at [1015, 483] on button "Submit" at bounding box center [1007, 474] width 46 height 23
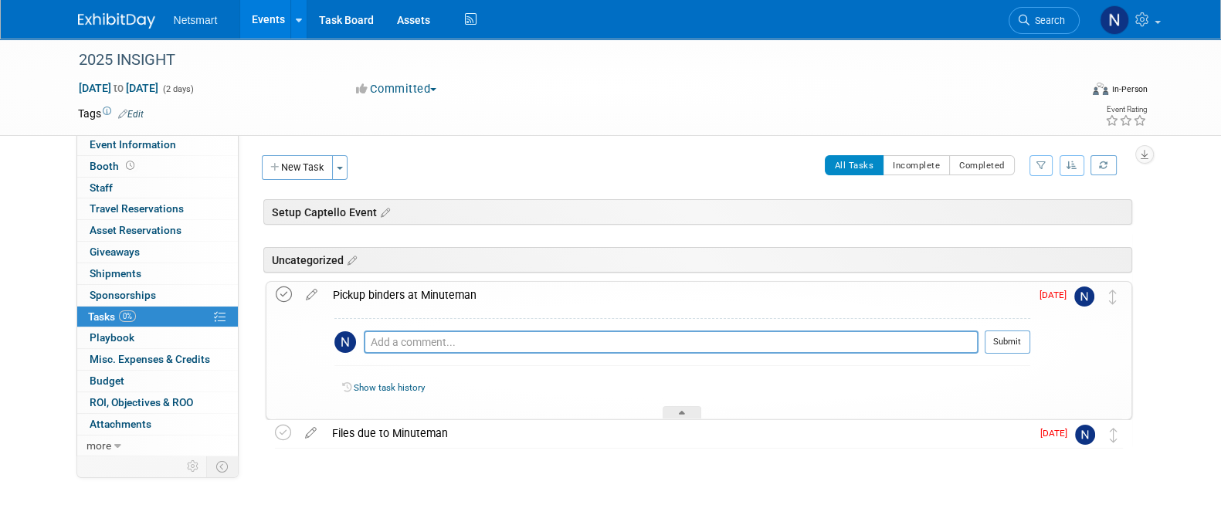
click at [279, 290] on icon at bounding box center [284, 294] width 16 height 16
click at [280, 438] on icon at bounding box center [283, 433] width 16 height 16
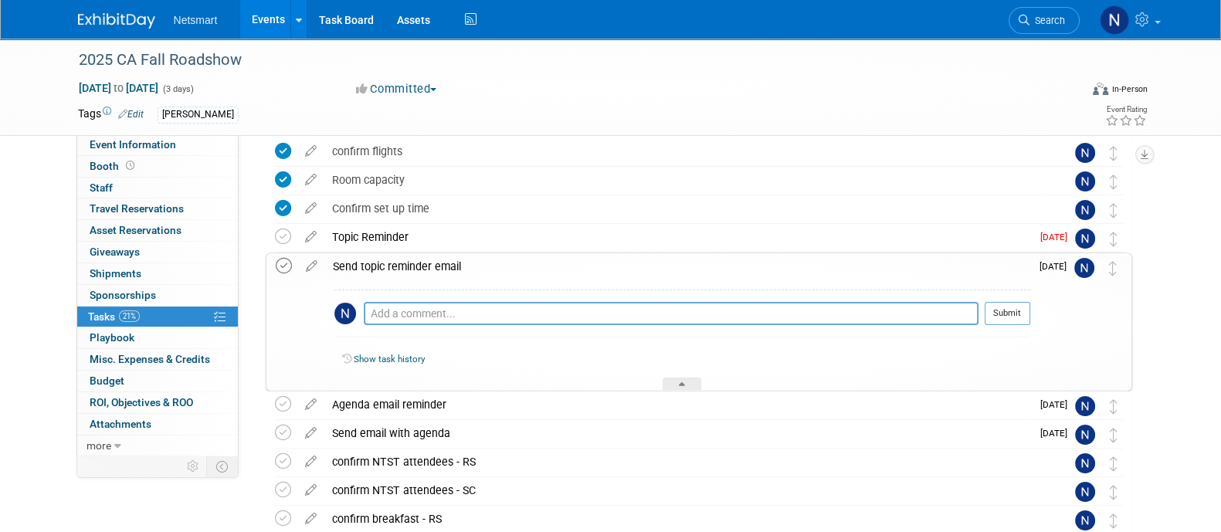
click at [286, 260] on icon at bounding box center [284, 266] width 16 height 16
click at [285, 263] on icon at bounding box center [284, 266] width 16 height 16
click at [286, 224] on td at bounding box center [286, 238] width 22 height 28
click at [278, 233] on icon at bounding box center [283, 237] width 16 height 16
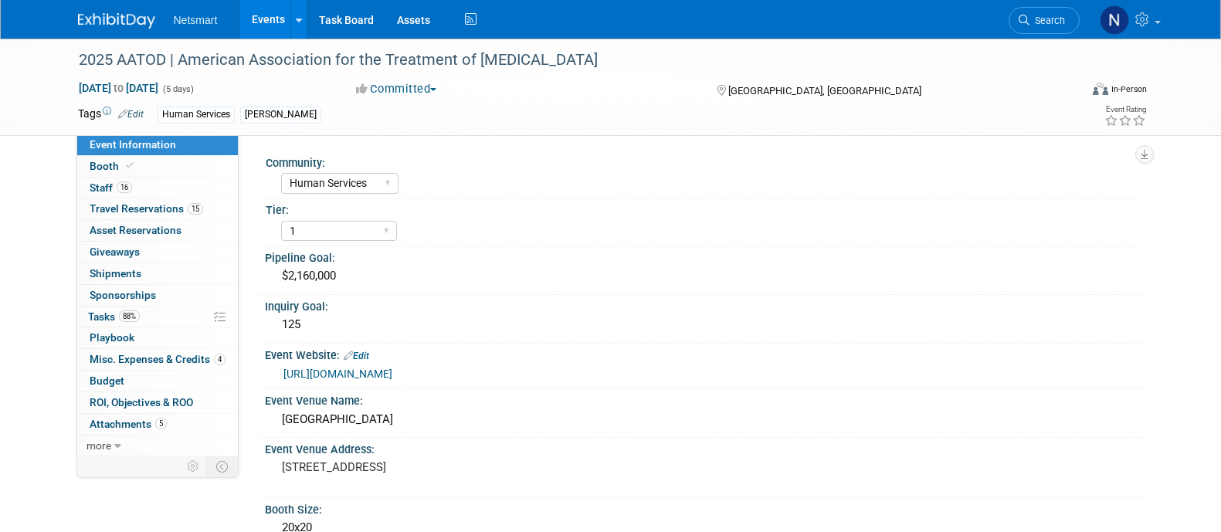
select select "Human Services"
select select "1"
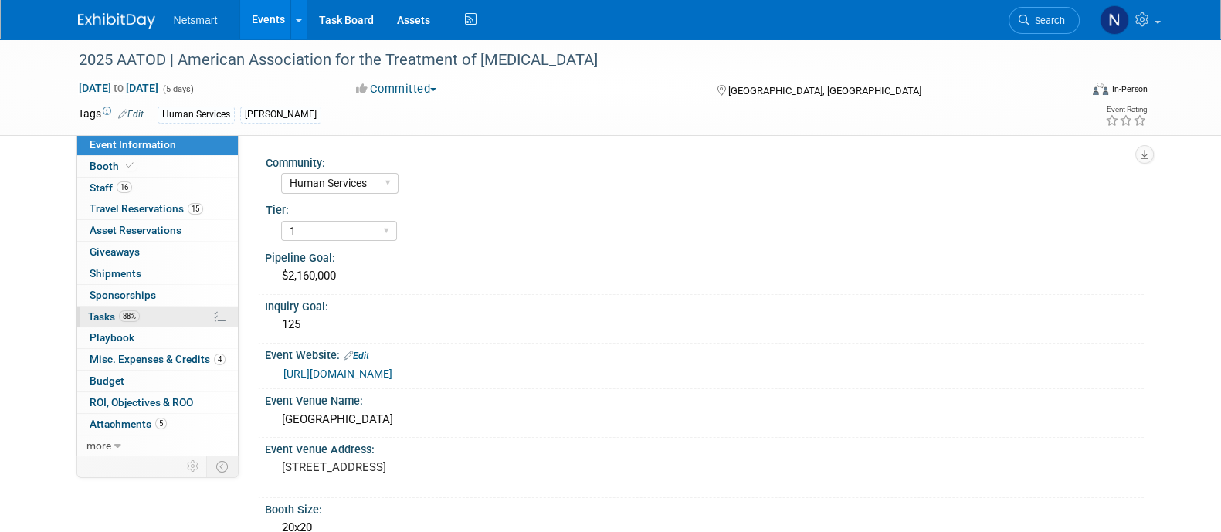
click at [154, 314] on link "88% Tasks 88%" at bounding box center [157, 317] width 161 height 21
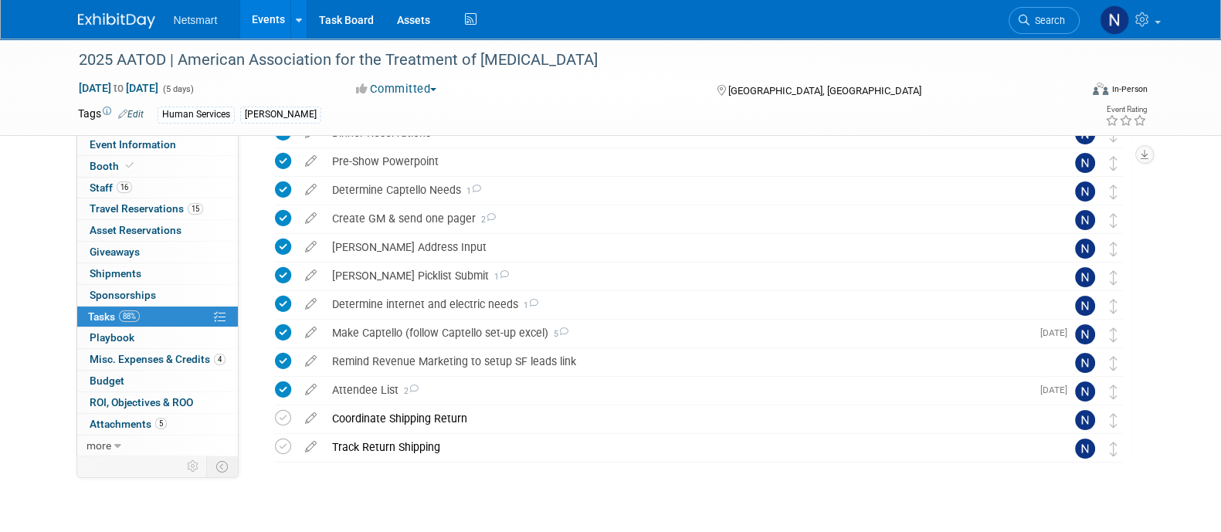
scroll to position [452, 0]
click at [1037, 4] on li "Search" at bounding box center [1043, 19] width 71 height 38
click at [1038, 17] on span "Search" at bounding box center [1047, 21] width 36 height 12
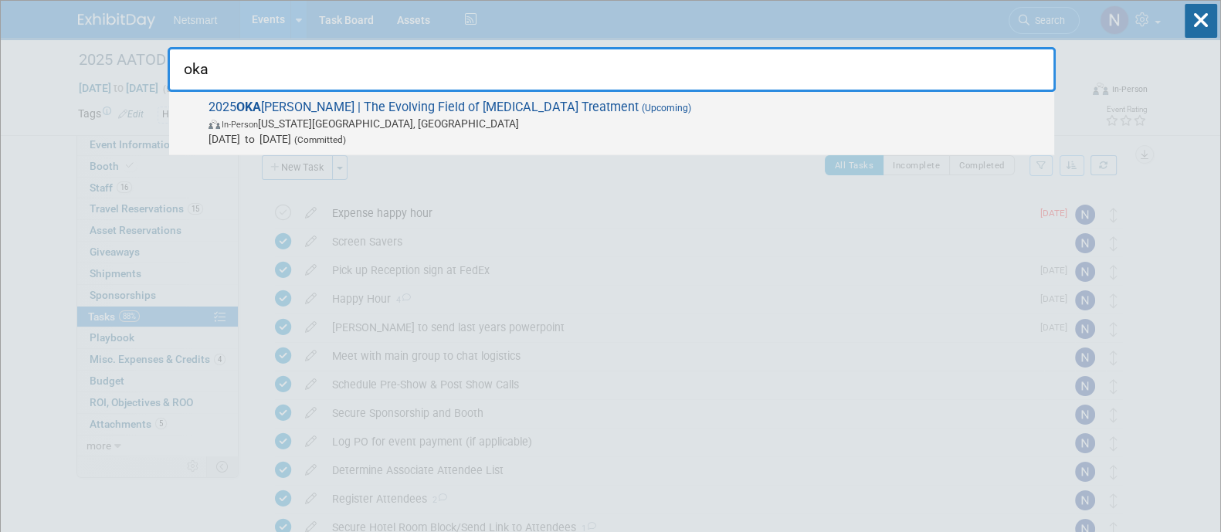
type input "oka"
click at [753, 120] on span "In-Person Oklahoma City, OK" at bounding box center [627, 123] width 838 height 15
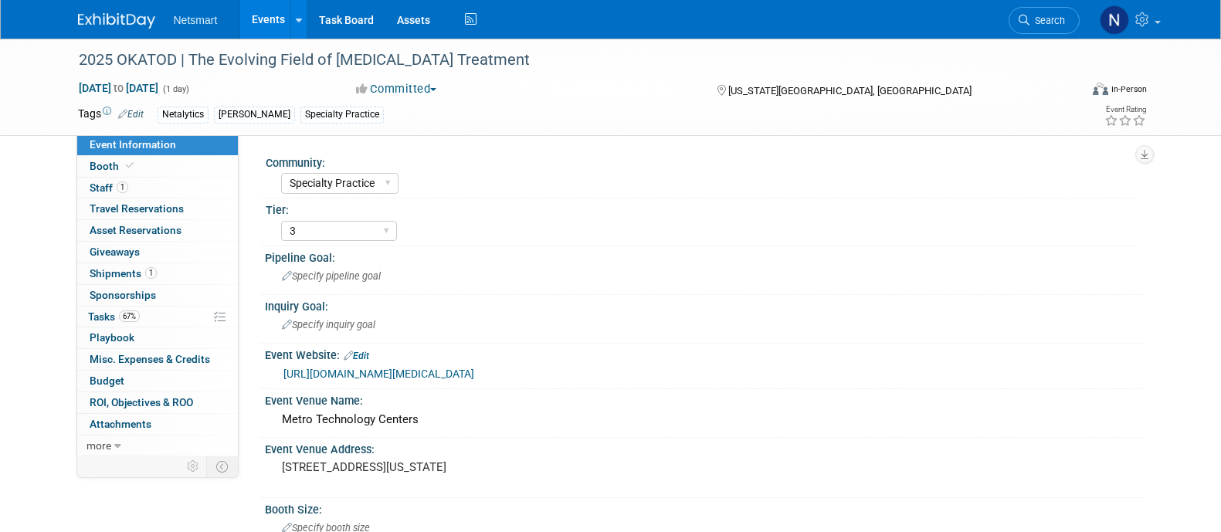
select select "Specialty Practice"
select select "3"
select select "No"
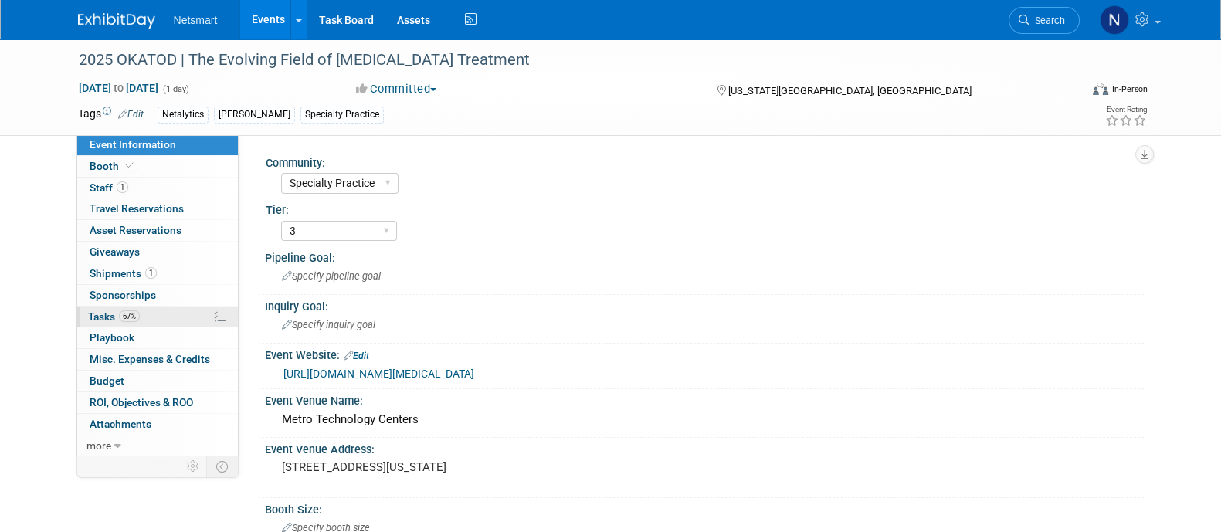
click at [147, 314] on link "67% Tasks 67%" at bounding box center [157, 317] width 161 height 21
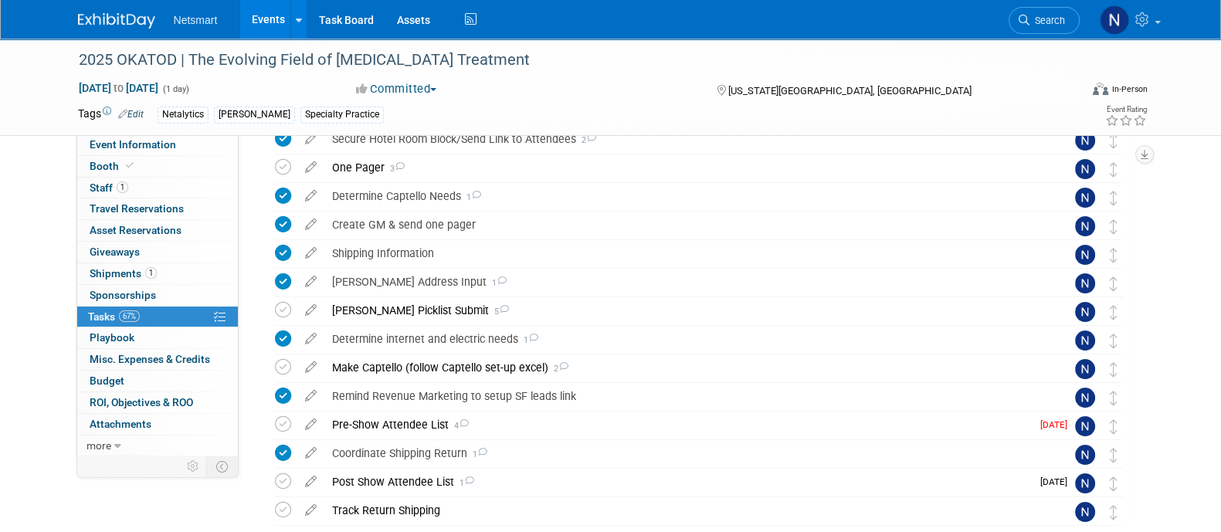
scroll to position [276, 0]
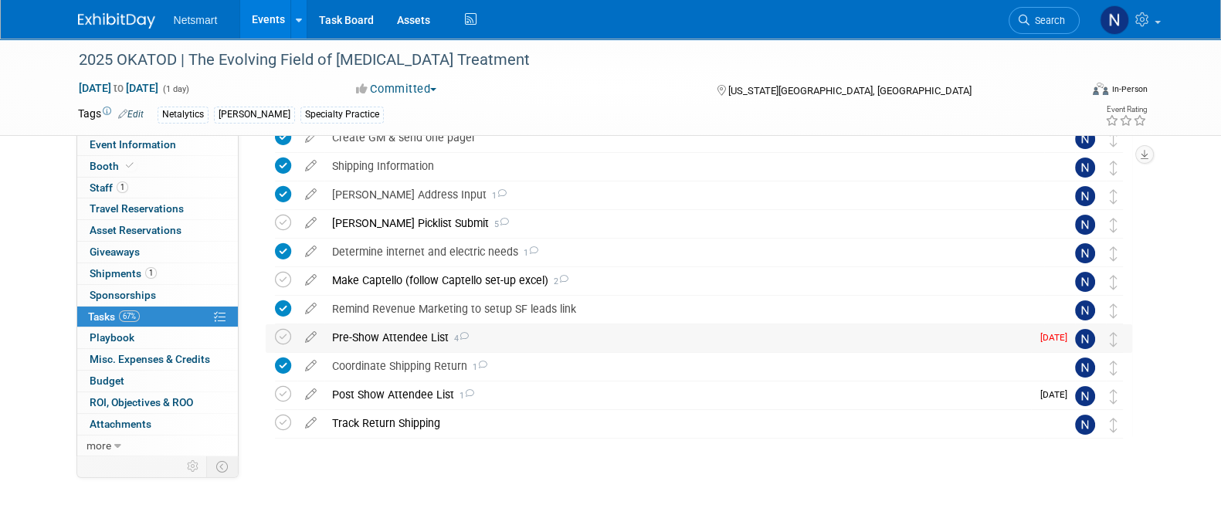
click at [396, 335] on div "Pre-Show Attendee List 4" at bounding box center [677, 337] width 706 height 26
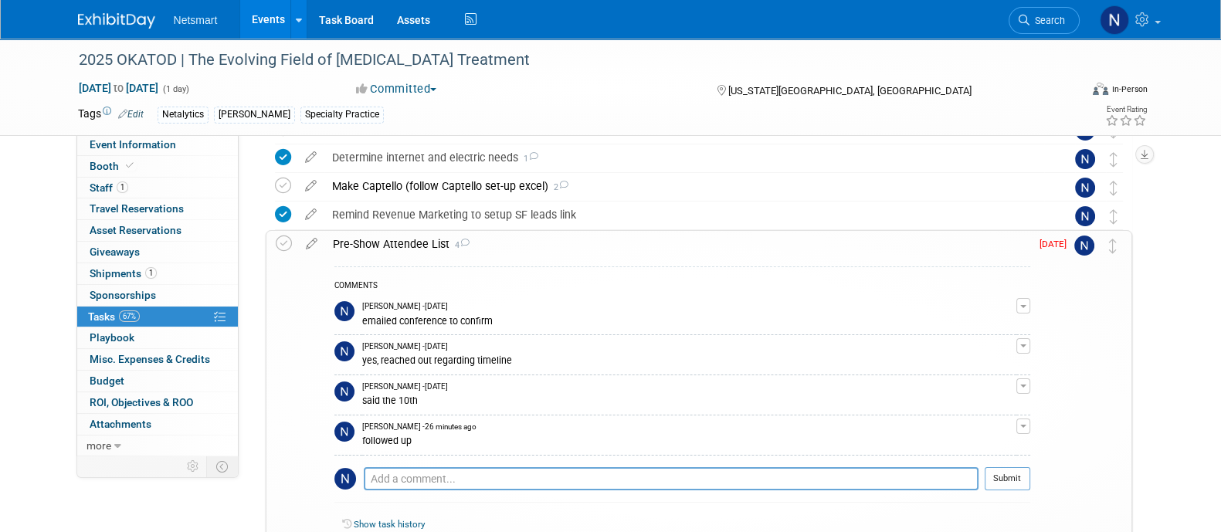
scroll to position [372, 0]
click at [405, 475] on textarea at bounding box center [671, 476] width 615 height 23
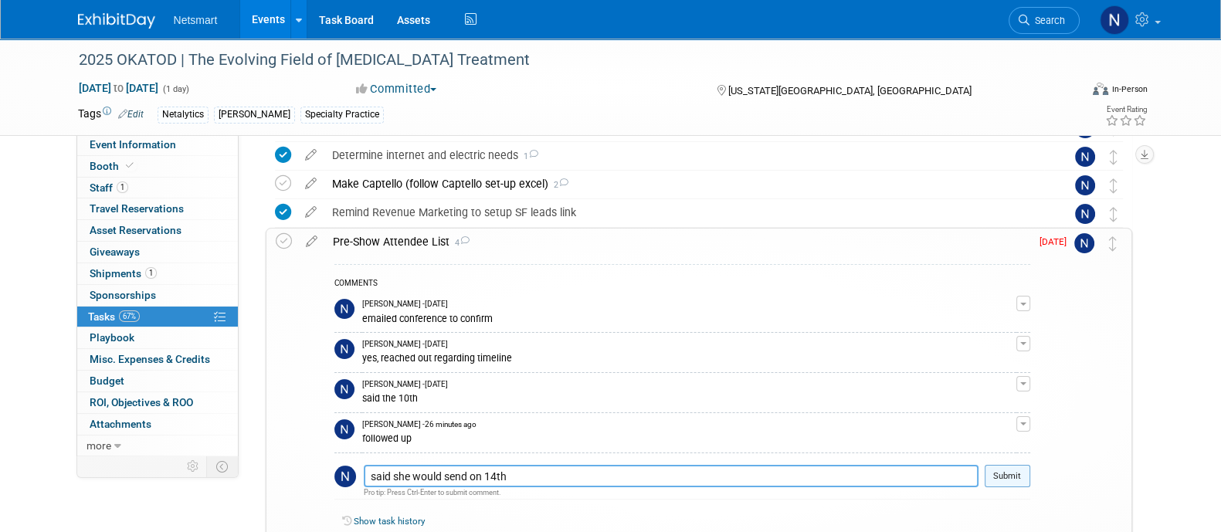
type textarea "said she would send on 14th"
click at [995, 473] on button "Submit" at bounding box center [1007, 476] width 46 height 23
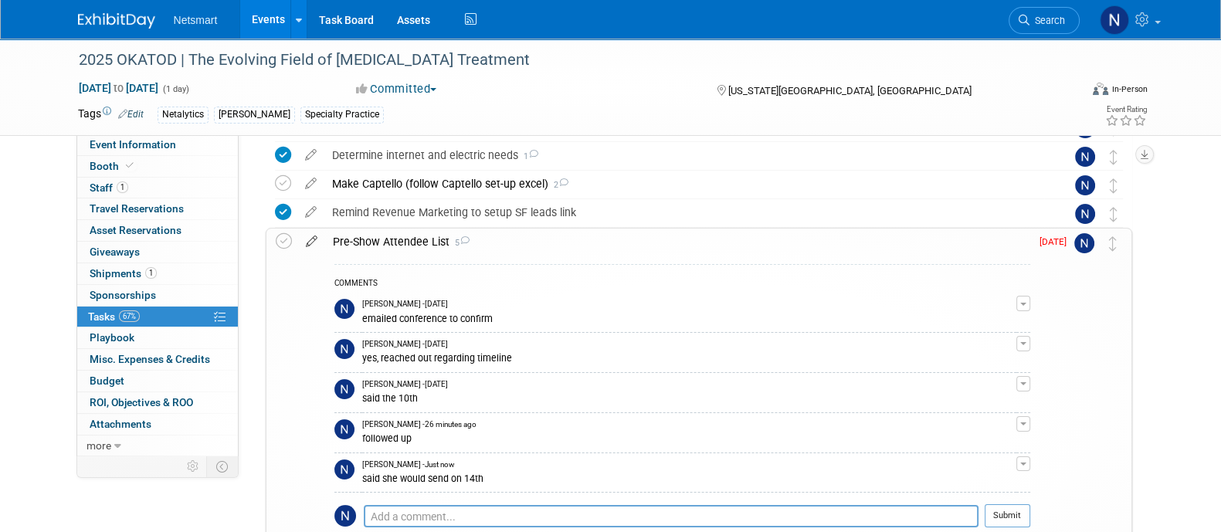
click at [313, 241] on icon at bounding box center [311, 238] width 27 height 19
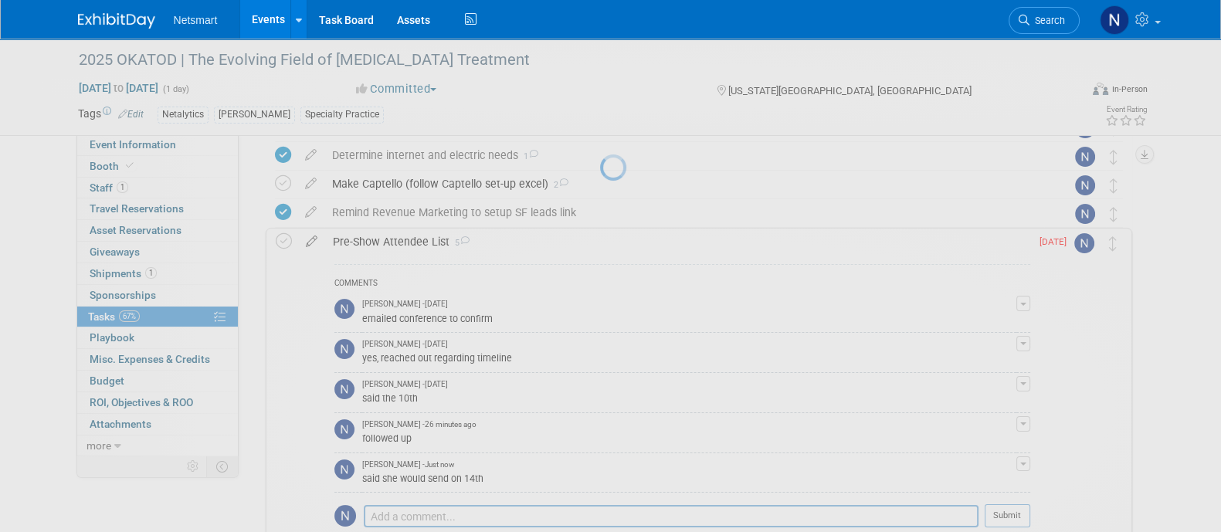
select select "9"
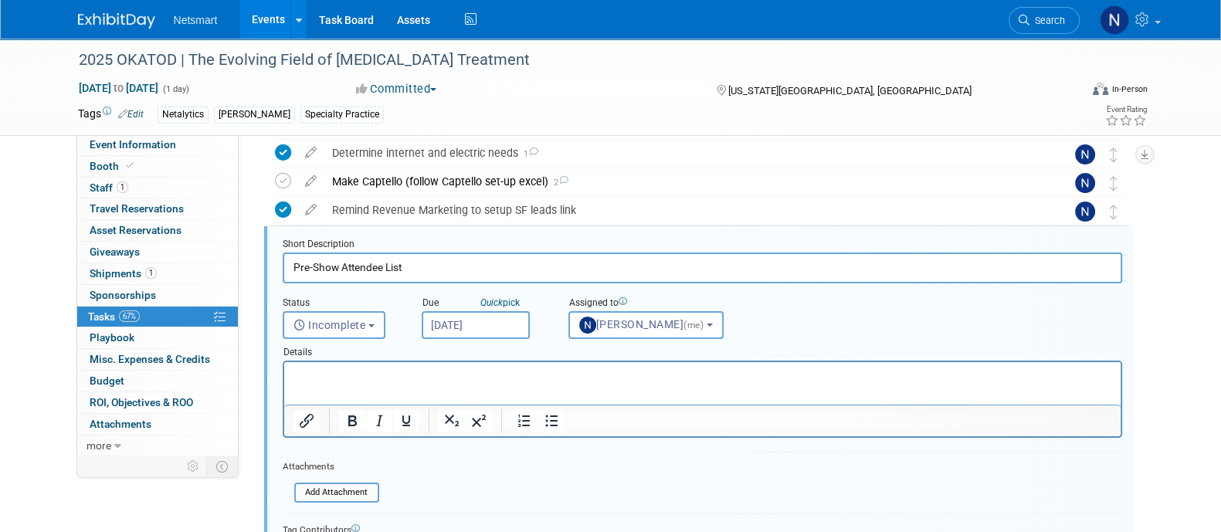
scroll to position [0, 0]
click at [475, 324] on input "Oct 10, 2025" at bounding box center [476, 325] width 108 height 28
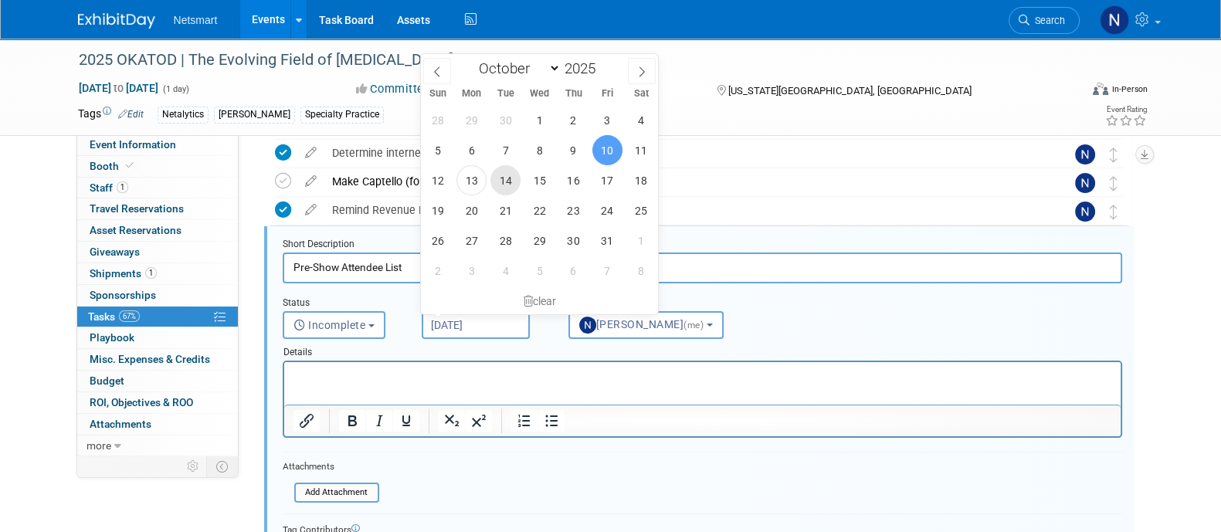
click at [513, 180] on span "14" at bounding box center [505, 180] width 30 height 30
type input "[DATE]"
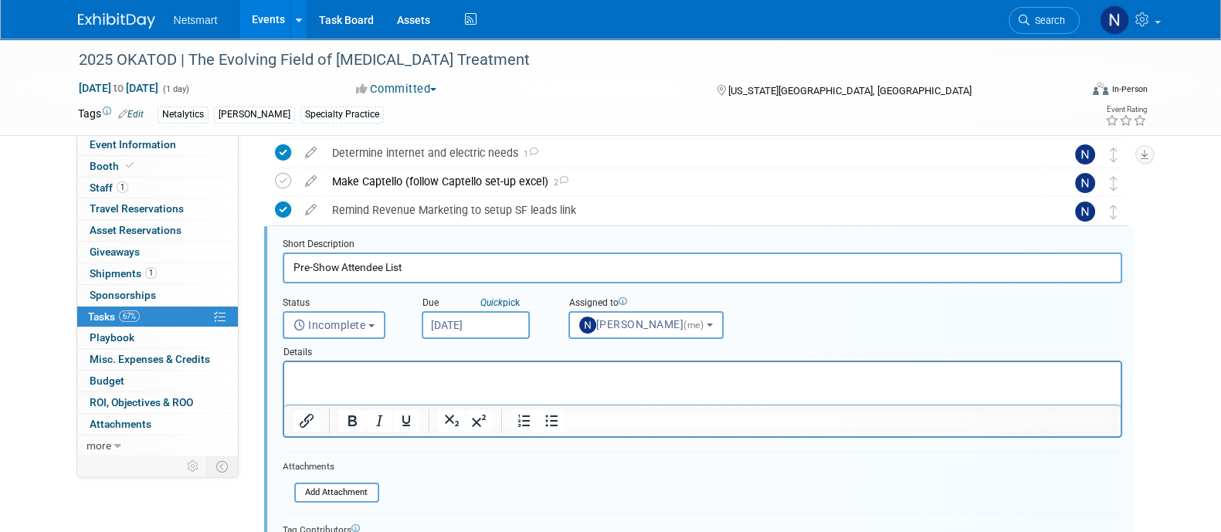
scroll to position [648, 0]
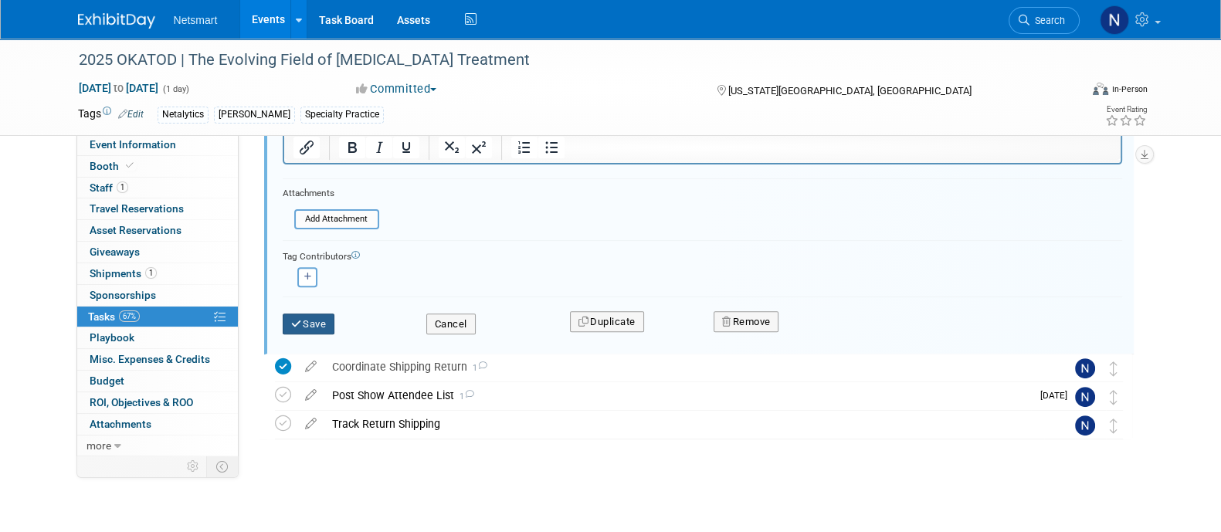
click at [317, 320] on button "Save" at bounding box center [309, 324] width 53 height 22
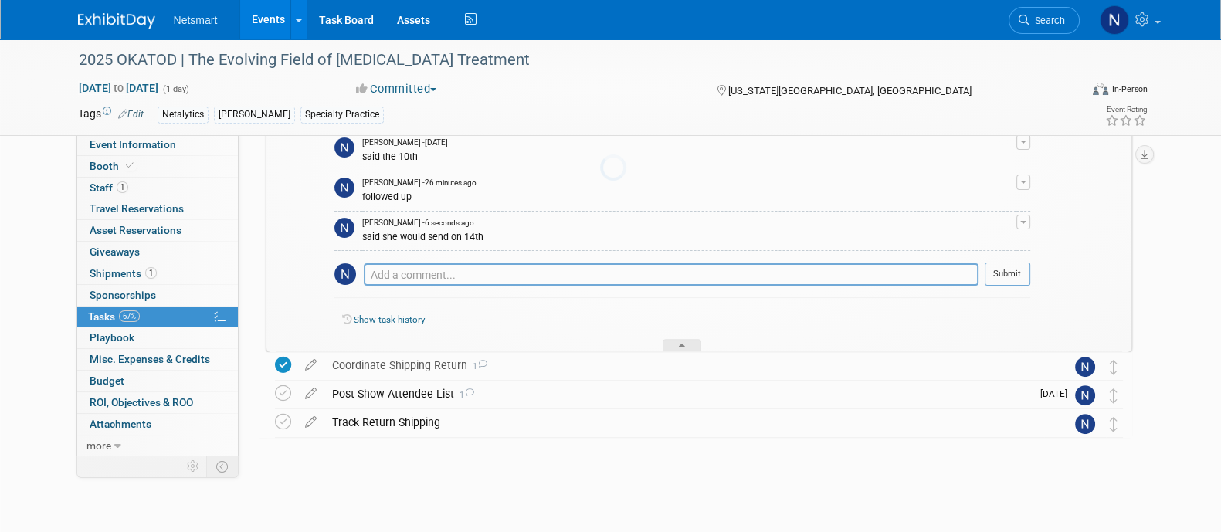
scroll to position [613, 0]
click at [1038, 15] on span "Search" at bounding box center [1047, 21] width 36 height 12
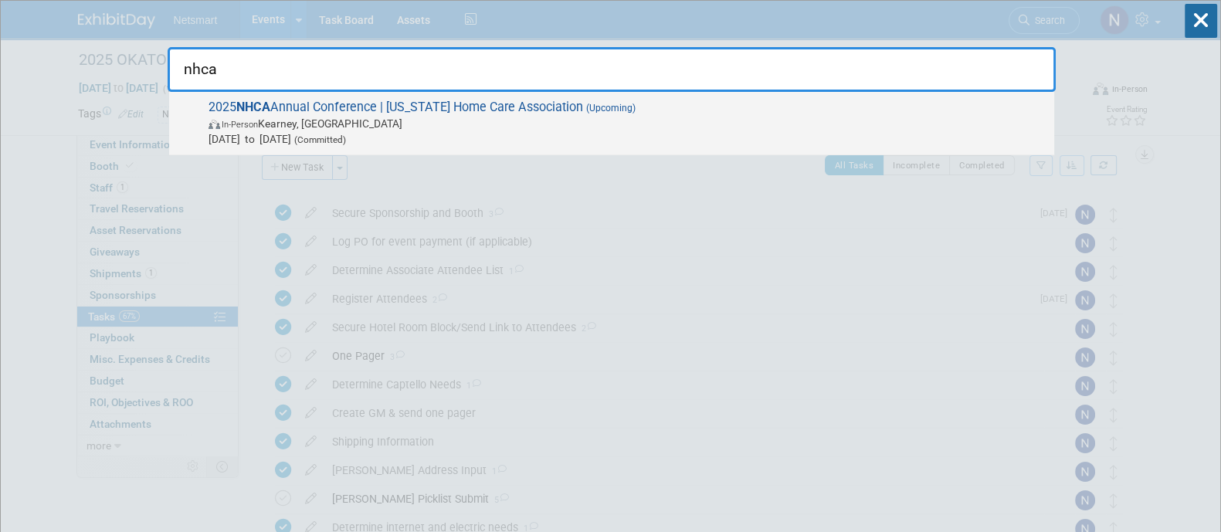
type input "nhca"
click at [778, 123] on span "In-Person Kearney, NE" at bounding box center [627, 123] width 838 height 15
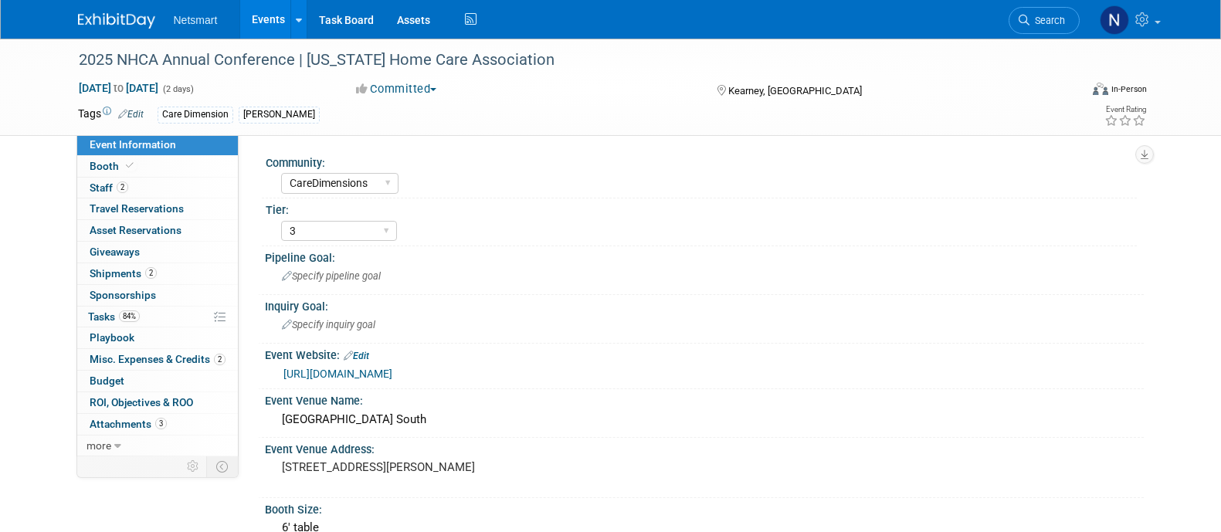
select select "CareDimensions"
select select "3"
select select "No"
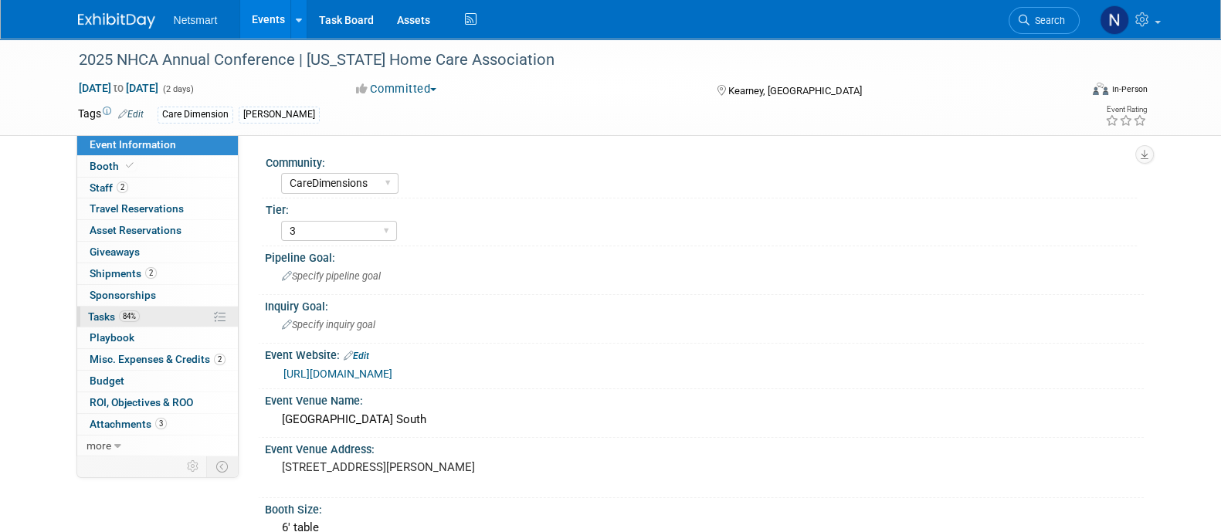
click at [177, 313] on link "84% Tasks 84%" at bounding box center [157, 317] width 161 height 21
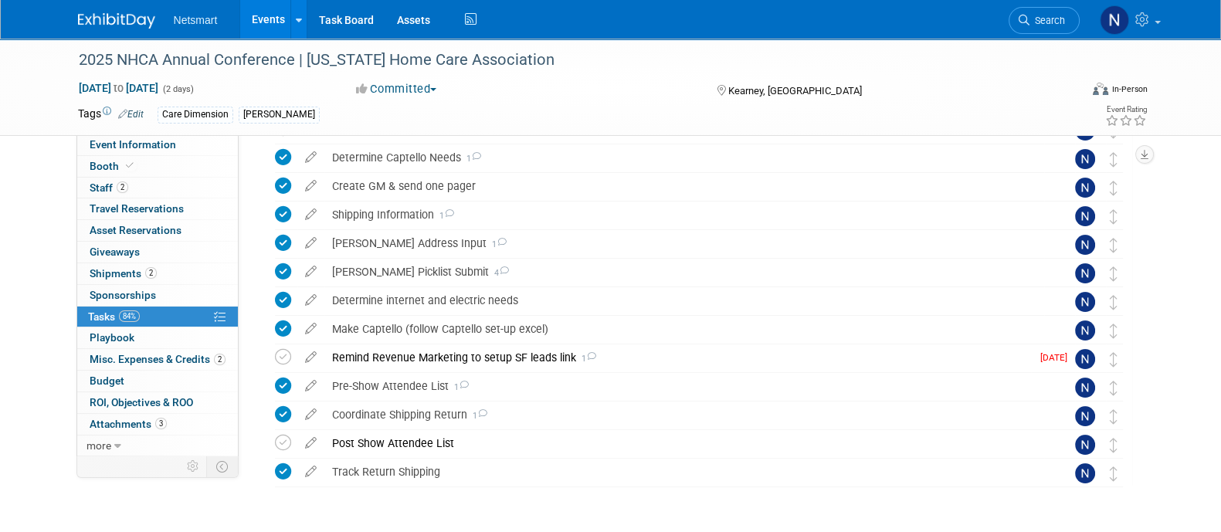
scroll to position [349, 0]
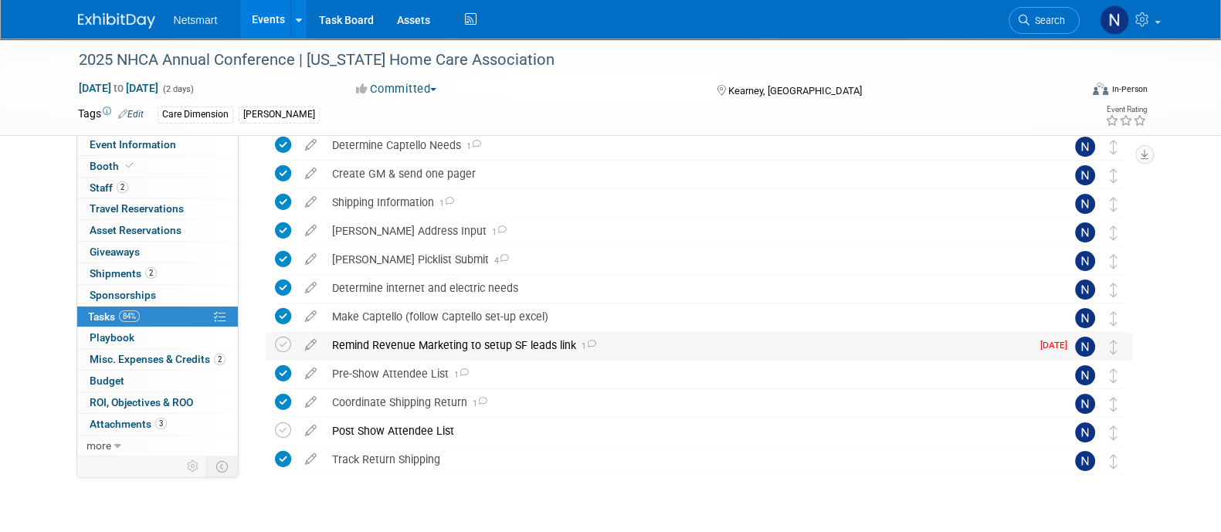
click at [444, 341] on div "Remind Revenue Marketing to setup SF leads link 1" at bounding box center [677, 345] width 706 height 26
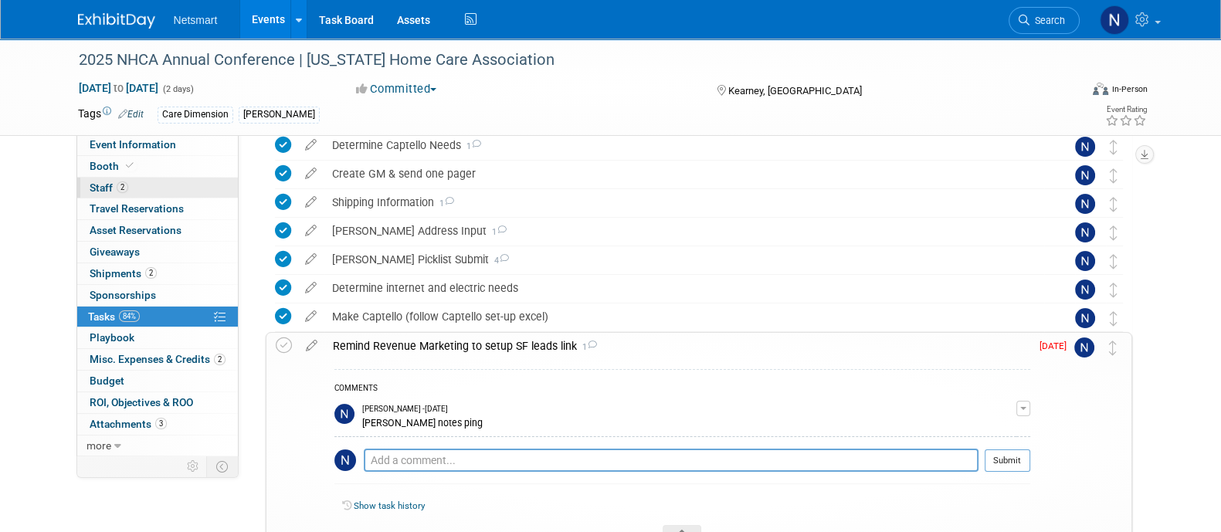
scroll to position [313, 0]
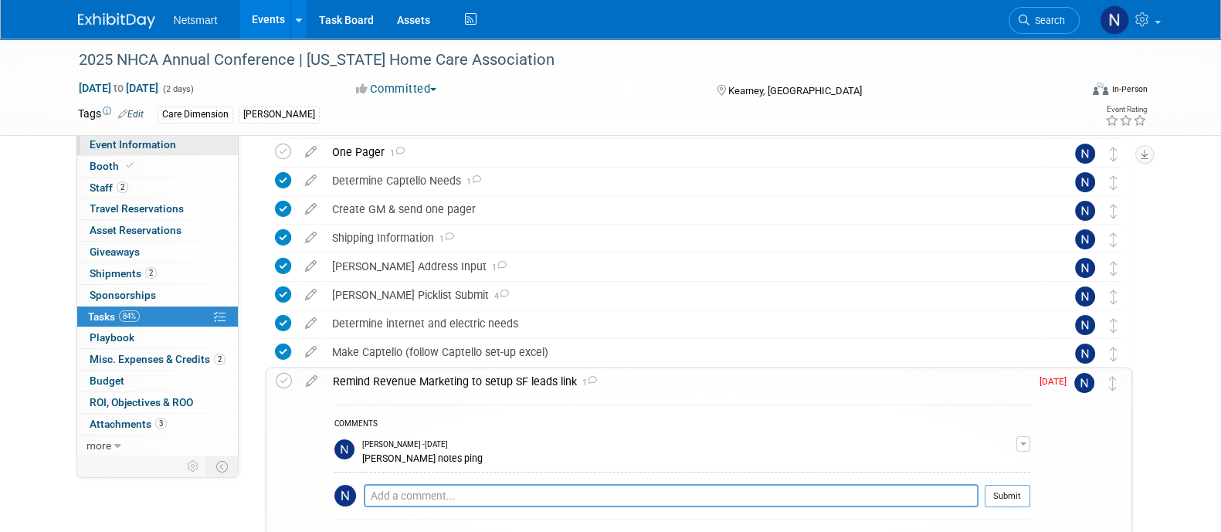
click at [124, 144] on span "Event Information" at bounding box center [133, 144] width 86 height 12
select select "CareDimensions"
select select "3"
select select "No"
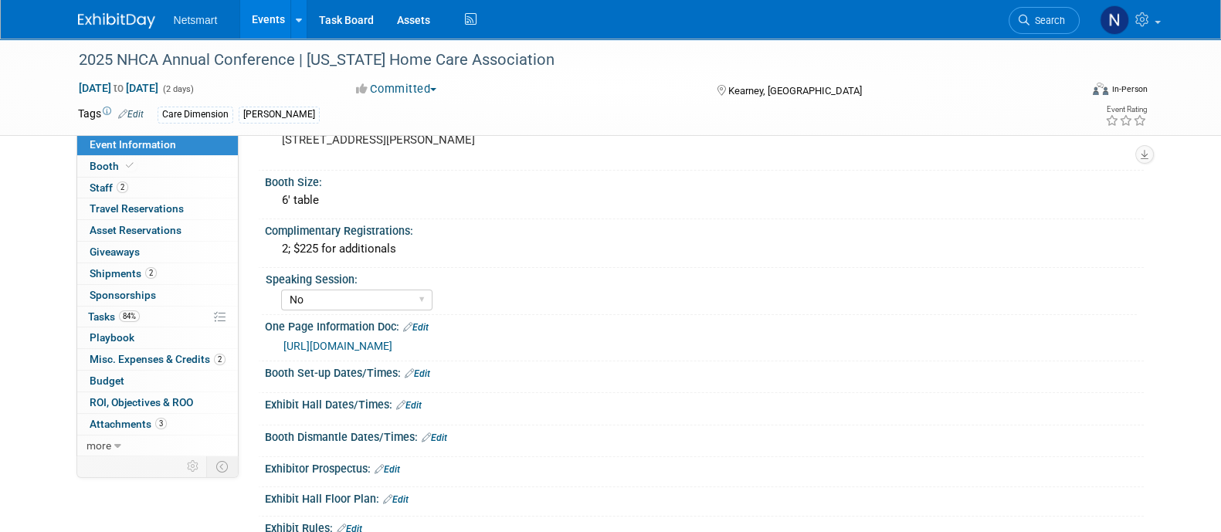
scroll to position [327, 0]
click at [392, 340] on link "[URL][DOMAIN_NAME]" at bounding box center [337, 346] width 109 height 12
click at [116, 310] on span "Tasks 84%" at bounding box center [114, 316] width 52 height 12
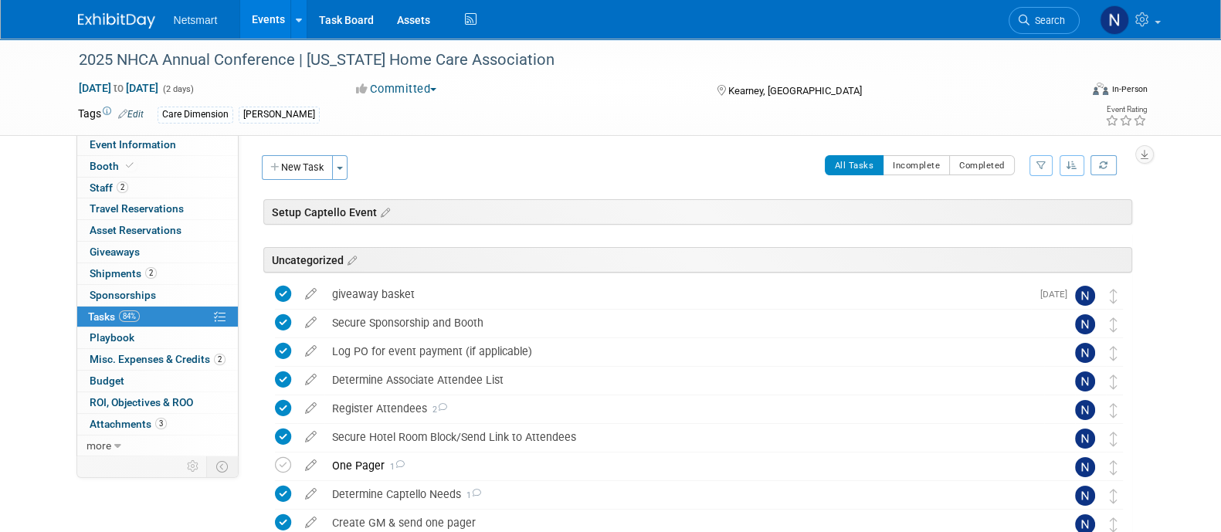
scroll to position [343, 0]
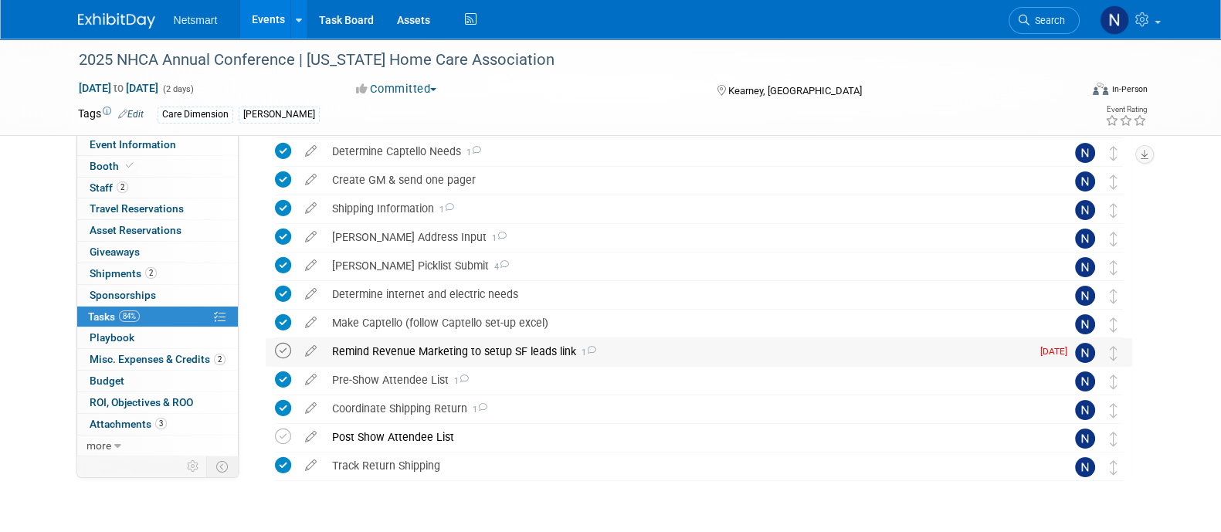
click at [285, 351] on icon at bounding box center [283, 351] width 16 height 16
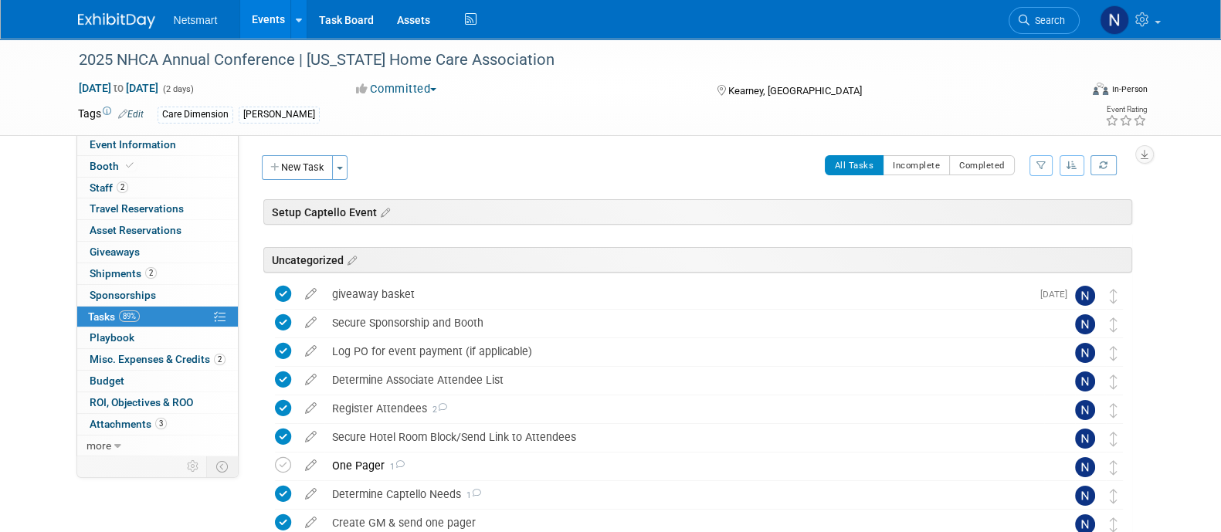
scroll to position [165, 0]
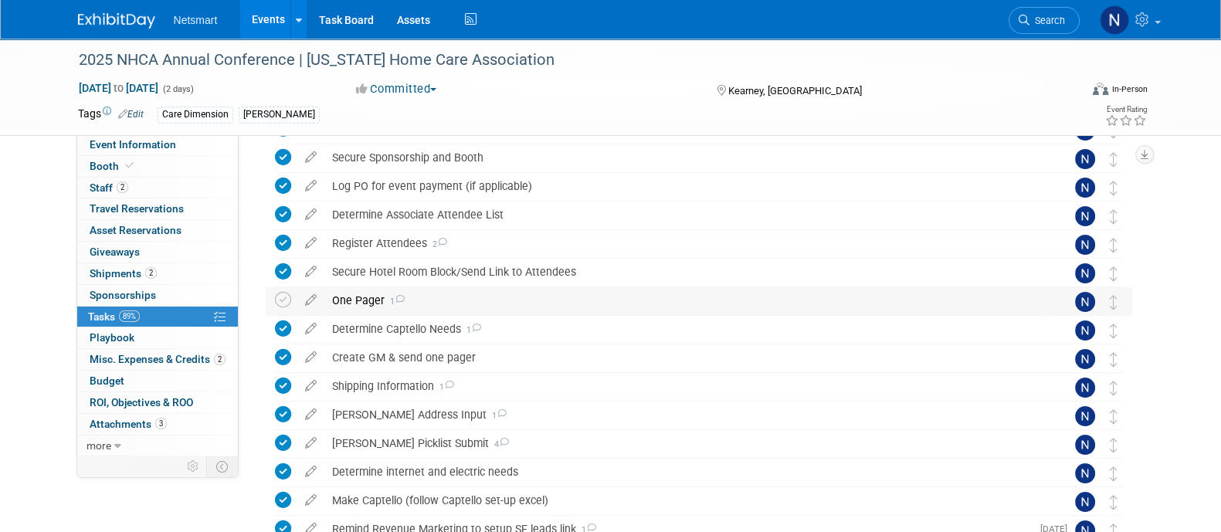
click at [363, 300] on div "One Pager 1" at bounding box center [684, 300] width 720 height 26
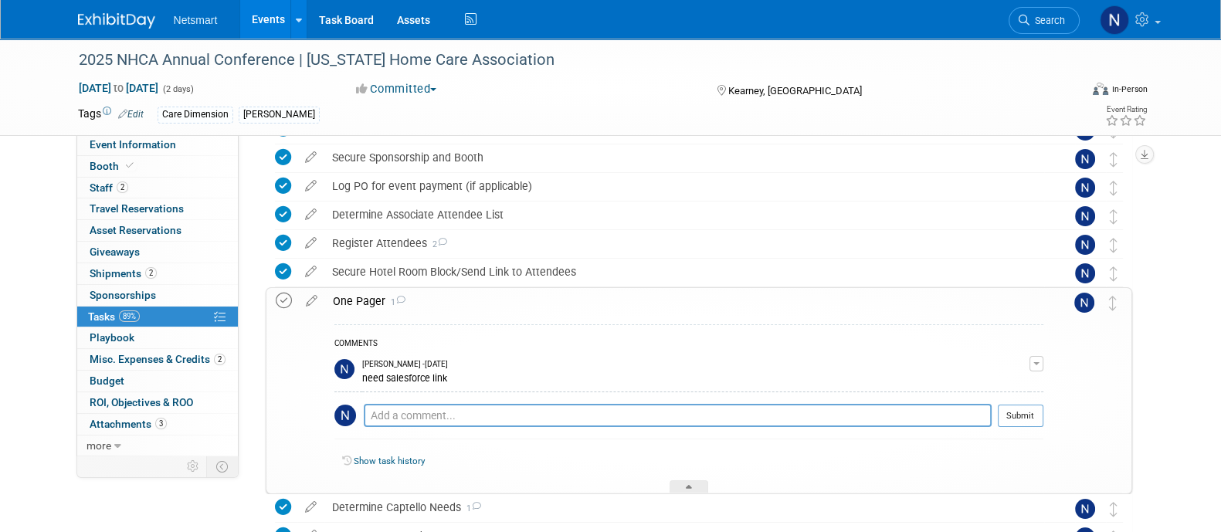
click at [280, 303] on icon at bounding box center [284, 301] width 16 height 16
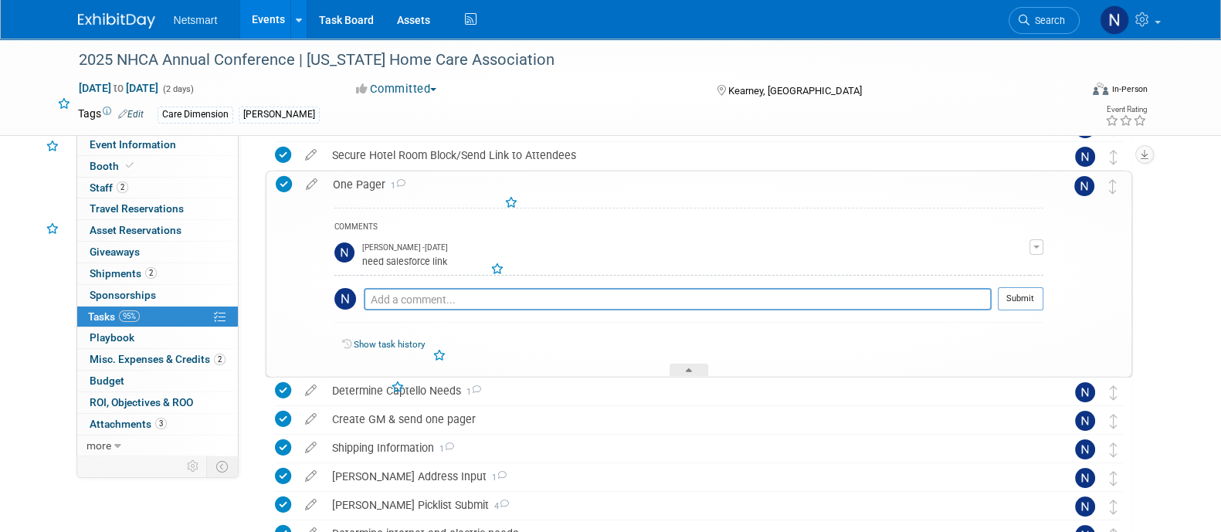
scroll to position [283, 0]
click at [691, 364] on div at bounding box center [688, 368] width 39 height 13
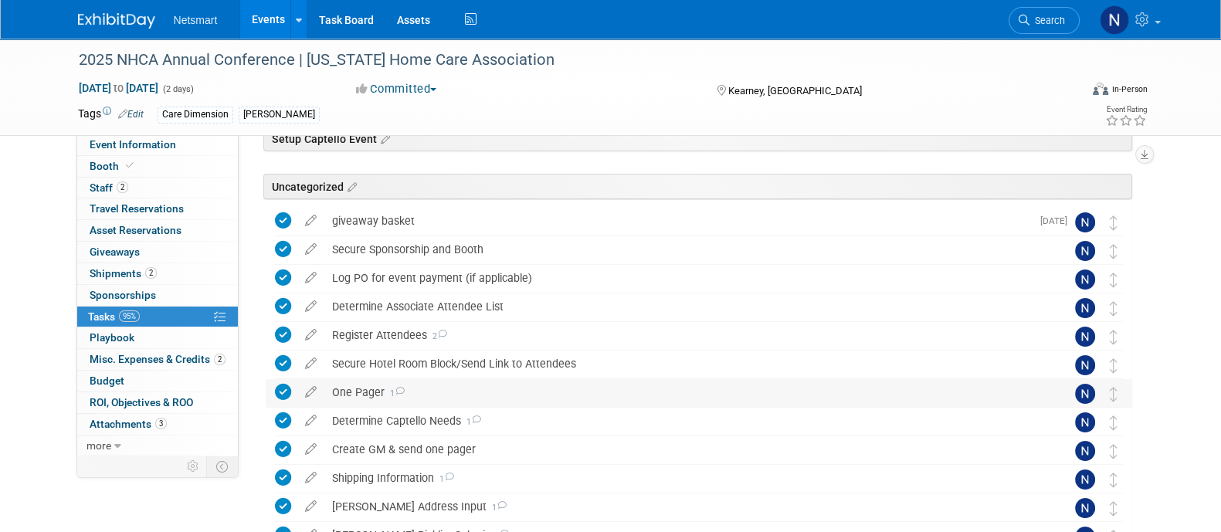
scroll to position [120, 0]
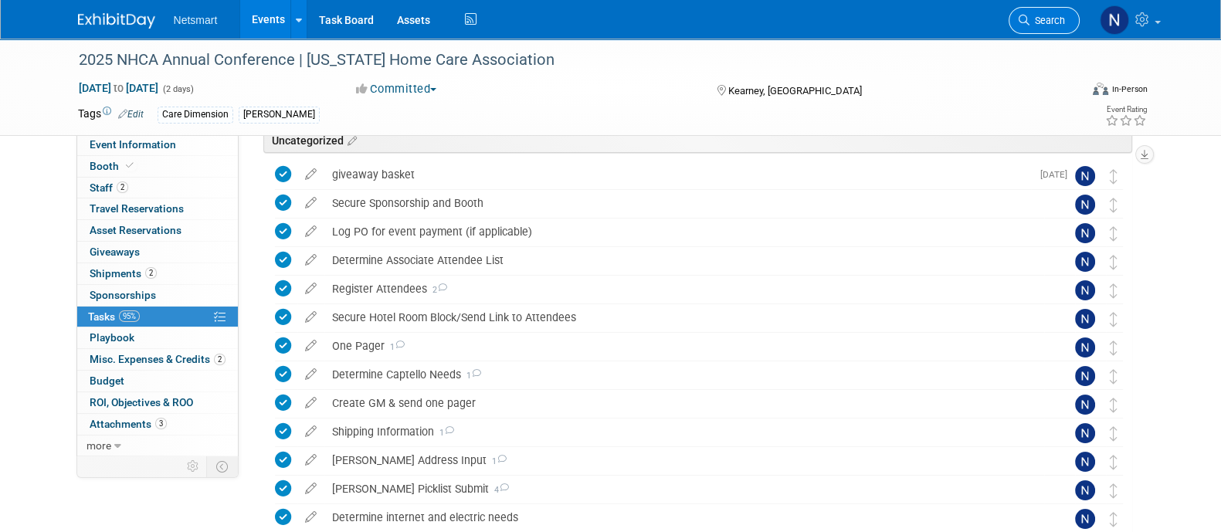
click at [1046, 18] on span "Search" at bounding box center [1047, 21] width 36 height 12
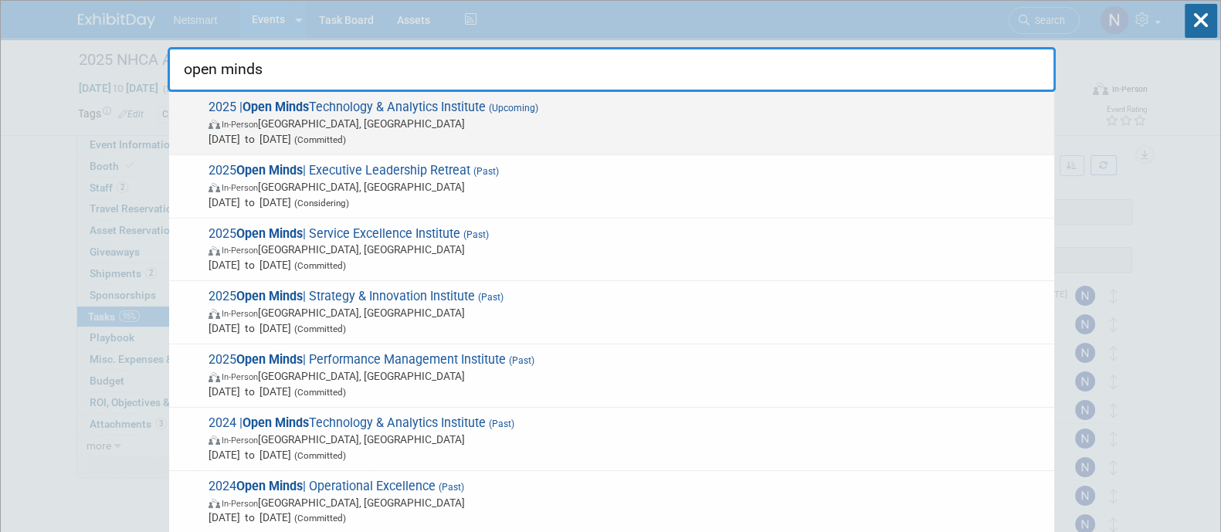
type input "open minds"
click at [462, 137] on span "[DATE] to [DATE] (Committed)" at bounding box center [627, 138] width 838 height 15
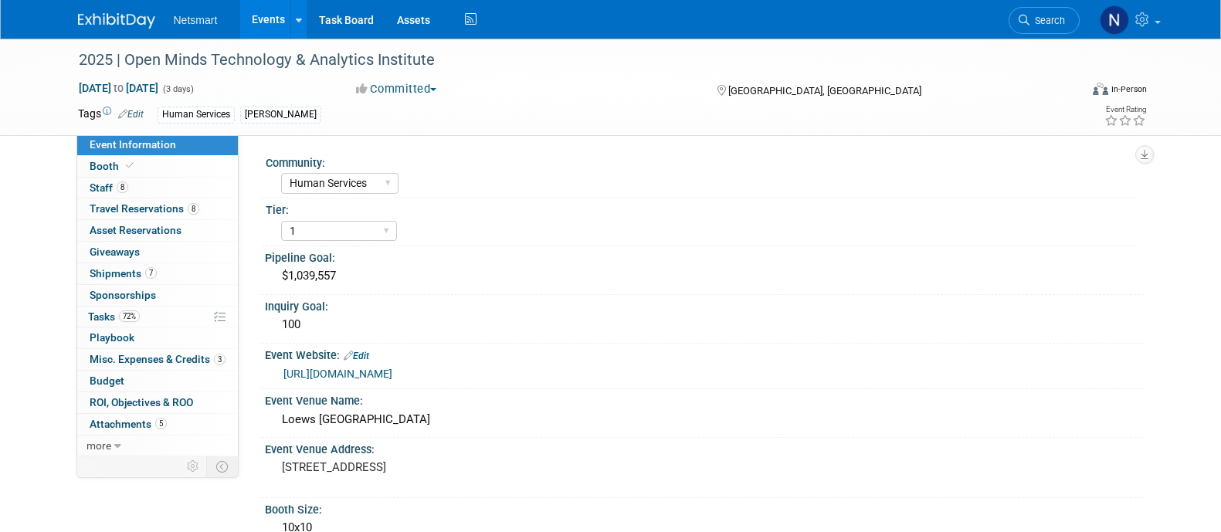
select select "Human Services"
select select "1"
select select "Yes"
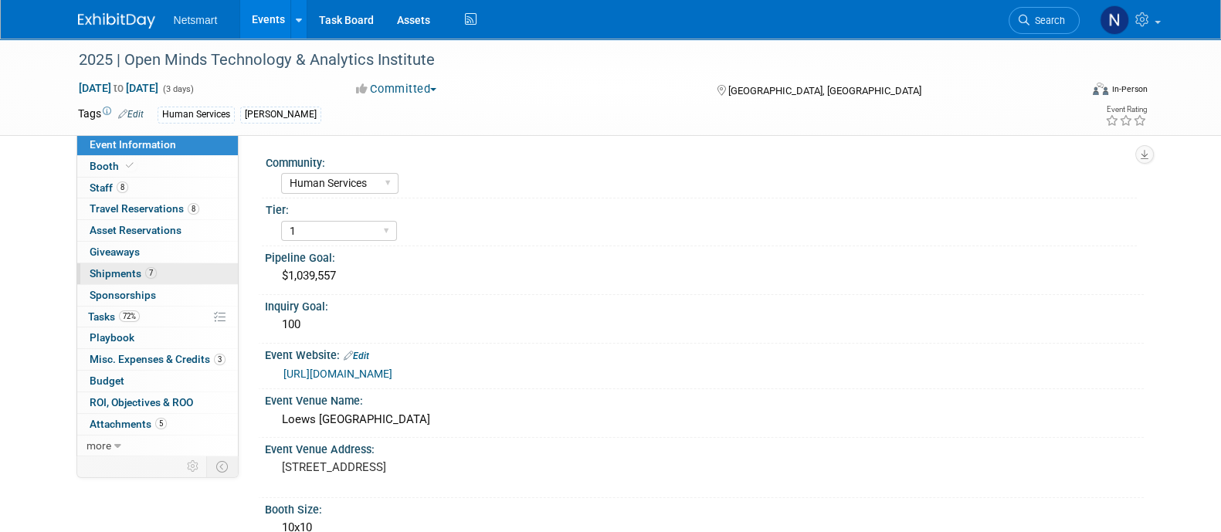
click at [143, 264] on link "7 Shipments 7" at bounding box center [157, 273] width 161 height 21
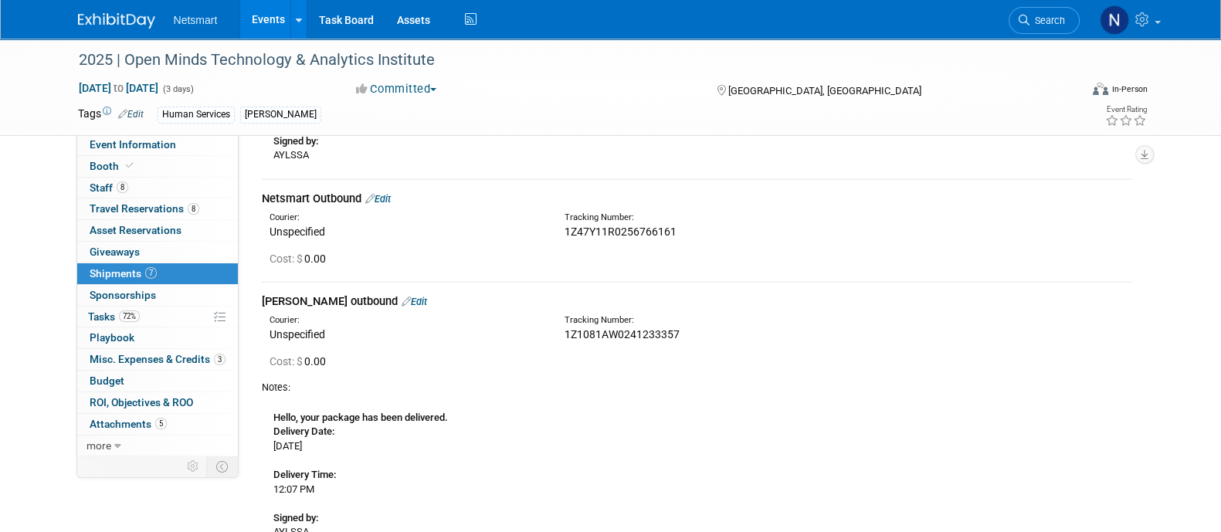
scroll to position [920, 0]
click at [385, 195] on link "Edit" at bounding box center [377, 198] width 25 height 12
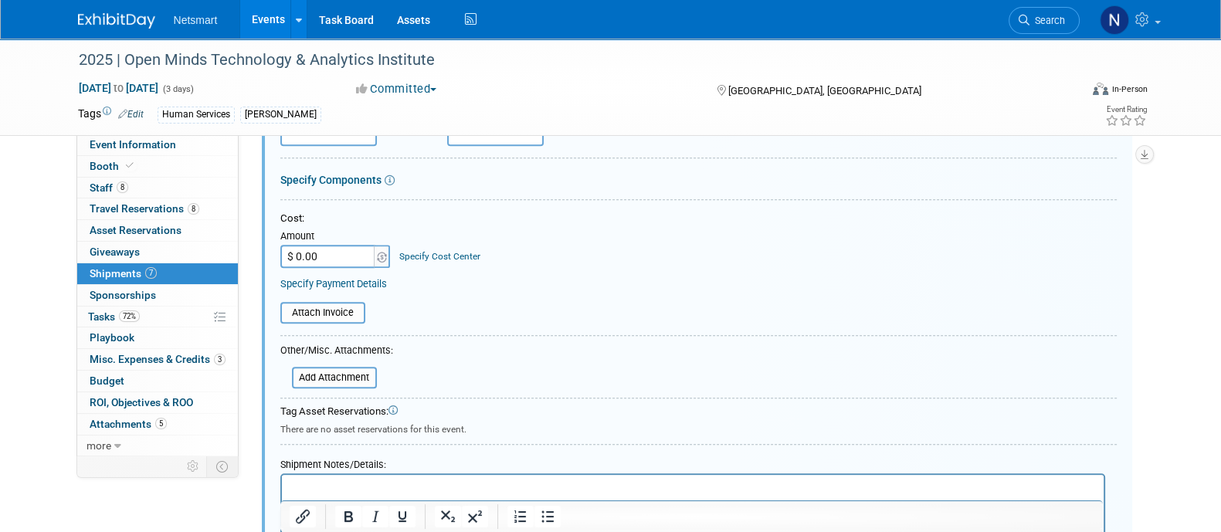
scroll to position [1142, 0]
click at [400, 476] on html at bounding box center [692, 484] width 822 height 22
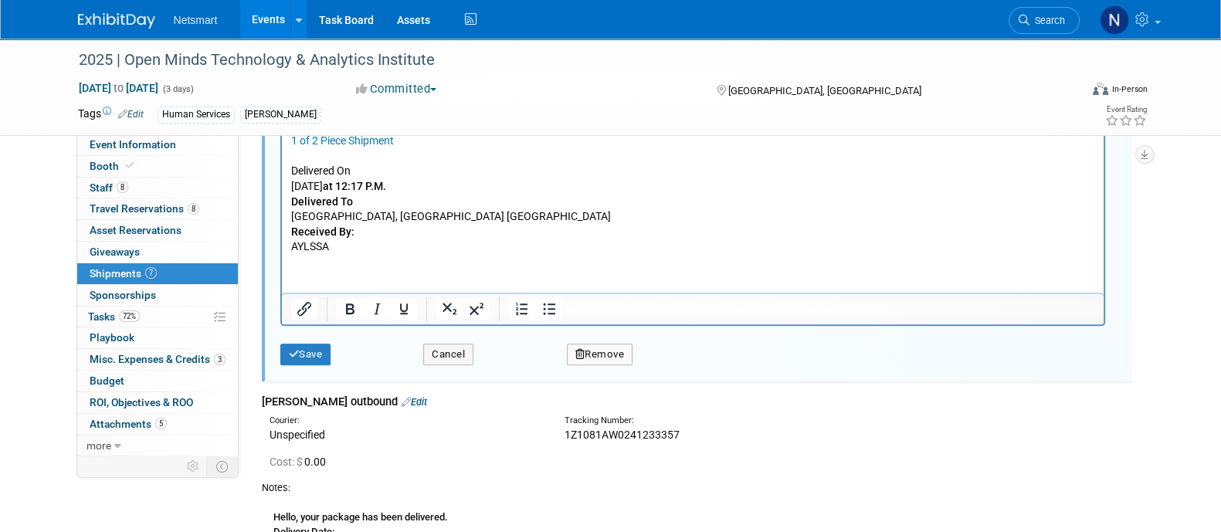
scroll to position [1520, 0]
click at [305, 342] on button "Save" at bounding box center [305, 353] width 51 height 22
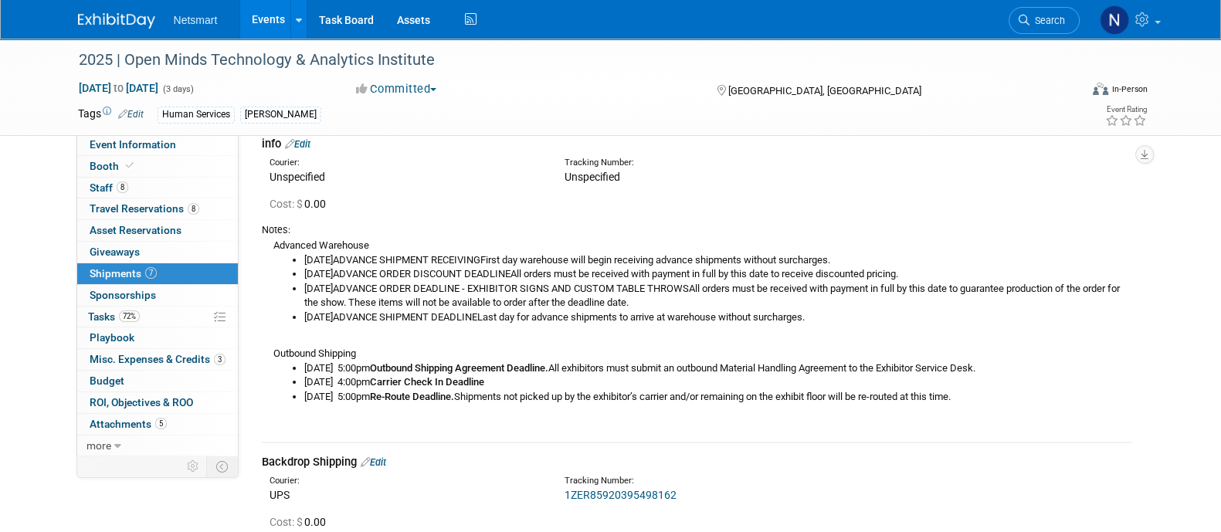
scroll to position [0, 0]
